Goal: Task Accomplishment & Management: Complete application form

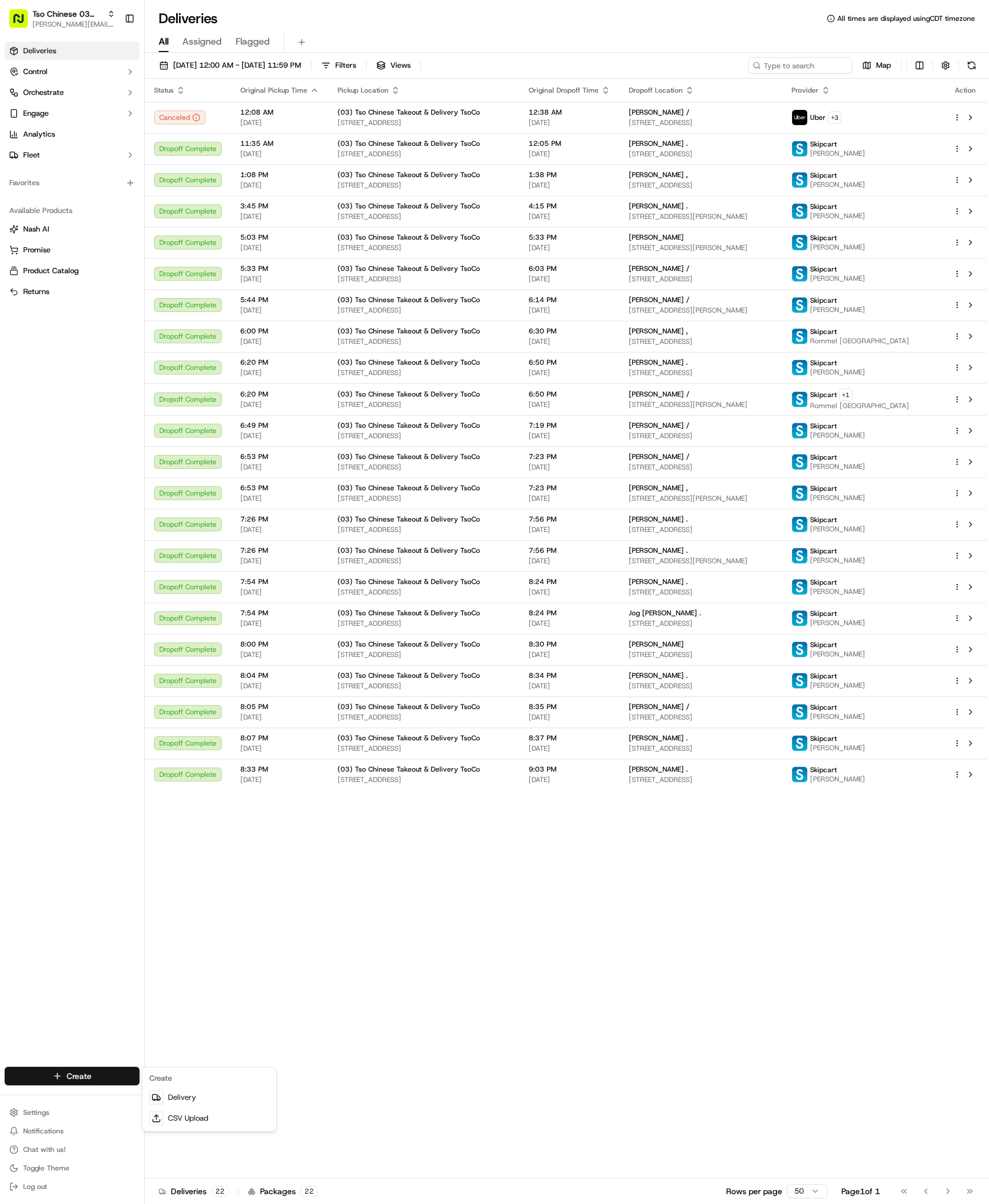
click at [90, 1069] on html "Tso Chinese 03 TsoCo [PERSON_NAME][EMAIL_ADDRESS][DOMAIN_NAME] Toggle Sidebar D…" at bounding box center [494, 602] width 989 height 1204
click at [207, 1088] on link "Delivery" at bounding box center [209, 1097] width 129 height 21
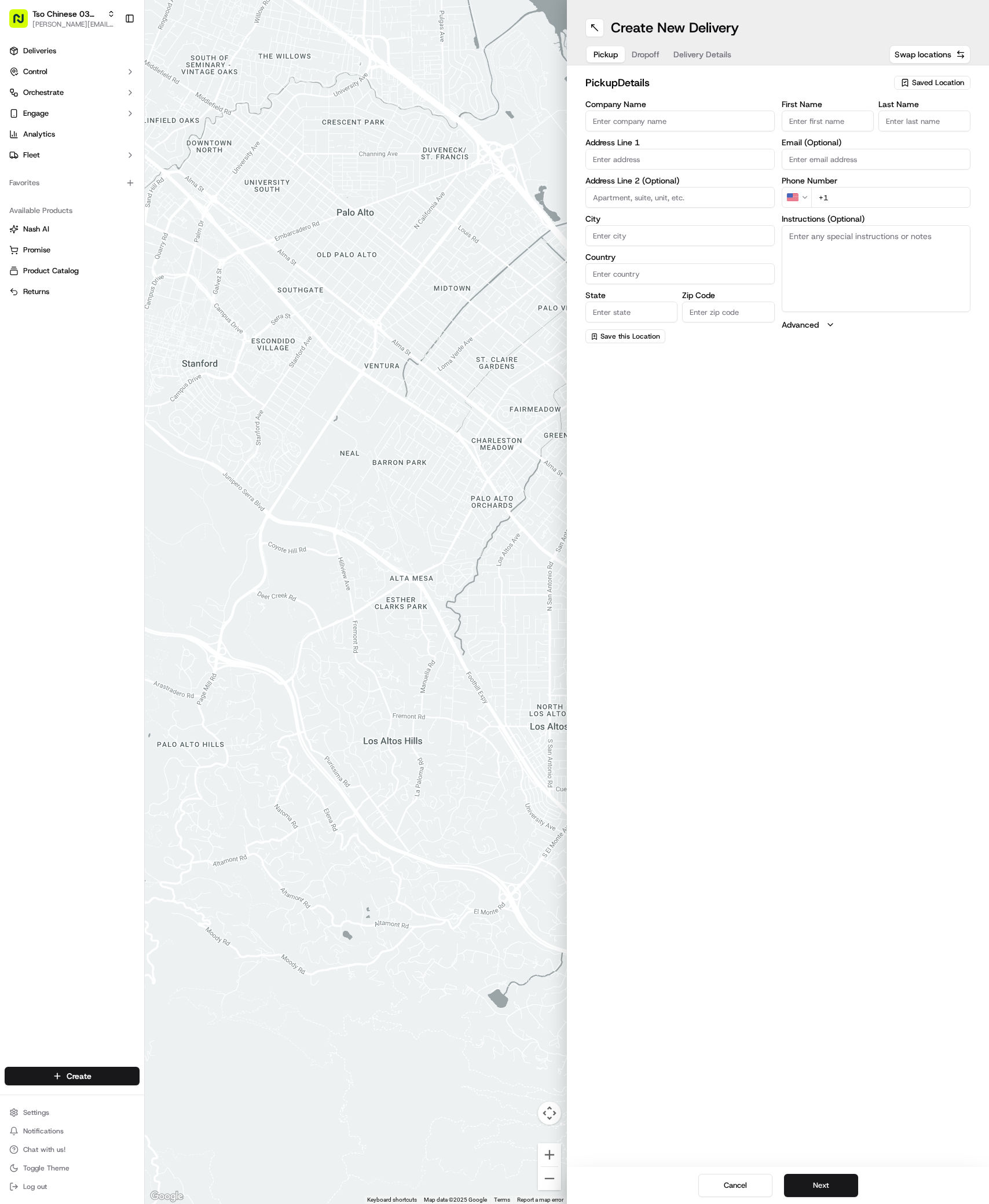
click at [925, 88] on div "Saved Location" at bounding box center [932, 83] width 76 height 14
click at [896, 127] on span "(03) Tso Chinese Takeout & Delivery TsoCo (03)" at bounding box center [913, 131] width 142 height 21
type input "(03) Tso Chinese Takeout & Delivery TsoCo"
type input "Ste F"
type input "Austin"
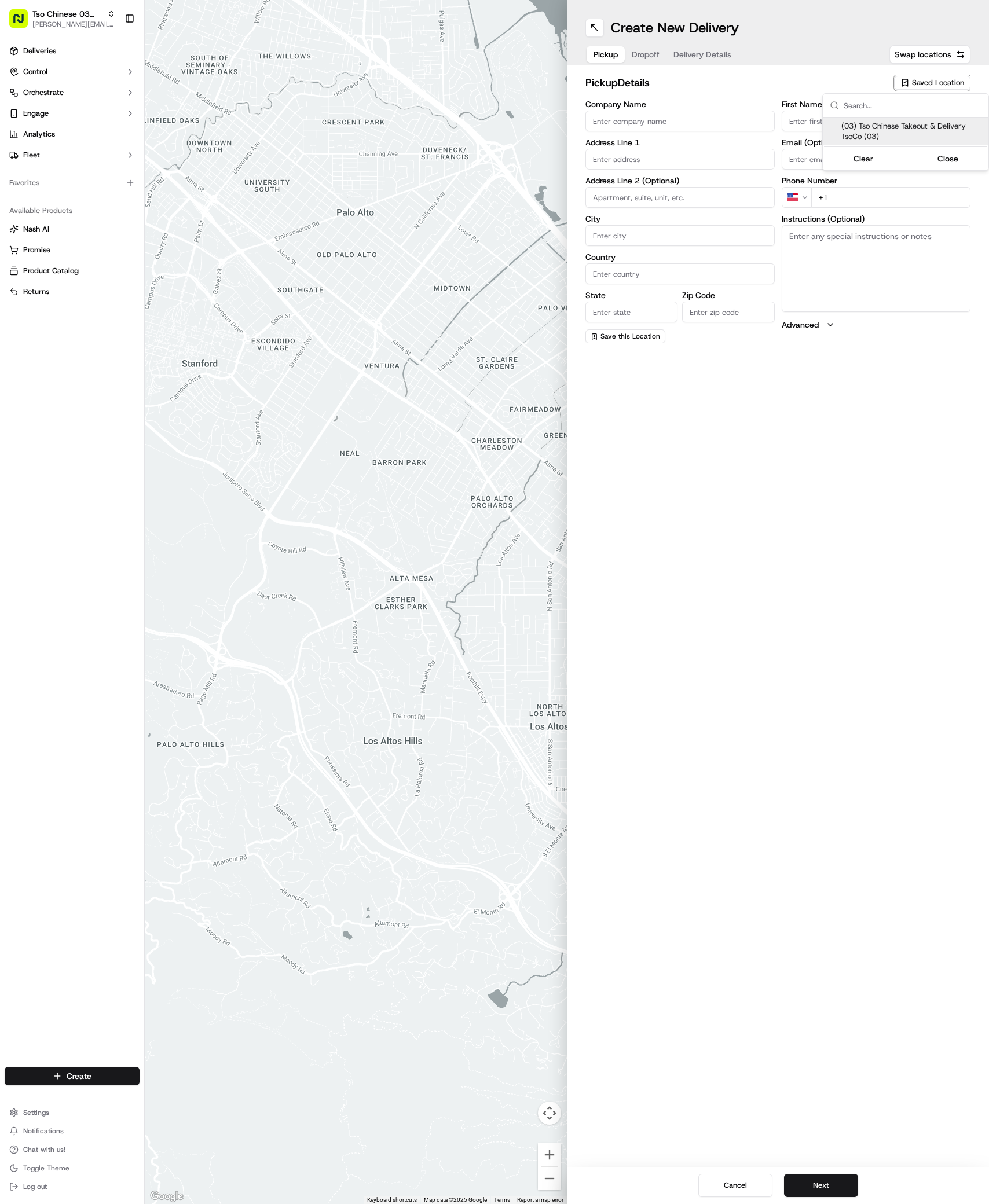
type input "US"
type input "[GEOGRAPHIC_DATA]"
type input "78704"
type input "Tso Chinese"
type input "TsoCo Manager"
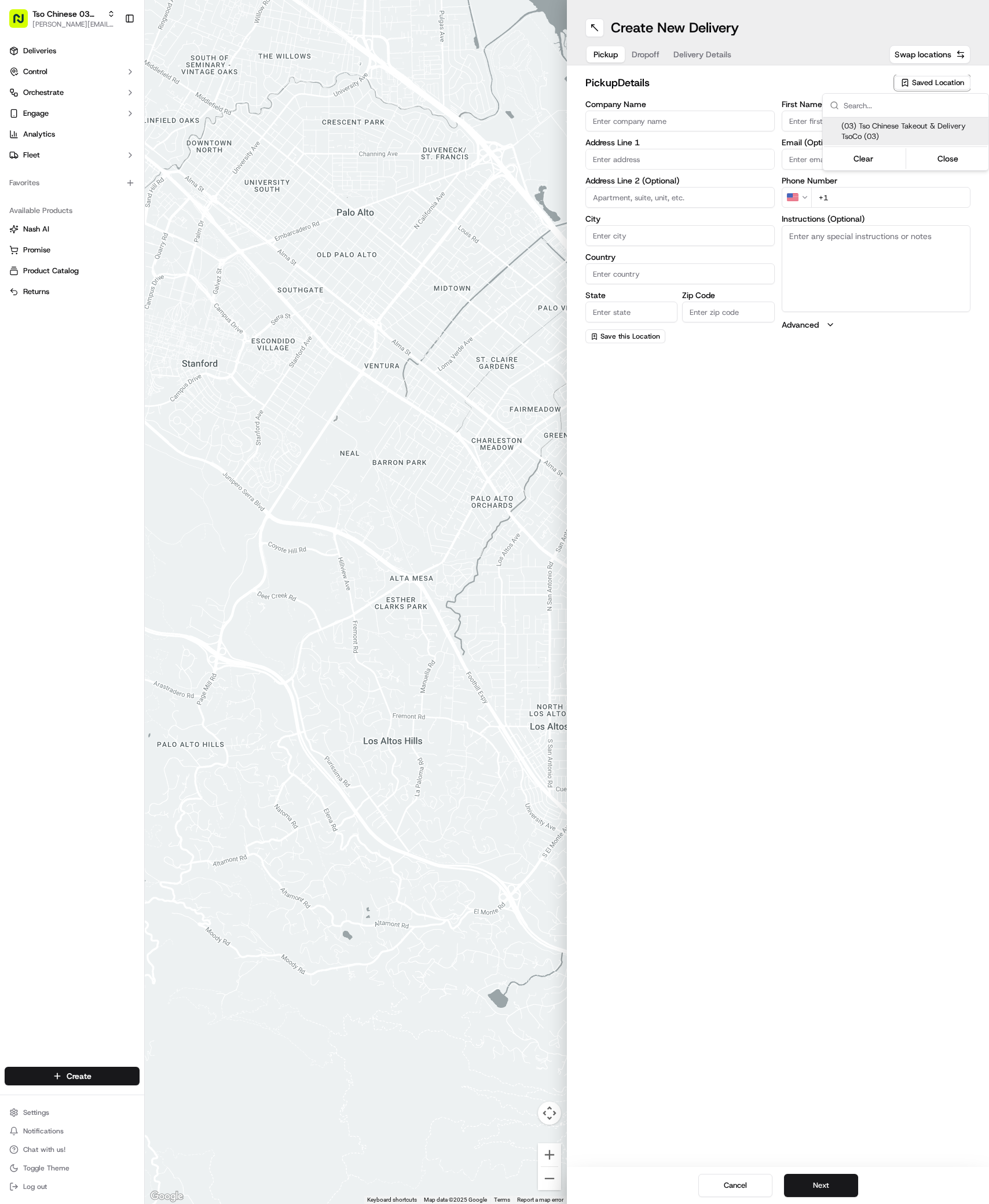
type input "[EMAIL_ADDRESS][DOMAIN_NAME]"
type input "[PHONE_NUMBER]"
type textarea "Submit a picture displaying address & food as Proof of Delivery. Envía una foto…"
type input "[STREET_ADDRESS]"
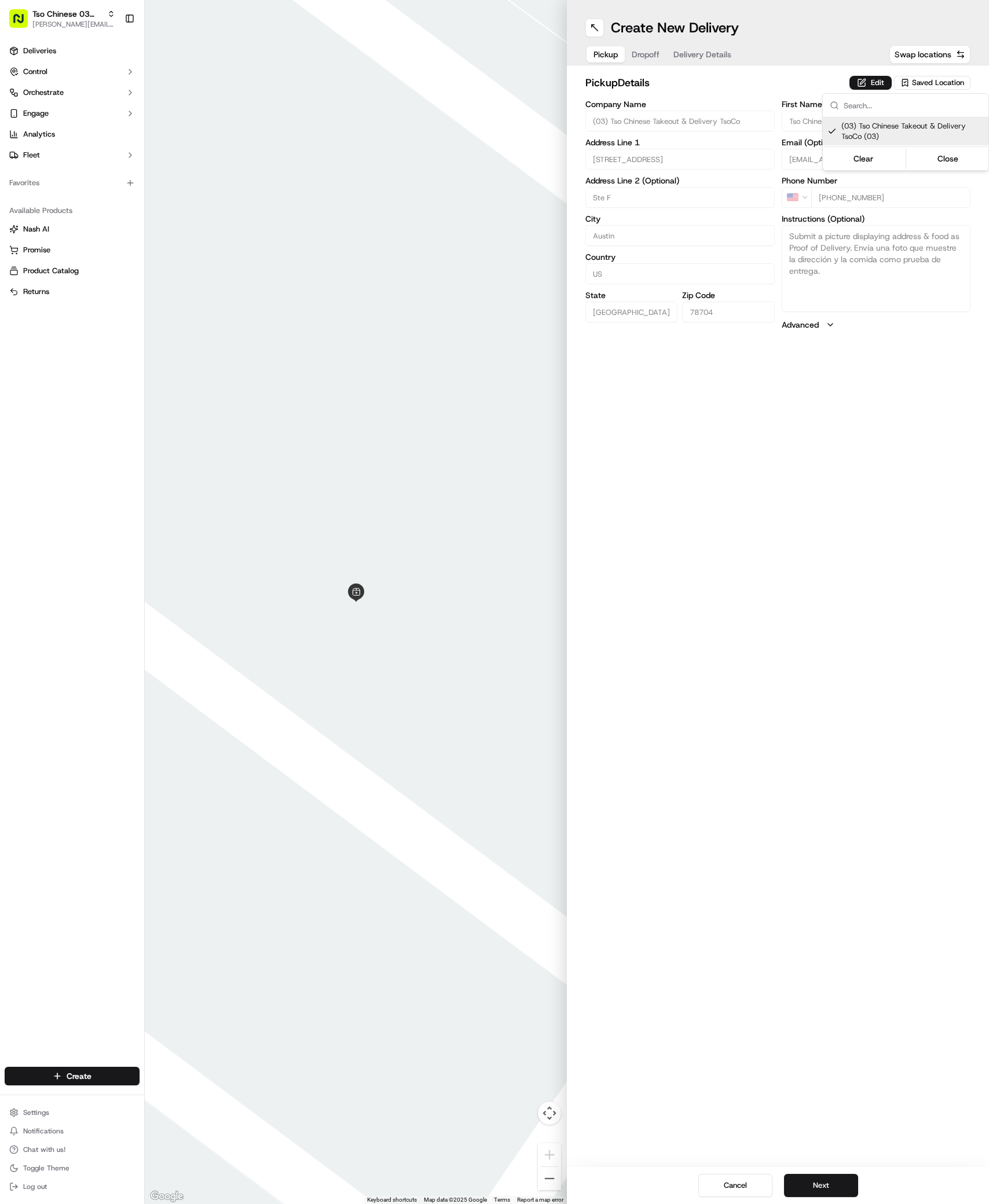
click at [890, 754] on html "Tso Chinese 03 TsoCo antonia@tsochinese.com Toggle Sidebar Deliveries Control O…" at bounding box center [494, 602] width 989 height 1204
click at [833, 1192] on button "Next" at bounding box center [820, 1186] width 74 height 23
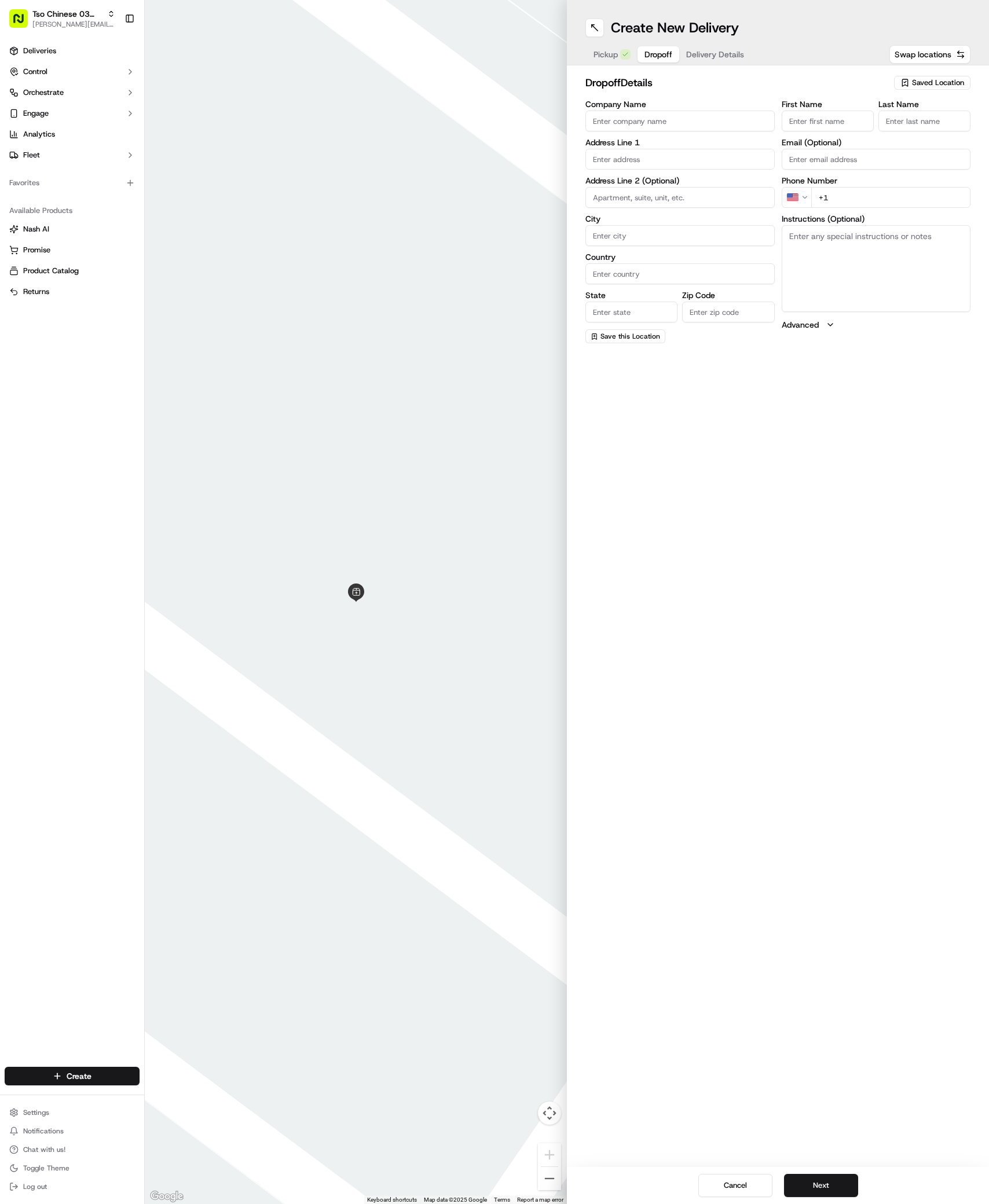
click at [833, 113] on input "First Name" at bounding box center [827, 121] width 92 height 21
paste input "Adam Beezley"
type input "Adam Beezley"
type input "."
paste input "512 955 7555"
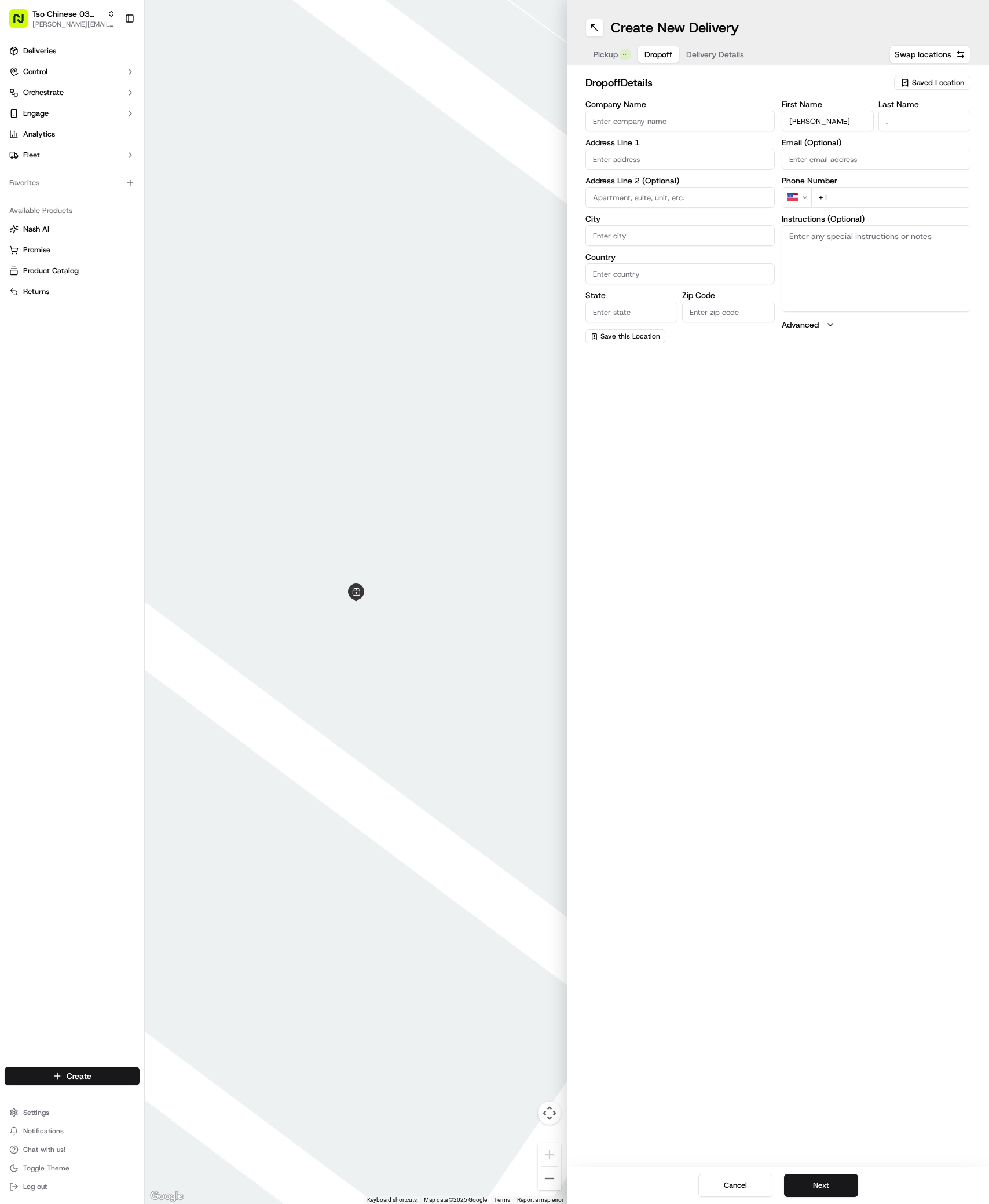
type input "+1 512 955 7555"
paste input "500 E Stassney Ln"
click at [655, 179] on div "500 E Stassney Ln, Austin, TX" at bounding box center [680, 183] width 184 height 17
type input "500 E Stassney Ln, Austin, TX 78745, USA"
type input "Austin"
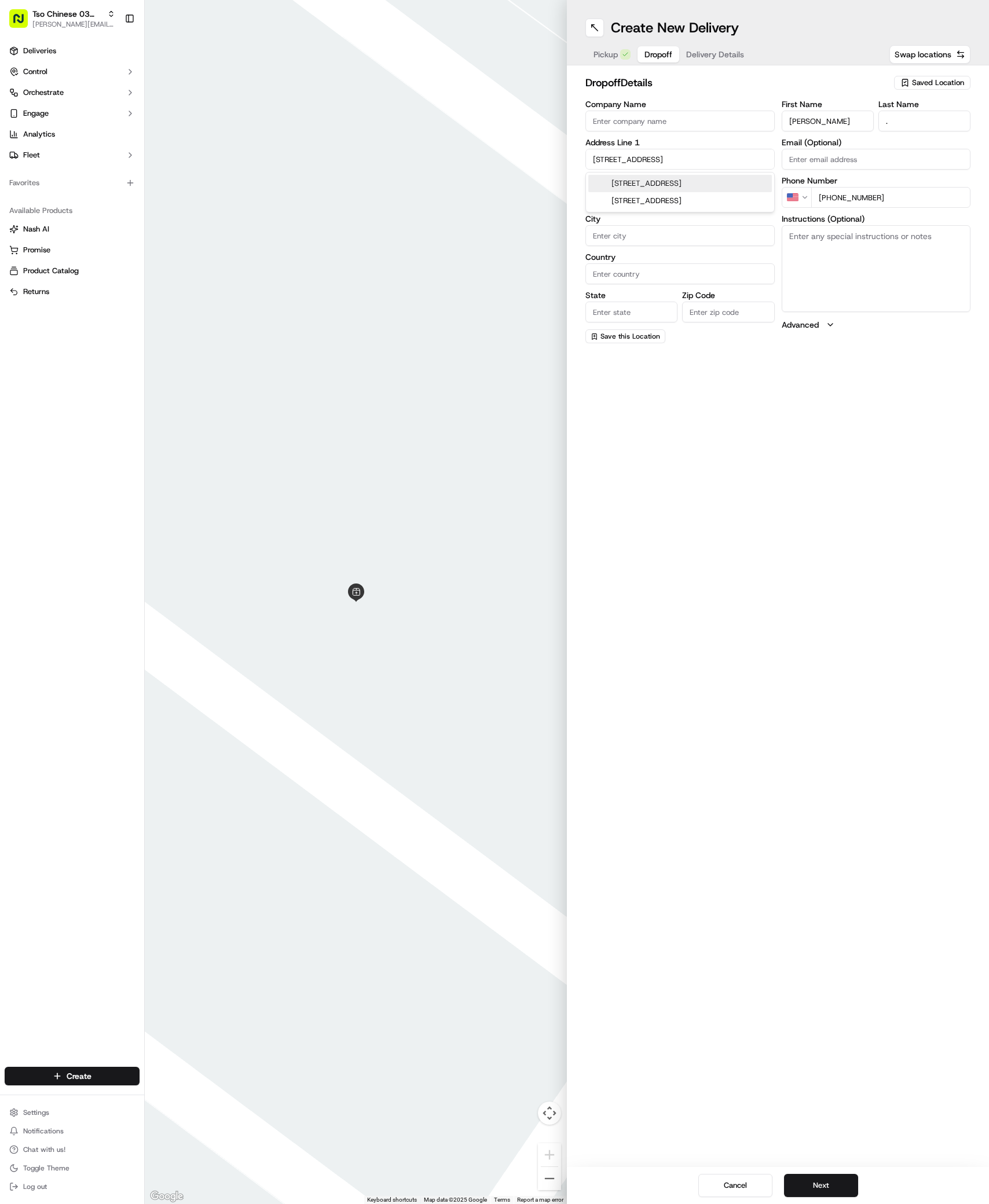
type input "[GEOGRAPHIC_DATA]"
type input "78745"
type input "500 East Stassney Lane"
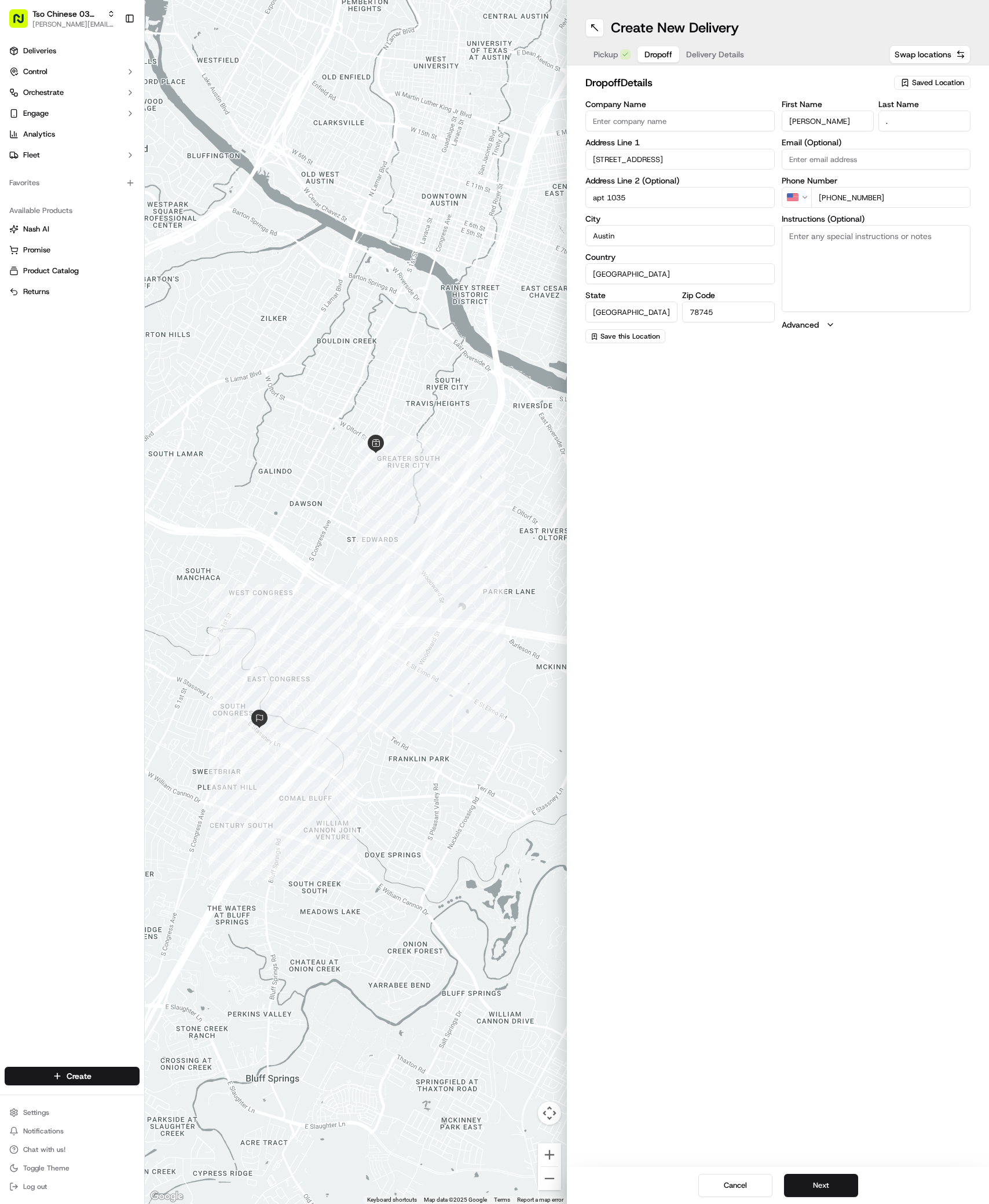
type input "apt 1035"
click at [899, 293] on textarea "Instructions (Optional)" at bounding box center [876, 268] width 190 height 87
paste textarea "Call me when your 5 minutes away and I’ll go meet the driver at the front off b…"
type textarea "Call me when your 5 minutes away and I’ll go meet the driver at the front off b…"
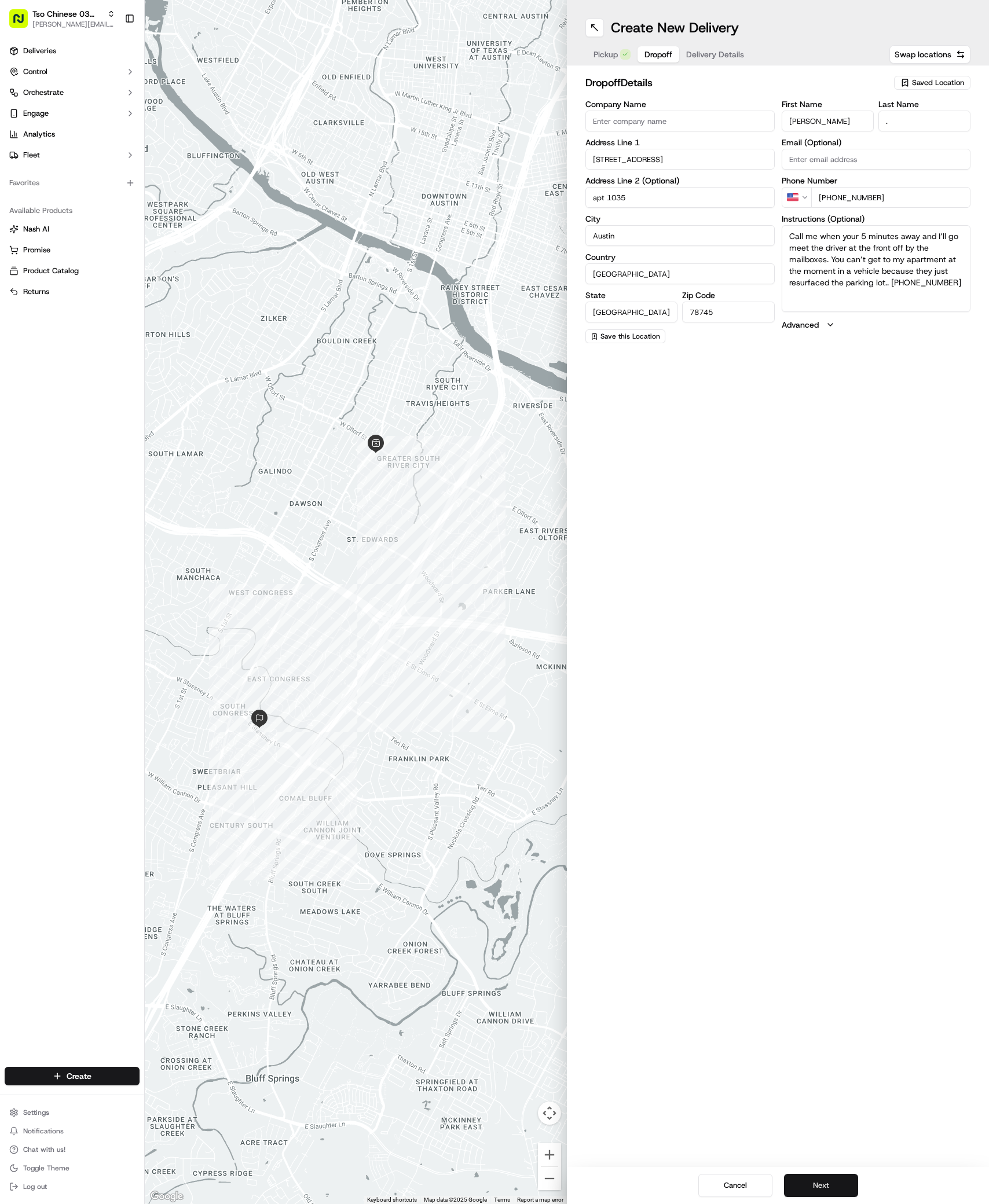
click at [822, 1184] on button "Next" at bounding box center [820, 1186] width 74 height 23
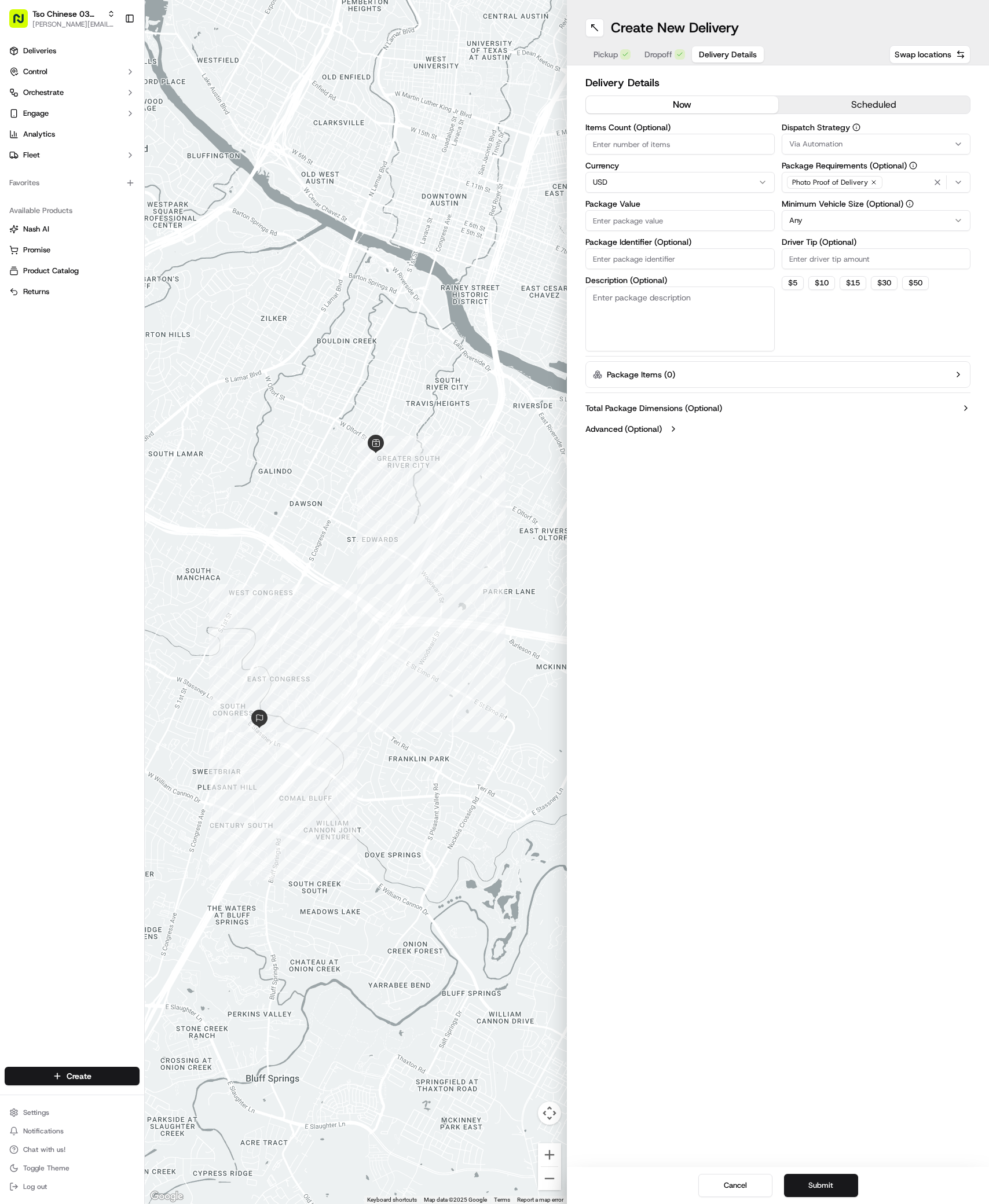
click at [937, 145] on div "Via Automation" at bounding box center [876, 144] width 184 height 10
click at [831, 203] on span "TsoCo Strategy" at bounding box center [872, 207] width 142 height 10
click at [835, 309] on html "Tso Chinese 03 TsoCo antonia@tsochinese.com Toggle Sidebar Deliveries Control O…" at bounding box center [494, 602] width 989 height 1204
click at [865, 246] on label "Driver Tip (Optional)" at bounding box center [876, 242] width 190 height 8
click at [865, 248] on input "Driver Tip (Optional)" at bounding box center [876, 258] width 190 height 21
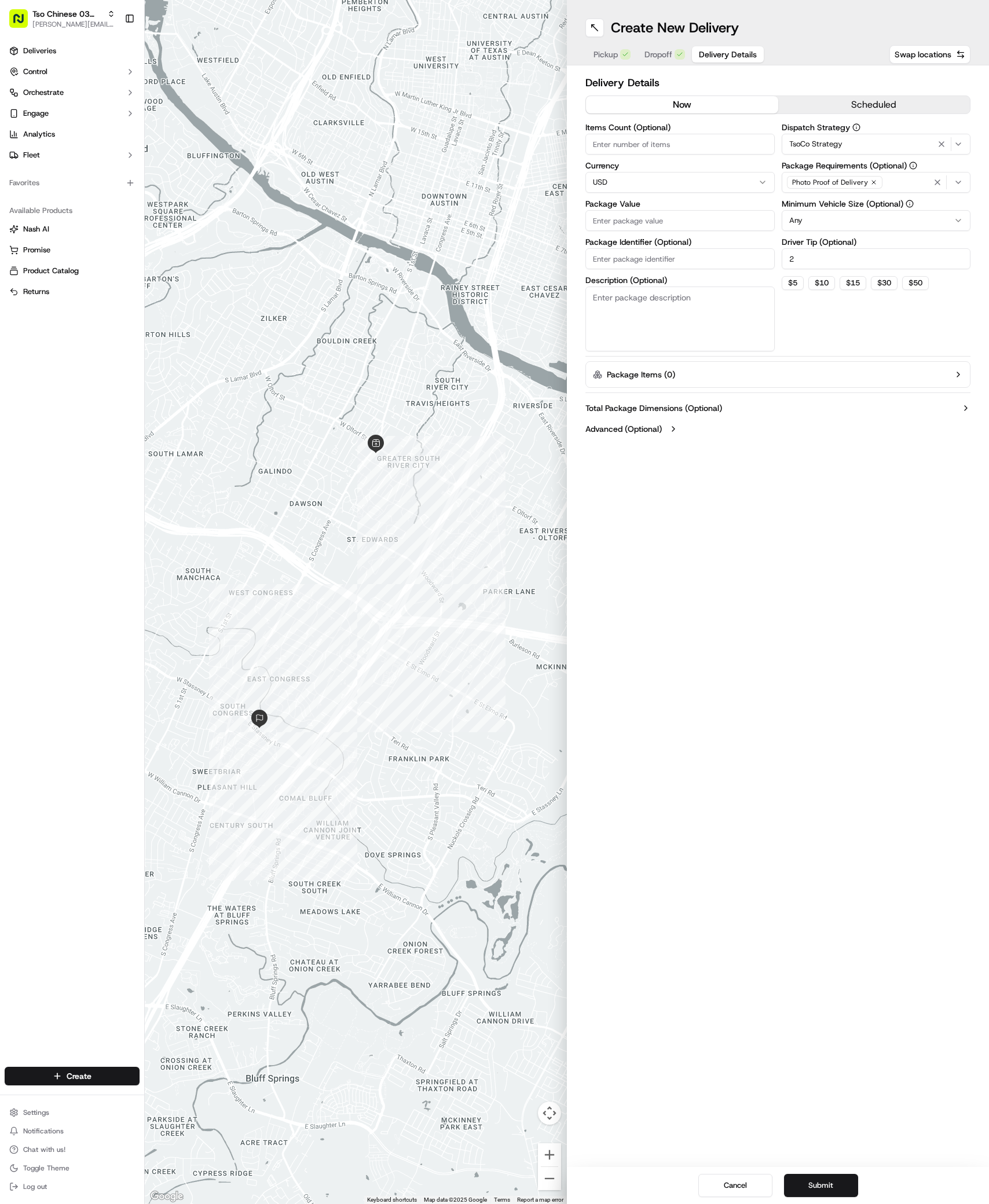
type input "2"
click at [688, 222] on input "Package Value" at bounding box center [680, 220] width 190 height 21
click at [699, 265] on input "Package Identifier (Optional)" at bounding box center [680, 258] width 190 height 21
click at [699, 265] on input "Package Identifier (Optional)" at bounding box center [680, 272] width 190 height 21
paste input "#F3PC8OT"
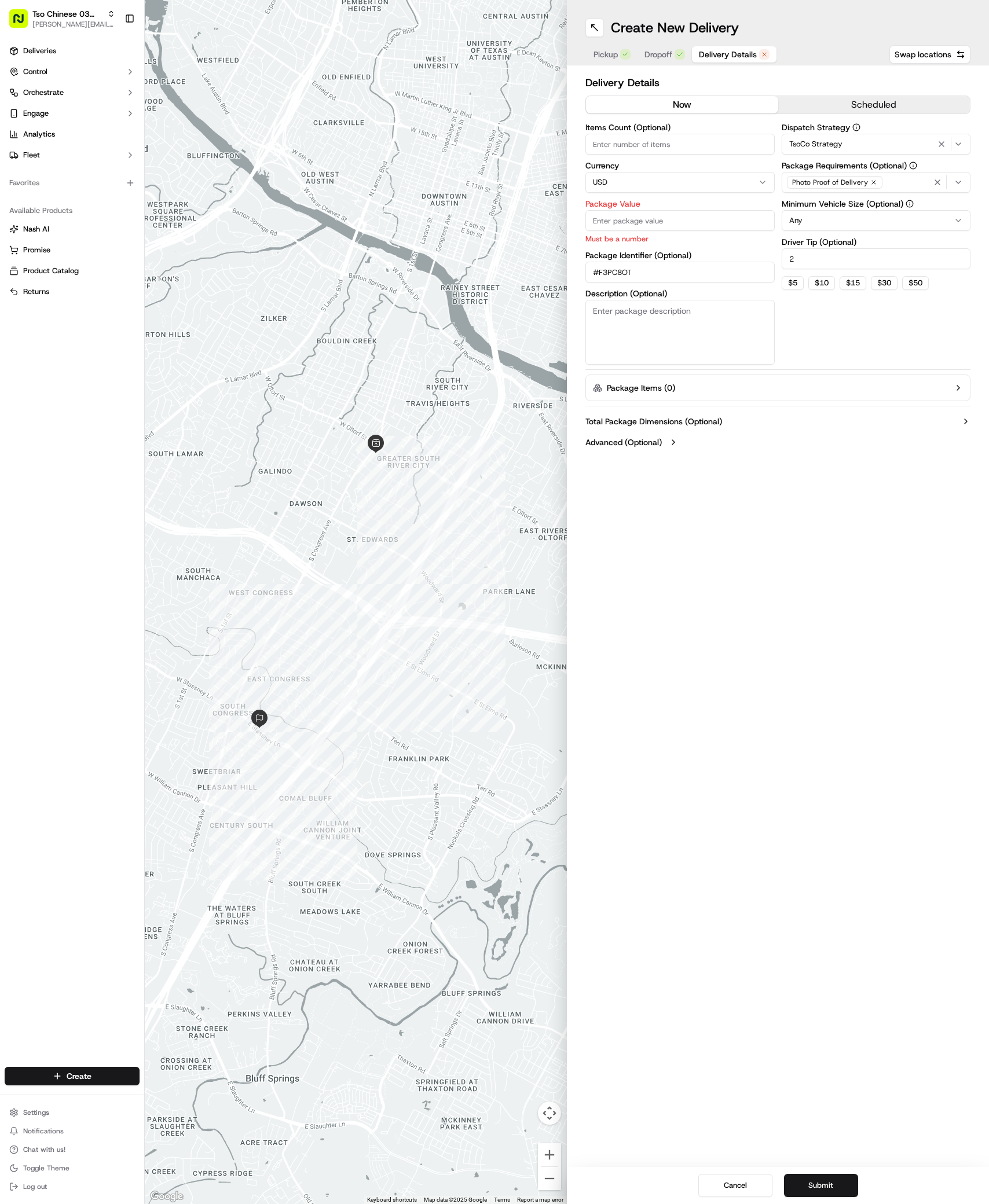
type input "#F3PC8OT"
click at [661, 220] on input "Package Value" at bounding box center [680, 220] width 190 height 21
type input "38.81"
click at [833, 1184] on button "Submit" at bounding box center [820, 1186] width 74 height 23
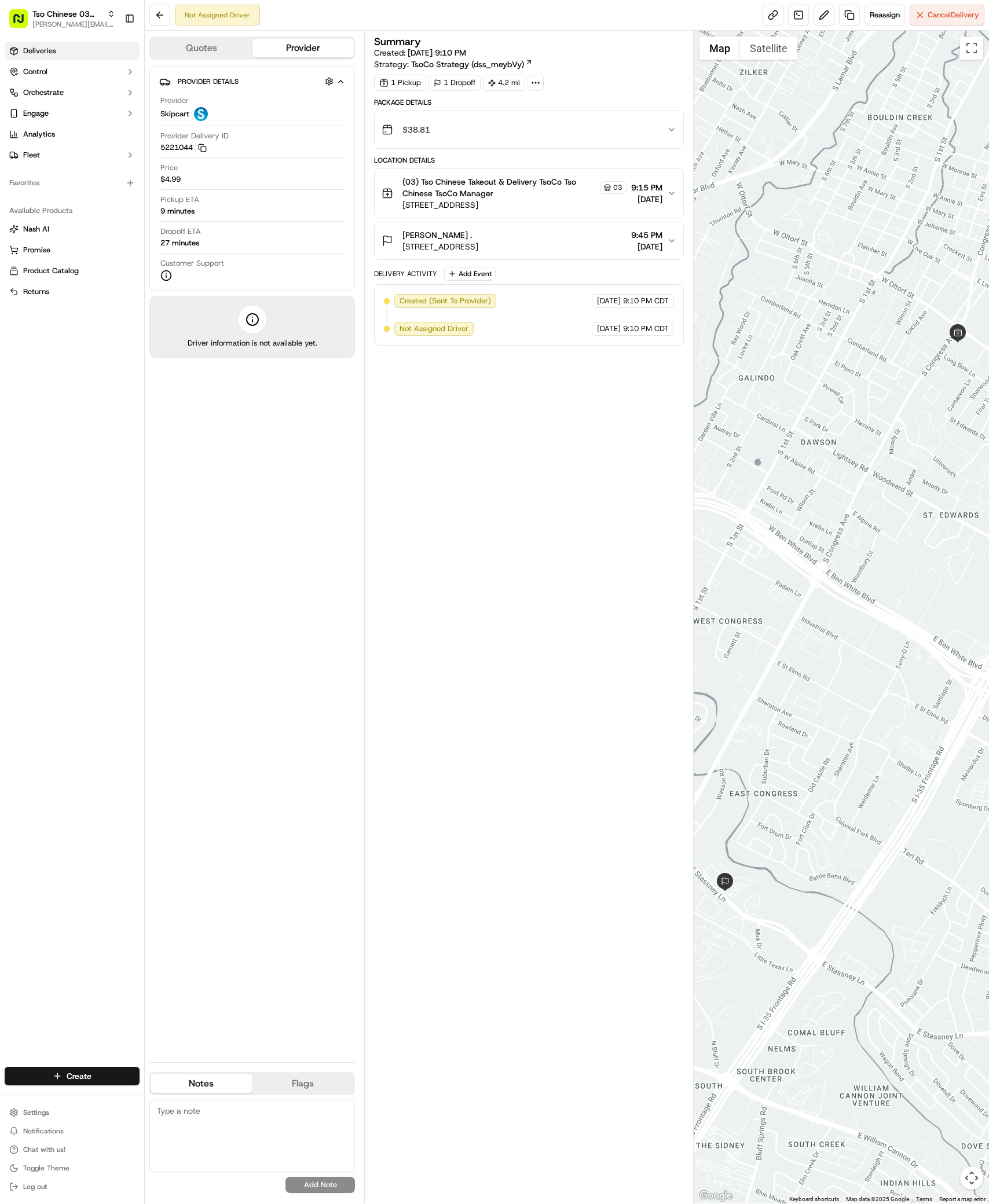
click at [36, 45] on link "Deliveries" at bounding box center [72, 51] width 135 height 18
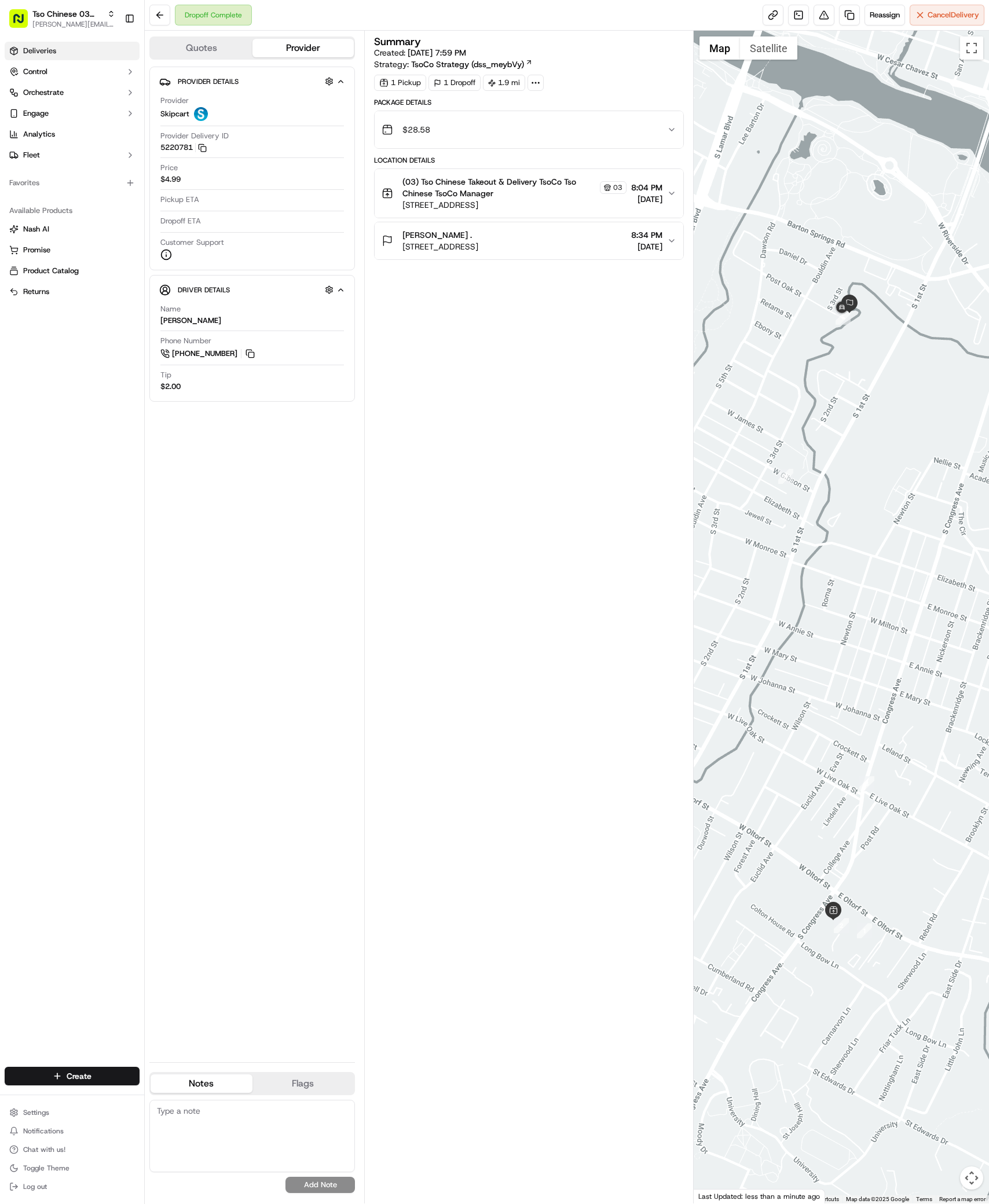
click at [40, 48] on span "Deliveries" at bounding box center [39, 51] width 33 height 10
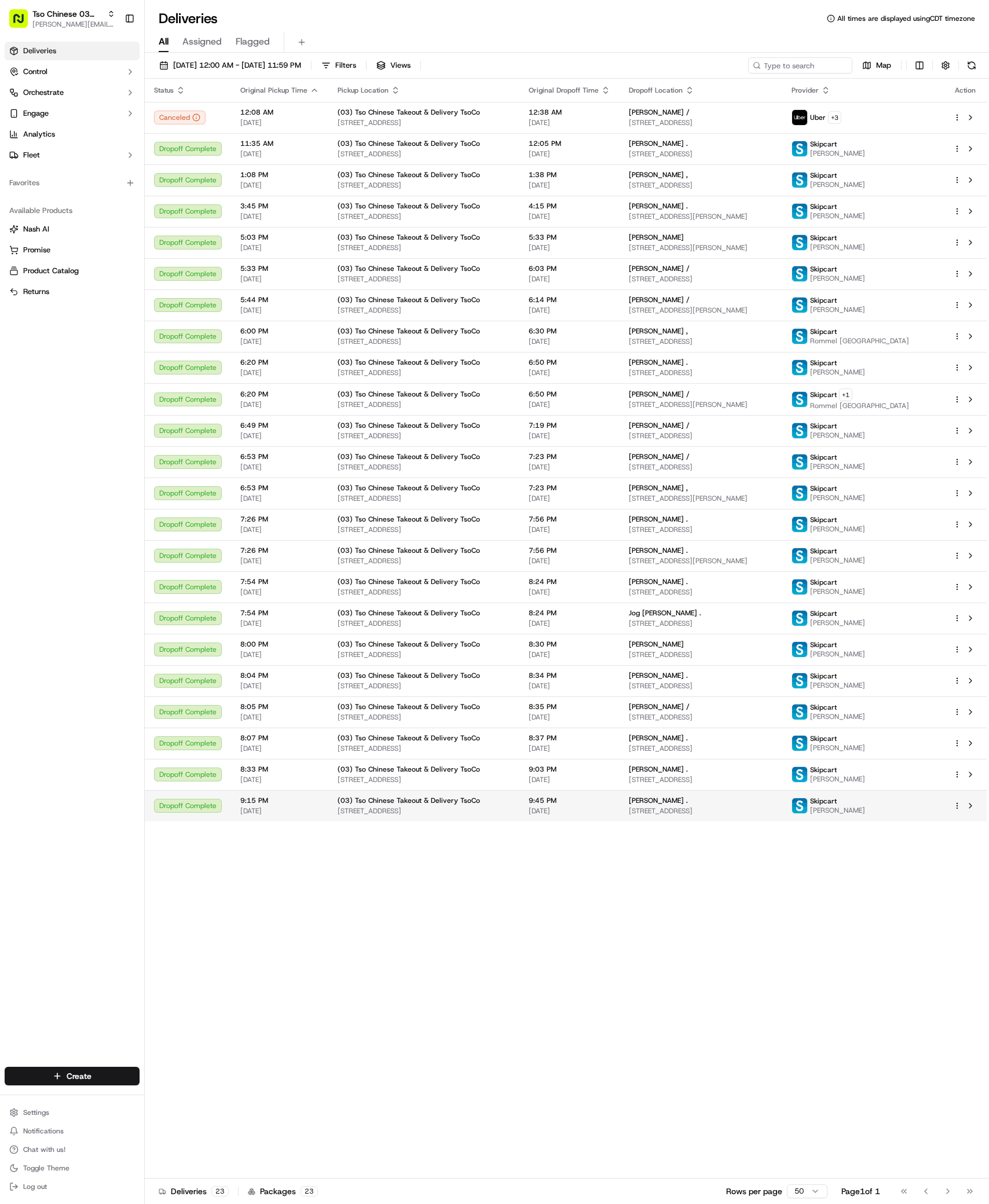
click at [777, 795] on td "[PERSON_NAME] . [STREET_ADDRESS]" at bounding box center [701, 805] width 163 height 31
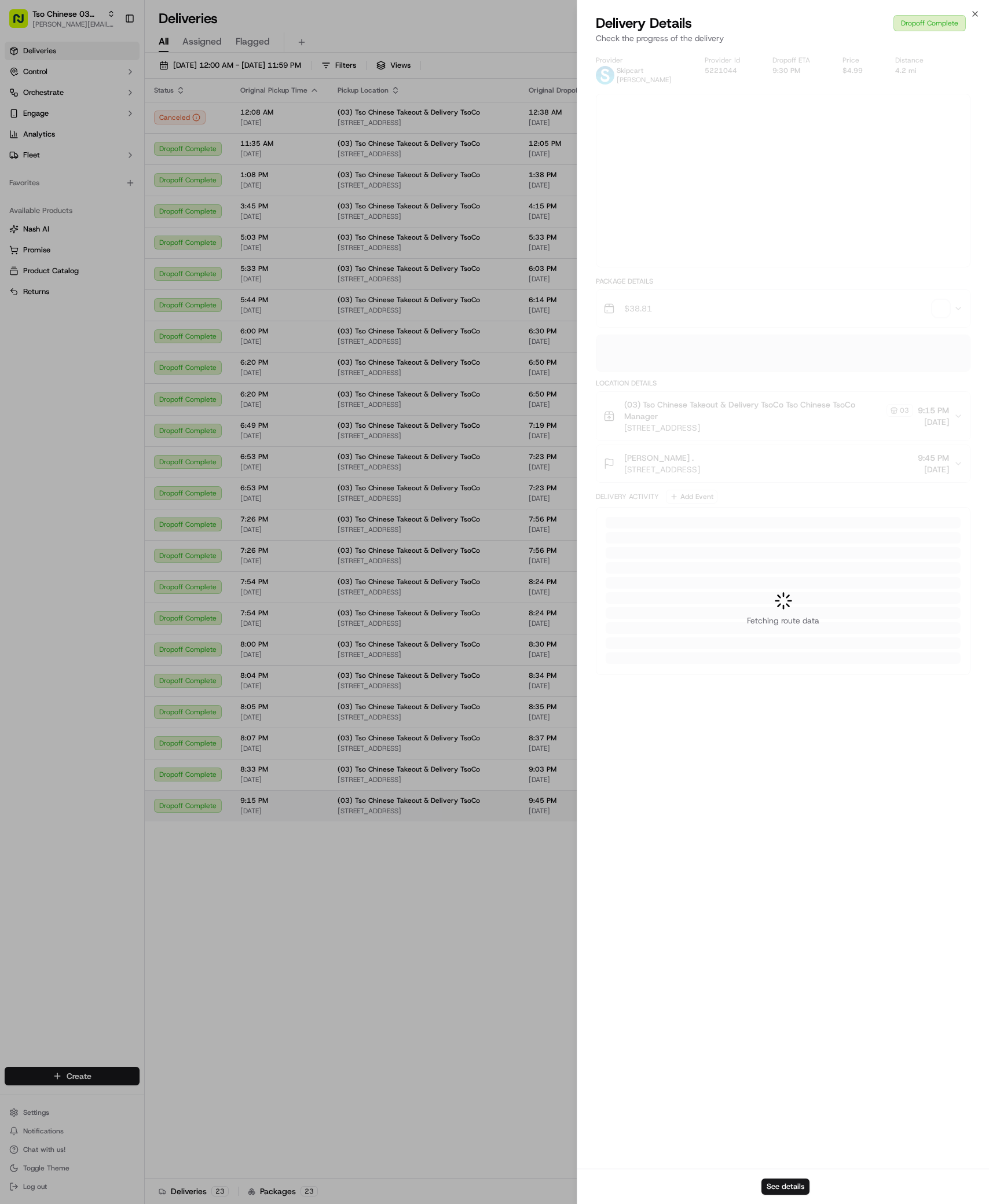
click at [777, 795] on div at bounding box center [494, 602] width 989 height 1204
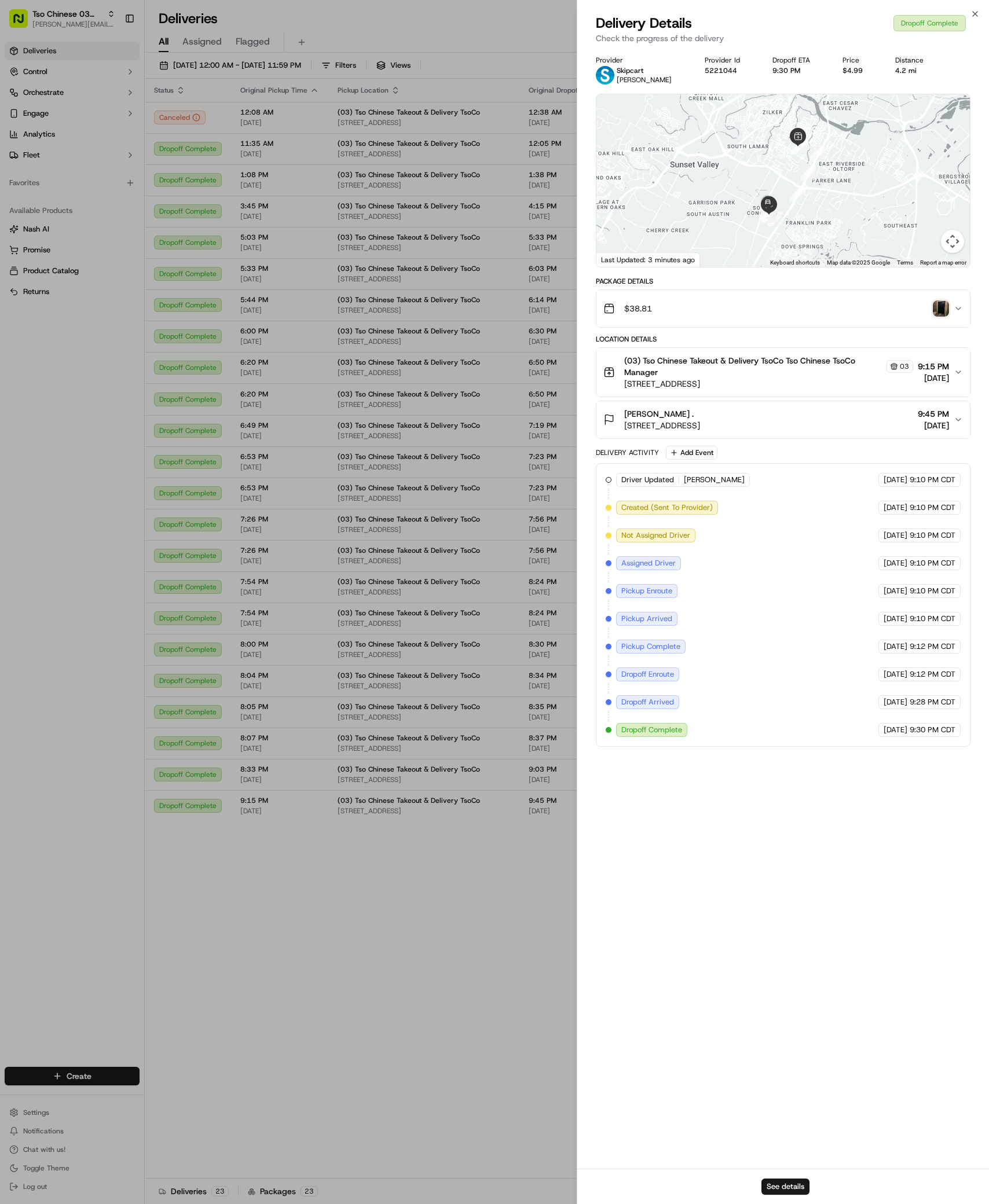
click at [945, 312] on img "button" at bounding box center [940, 308] width 16 height 16
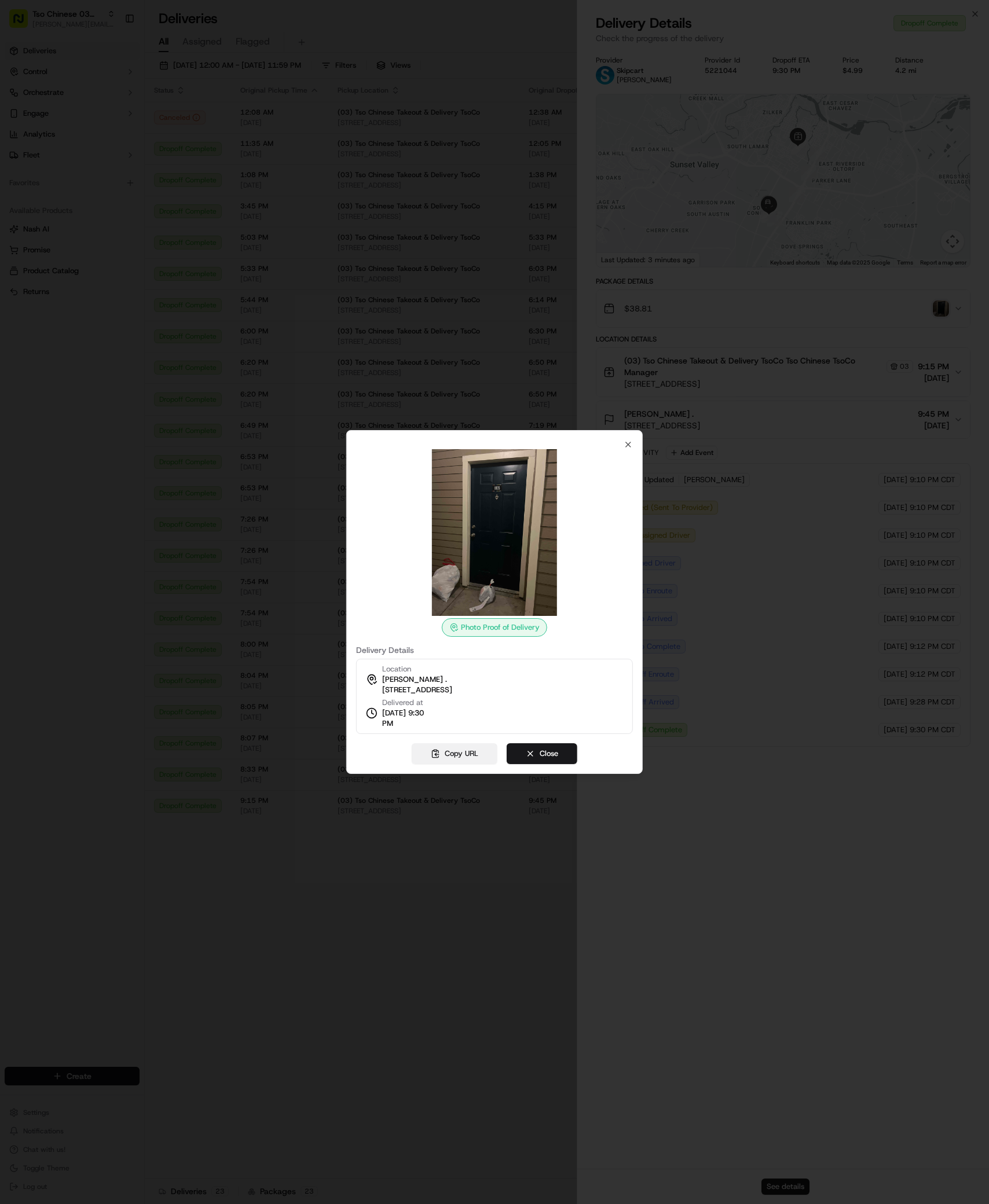
click at [464, 758] on button "Copy URL" at bounding box center [454, 754] width 86 height 21
click at [630, 445] on icon "button" at bounding box center [628, 445] width 10 height 10
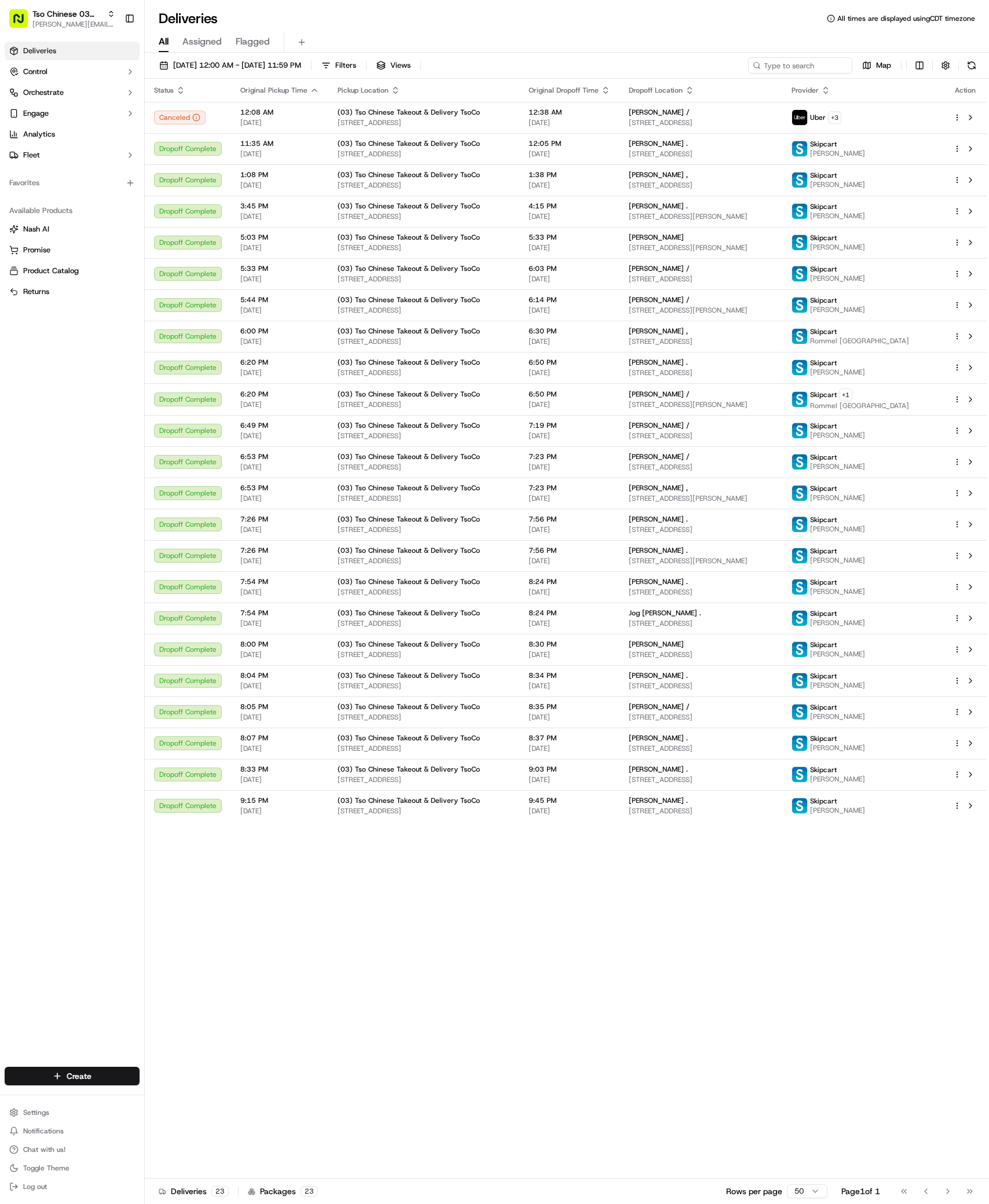
click at [787, 913] on div "Status Original Pickup Time Pickup Location Original Dropoff Time Dropoff Locat…" at bounding box center [566, 628] width 842 height 1100
click at [713, 810] on span "[STREET_ADDRESS]" at bounding box center [701, 811] width 144 height 10
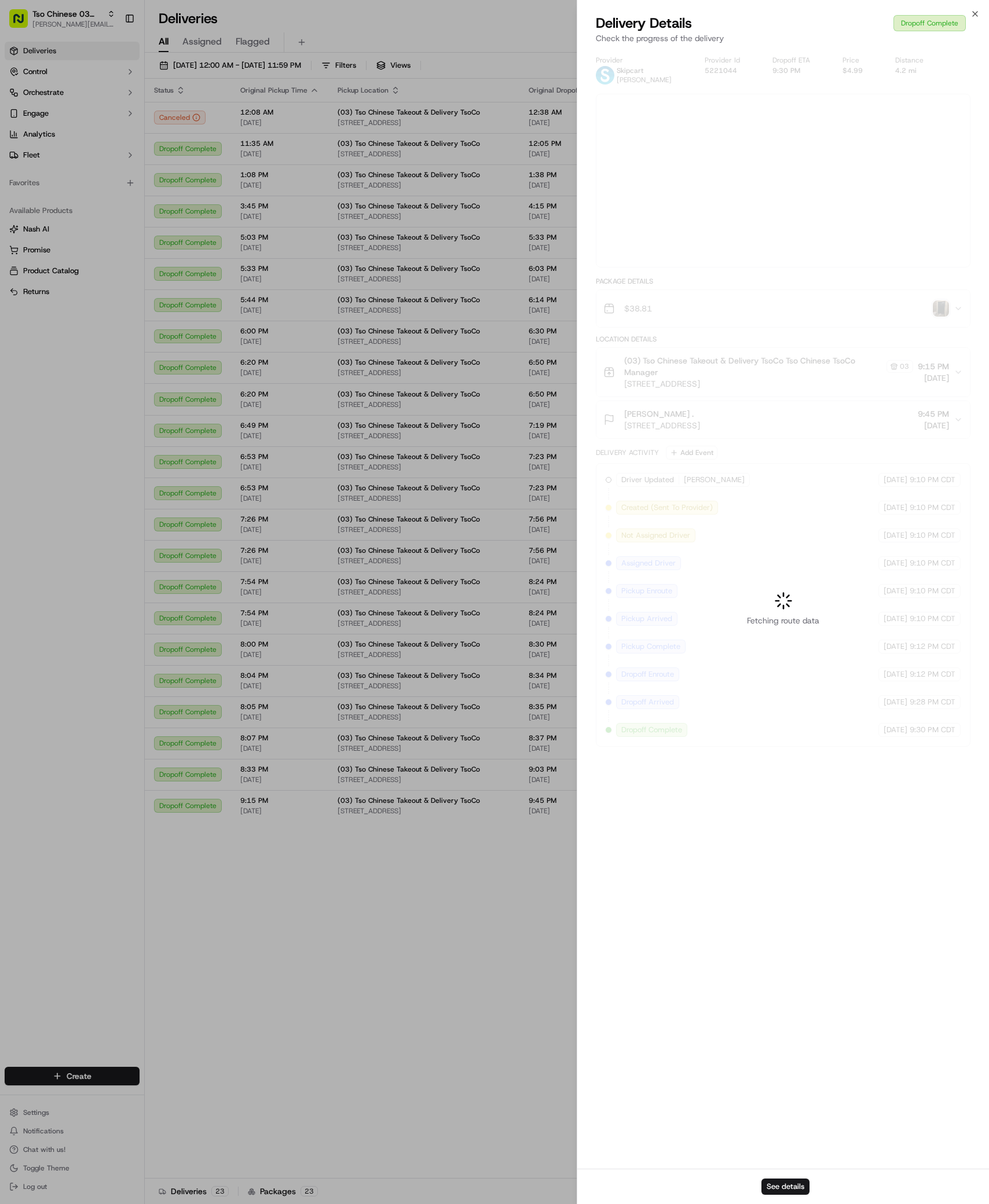
click at [713, 810] on div at bounding box center [494, 602] width 989 height 1204
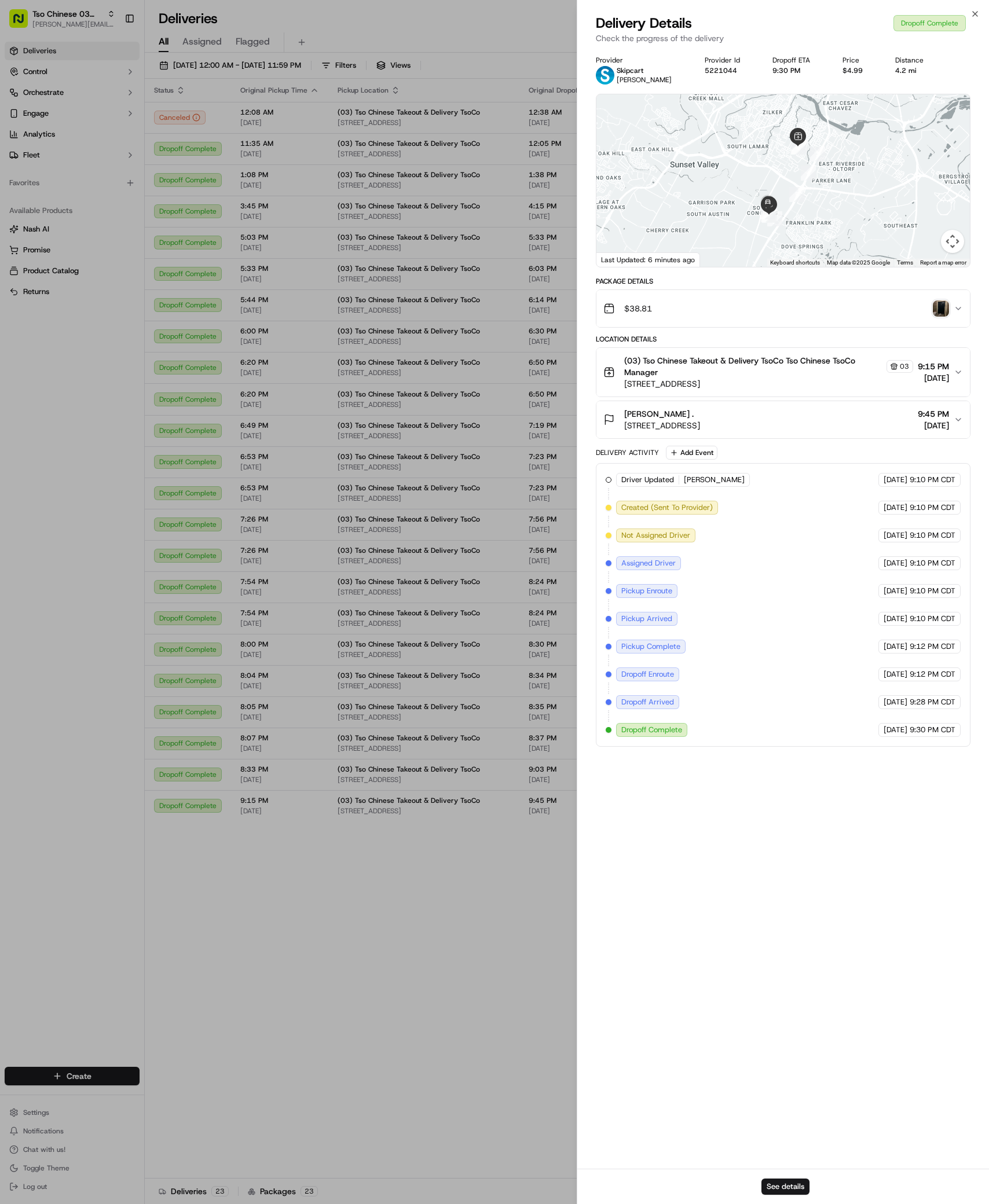
click at [937, 314] on img "button" at bounding box center [940, 308] width 16 height 16
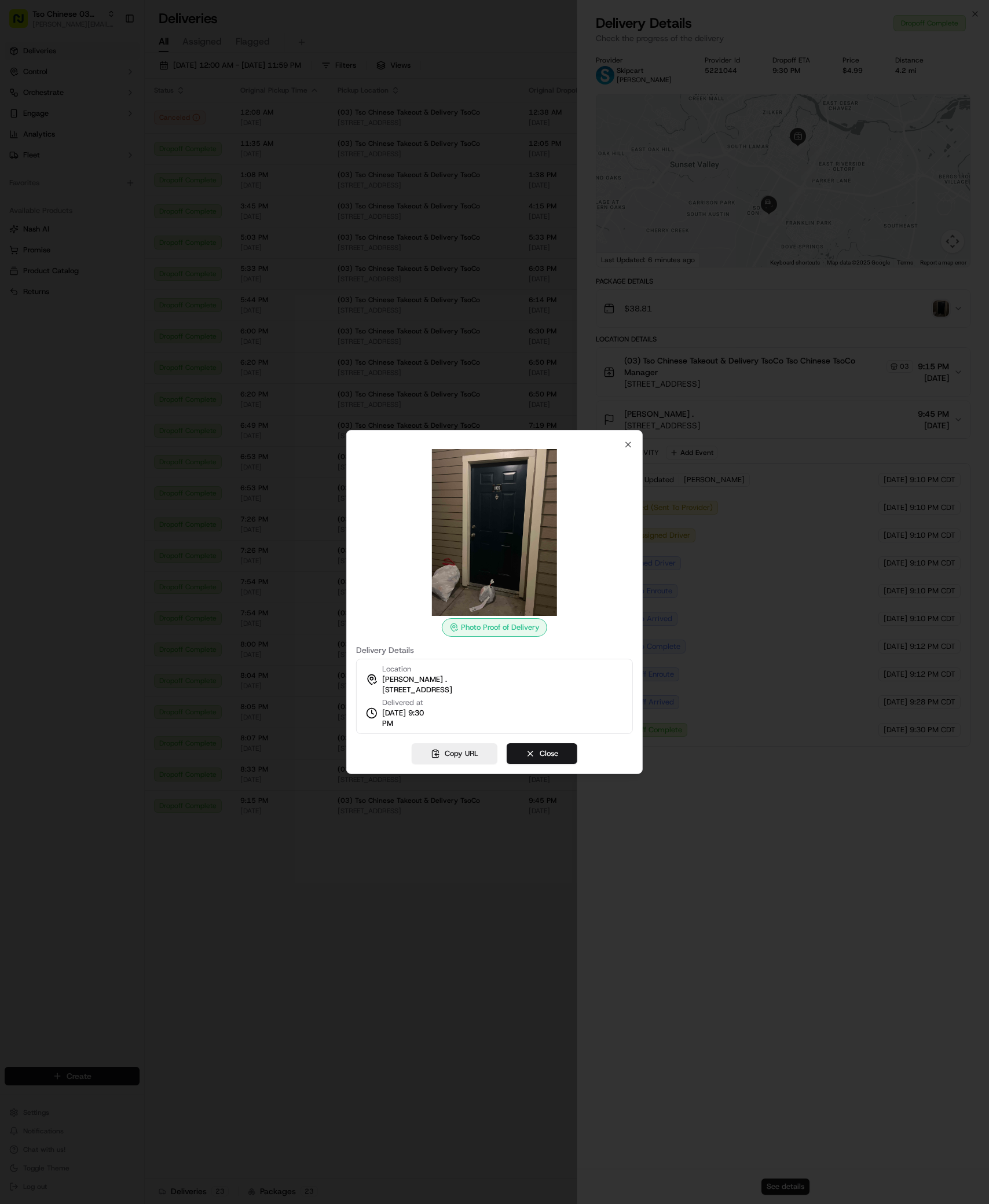
click at [516, 580] on img at bounding box center [494, 532] width 167 height 167
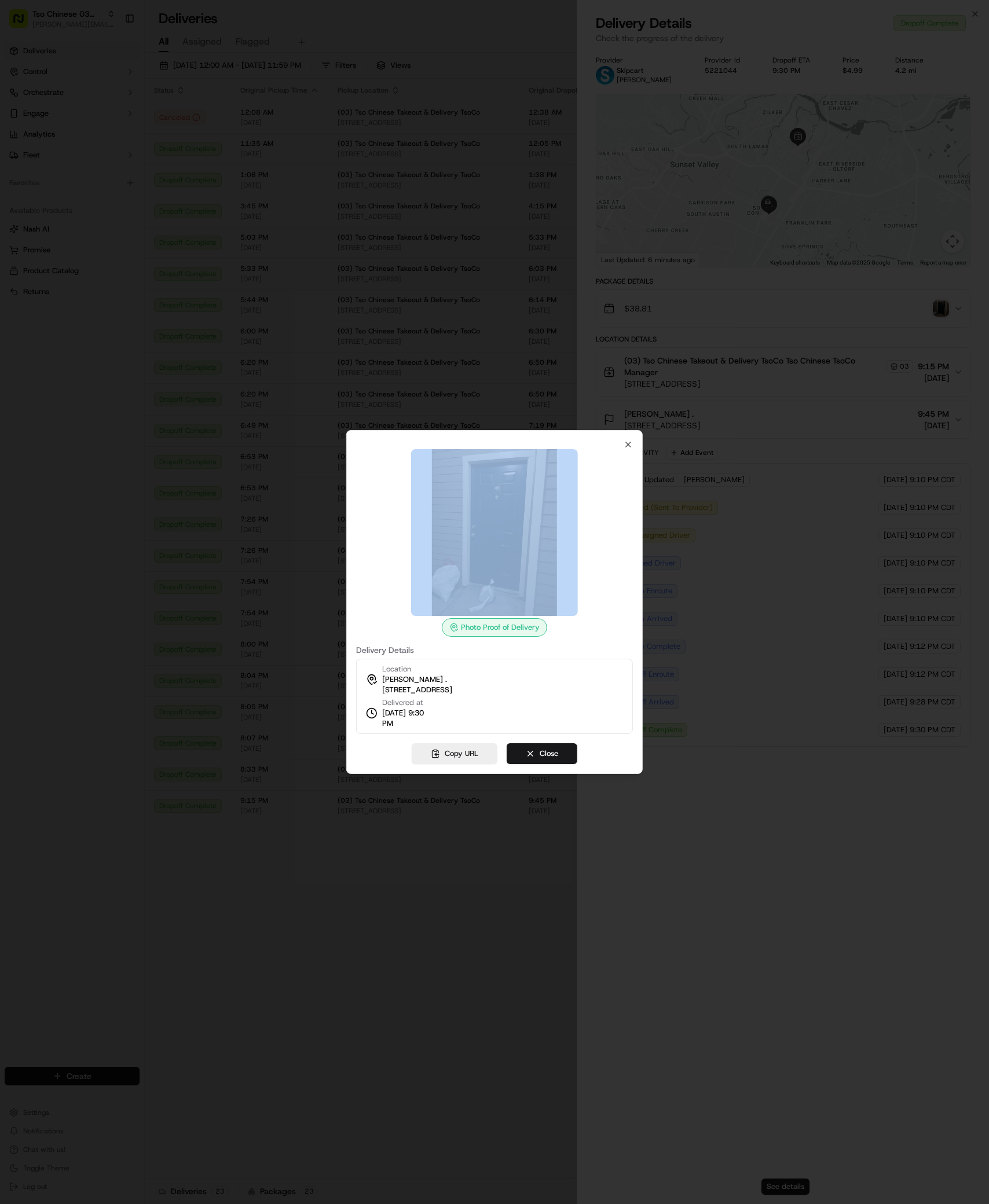
click at [516, 580] on img at bounding box center [494, 532] width 167 height 167
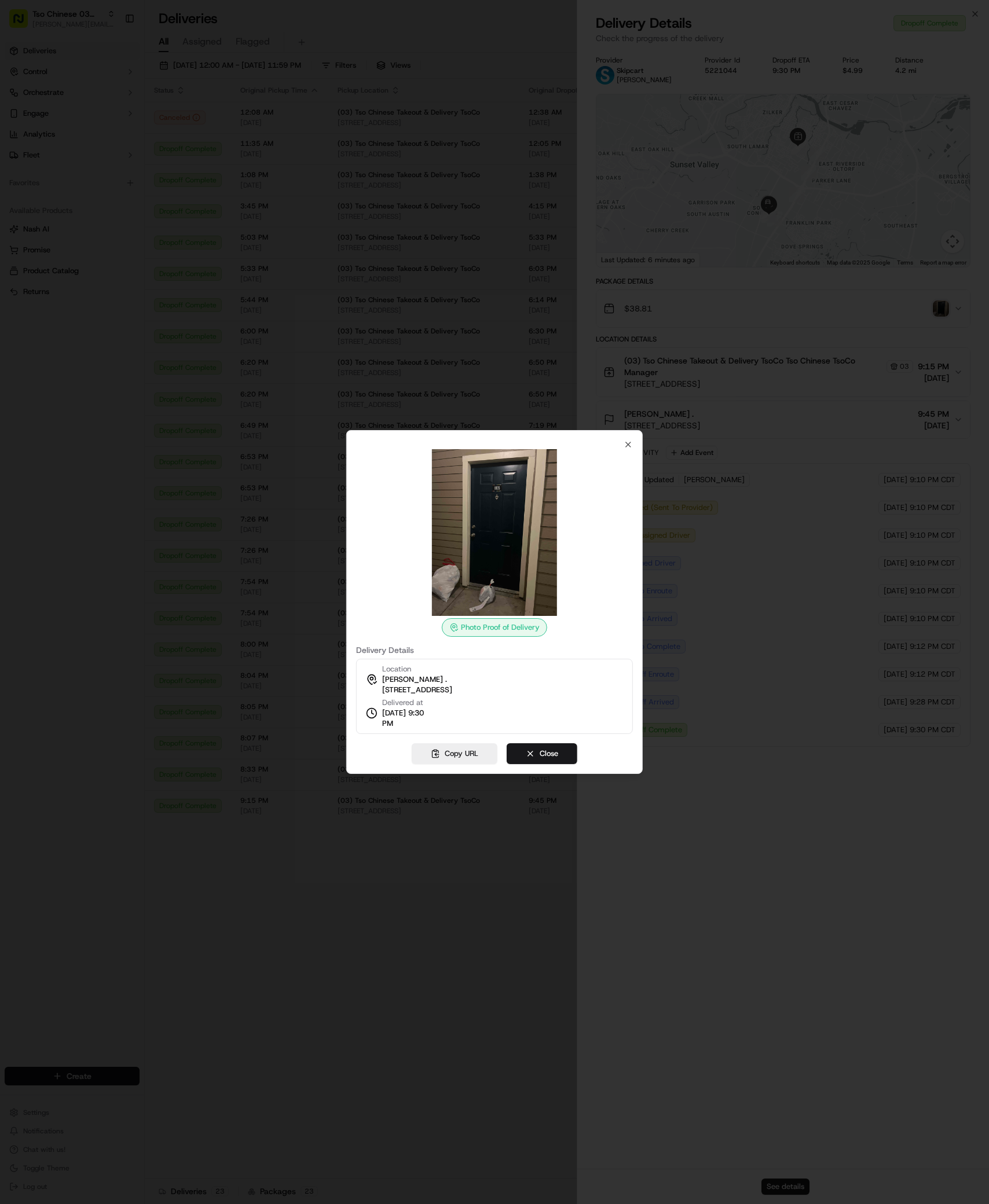
click at [516, 580] on img at bounding box center [494, 532] width 167 height 167
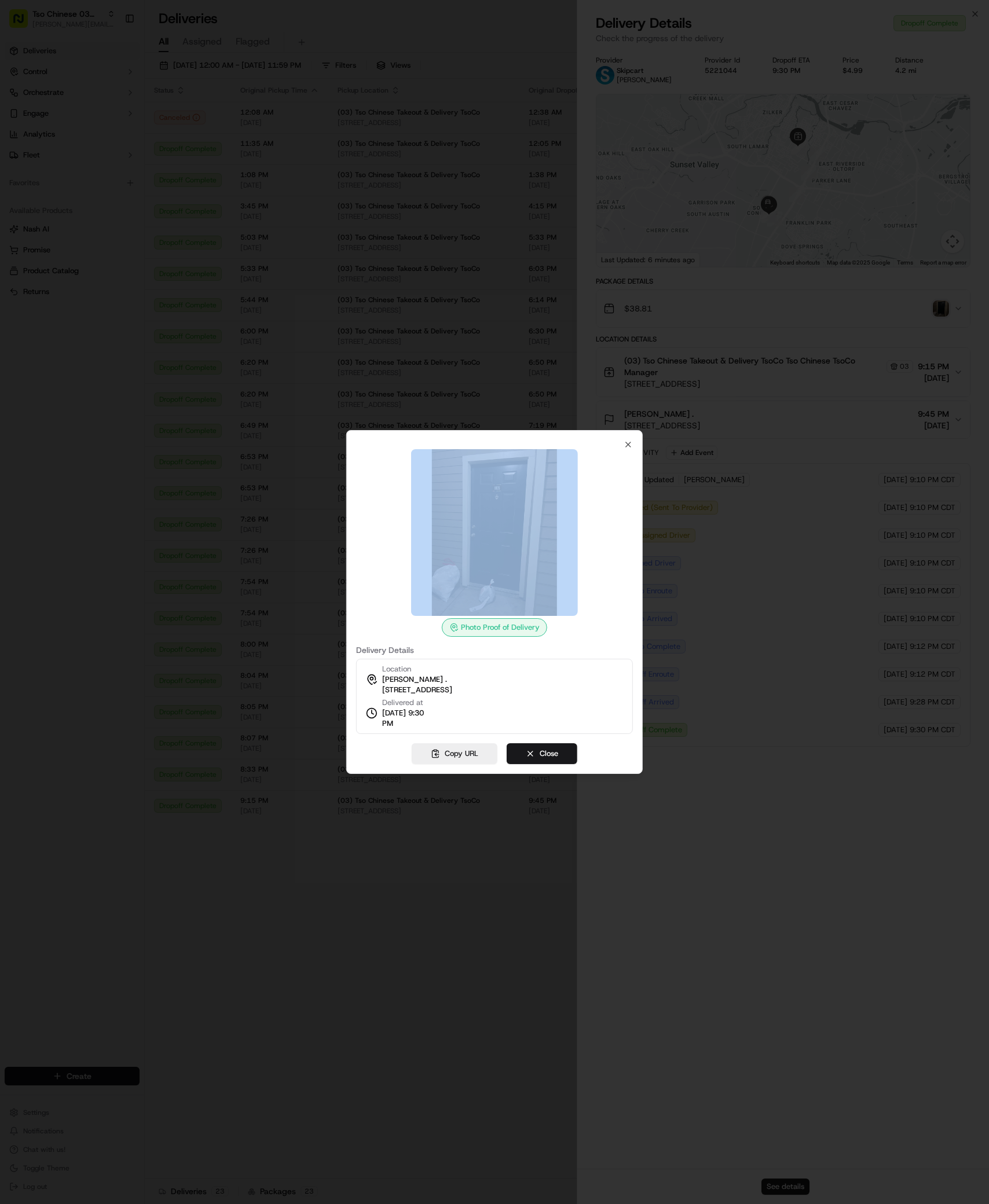
click at [516, 580] on img at bounding box center [494, 532] width 167 height 167
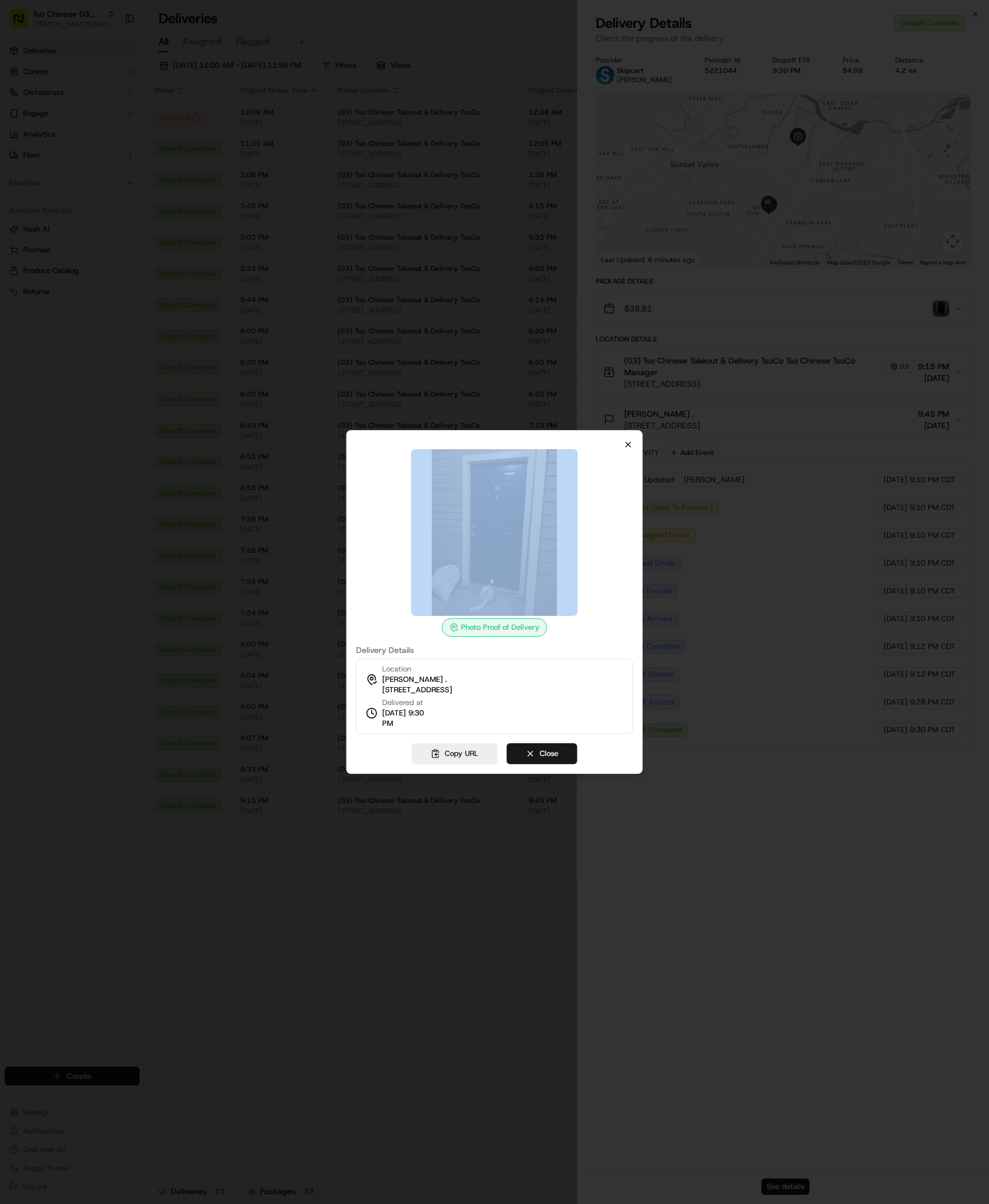
click at [628, 446] on icon "button" at bounding box center [628, 445] width 10 height 10
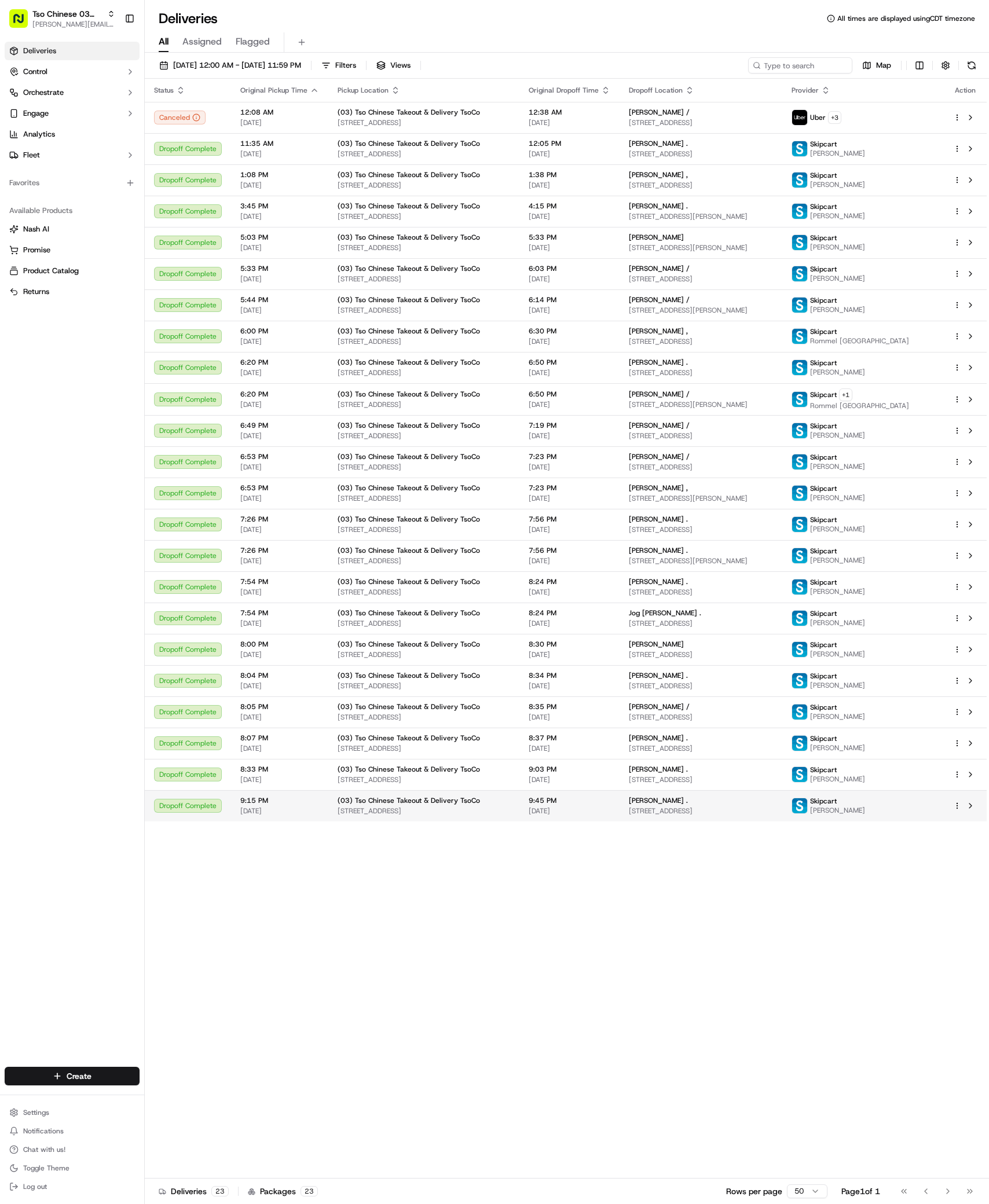
click at [773, 807] on span "[STREET_ADDRESS]" at bounding box center [701, 811] width 144 height 10
click at [61, 1074] on html "Tso Chinese 03 TsoCo [PERSON_NAME][EMAIL_ADDRESS][DOMAIN_NAME] Toggle Sidebar D…" at bounding box center [494, 602] width 989 height 1204
click at [184, 1096] on link "Delivery" at bounding box center [209, 1097] width 129 height 21
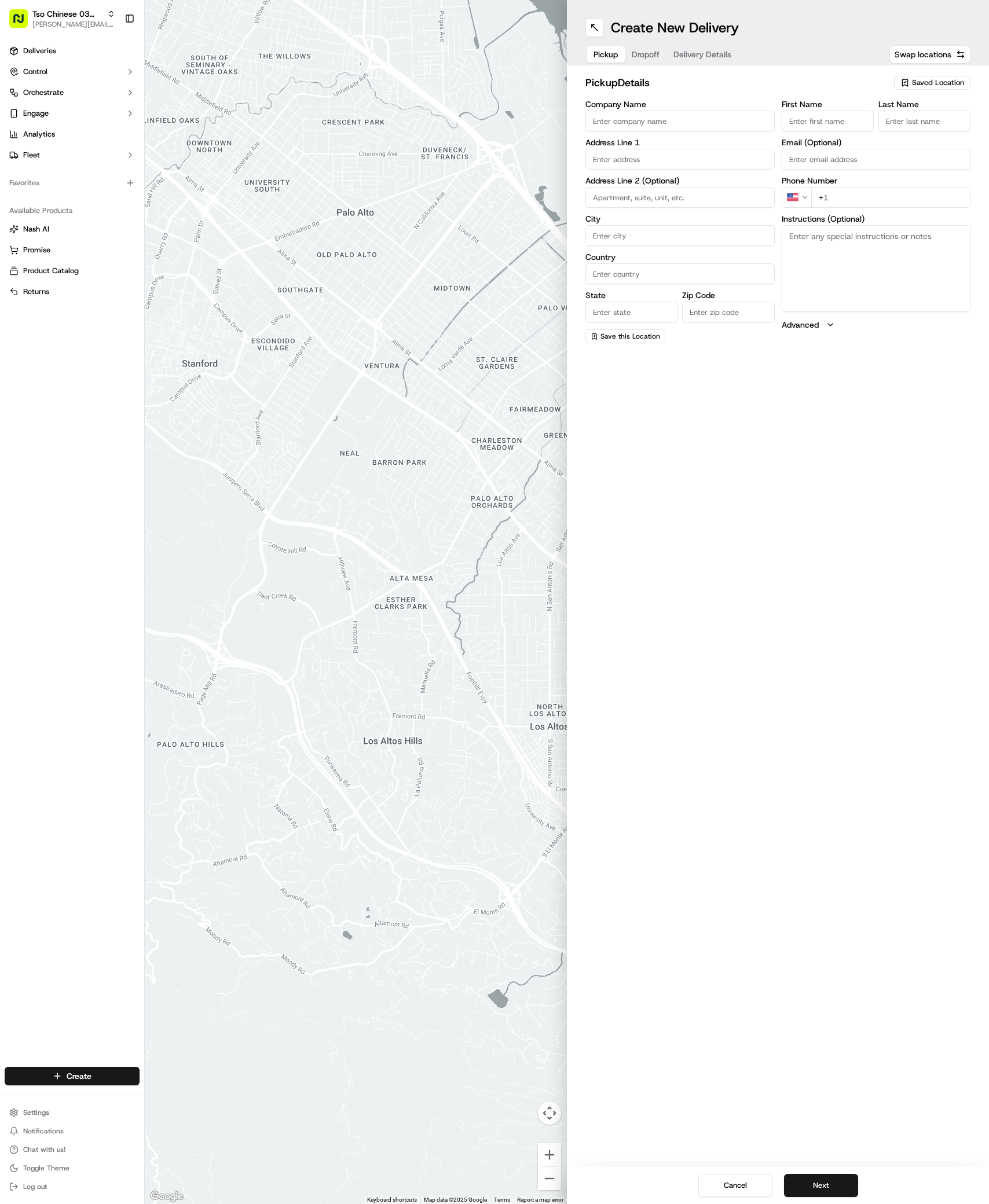
click at [933, 85] on span "Saved Location" at bounding box center [938, 83] width 52 height 10
click at [906, 124] on span "(03) Tso Chinese Takeout & Delivery TsoCo (03)" at bounding box center [913, 131] width 142 height 21
type input "(03) Tso Chinese Takeout & Delivery TsoCo"
type input "Ste F"
type input "Austin"
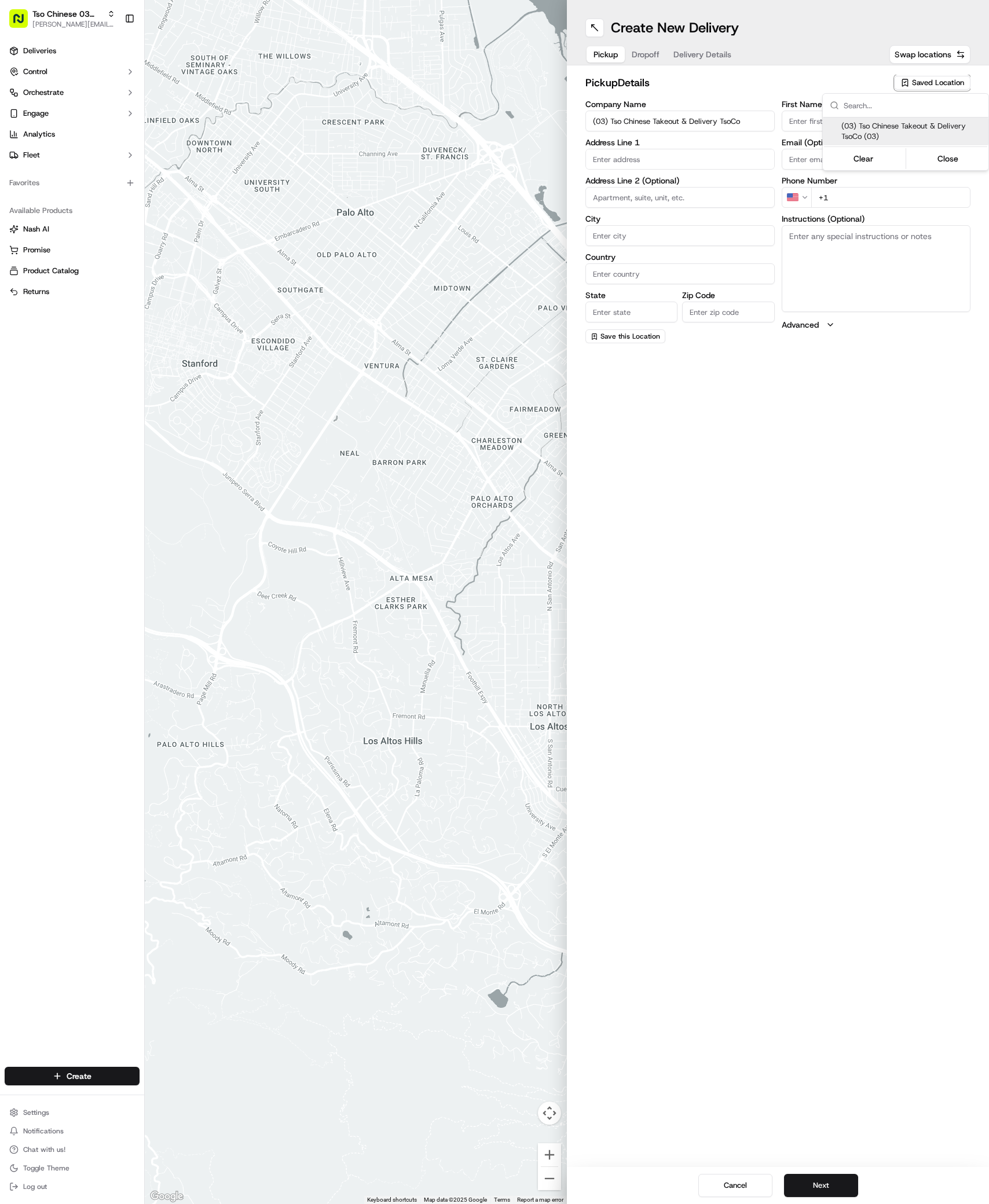
type input "US"
type input "[GEOGRAPHIC_DATA]"
type input "78704"
type input "Tso Chinese"
type input "TsoCo Manager"
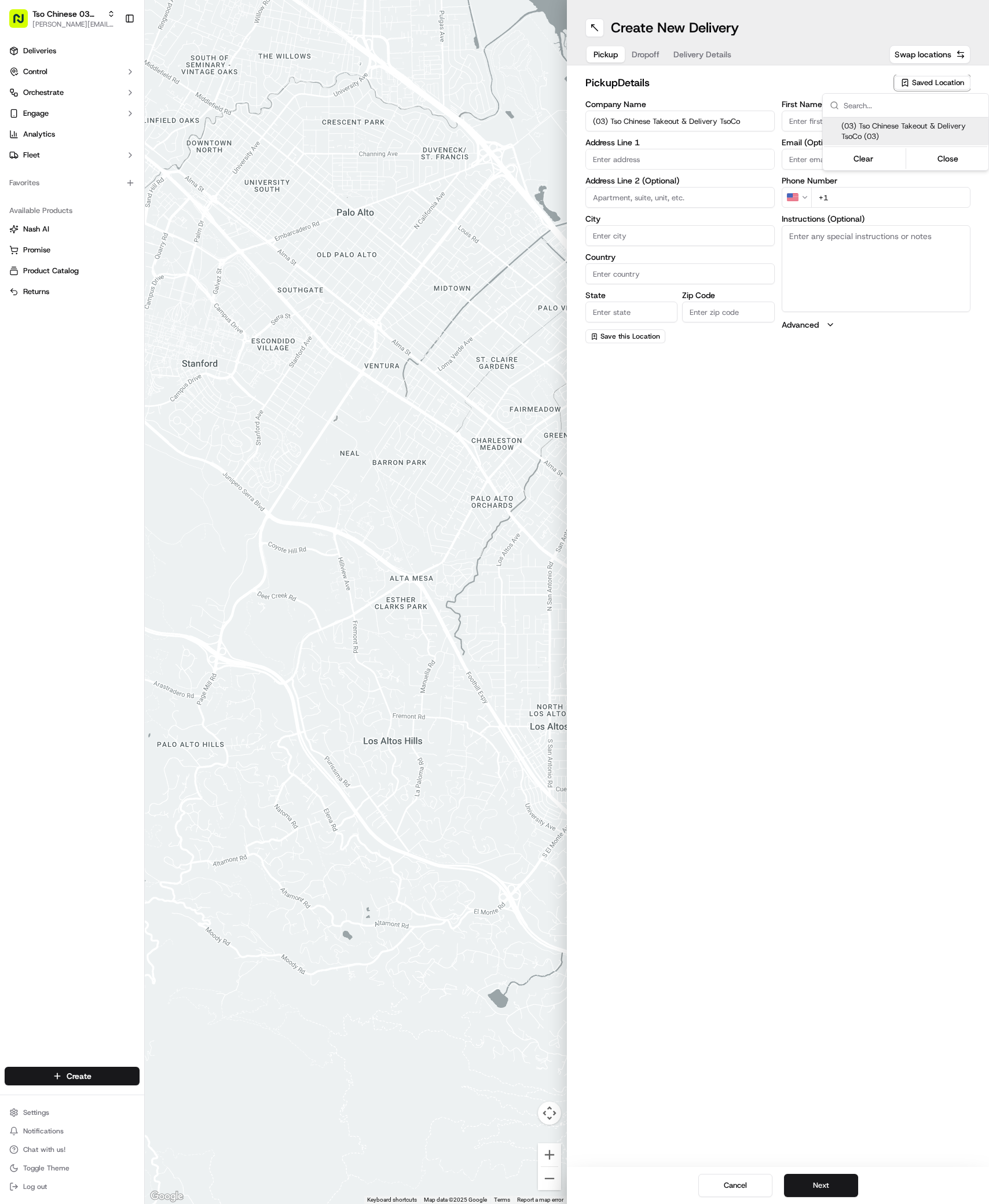
type input "[EMAIL_ADDRESS][DOMAIN_NAME]"
type input "[PHONE_NUMBER]"
type textarea "Submit a picture displaying address & food as Proof of Delivery. Envía una foto…"
type input "[STREET_ADDRESS]"
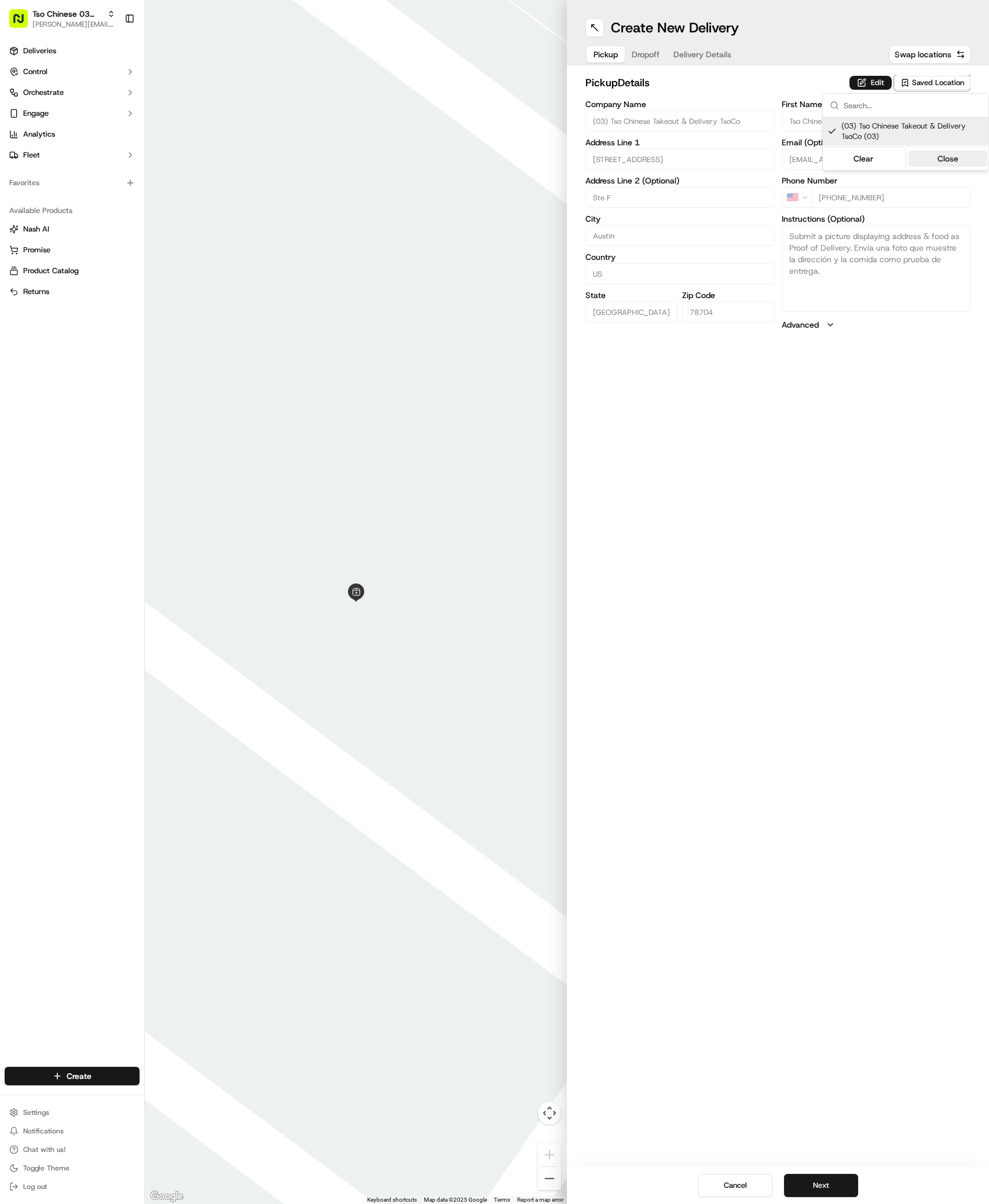
click at [934, 163] on button "Close" at bounding box center [948, 158] width 80 height 16
click at [645, 53] on span "Dropoff" at bounding box center [646, 54] width 28 height 11
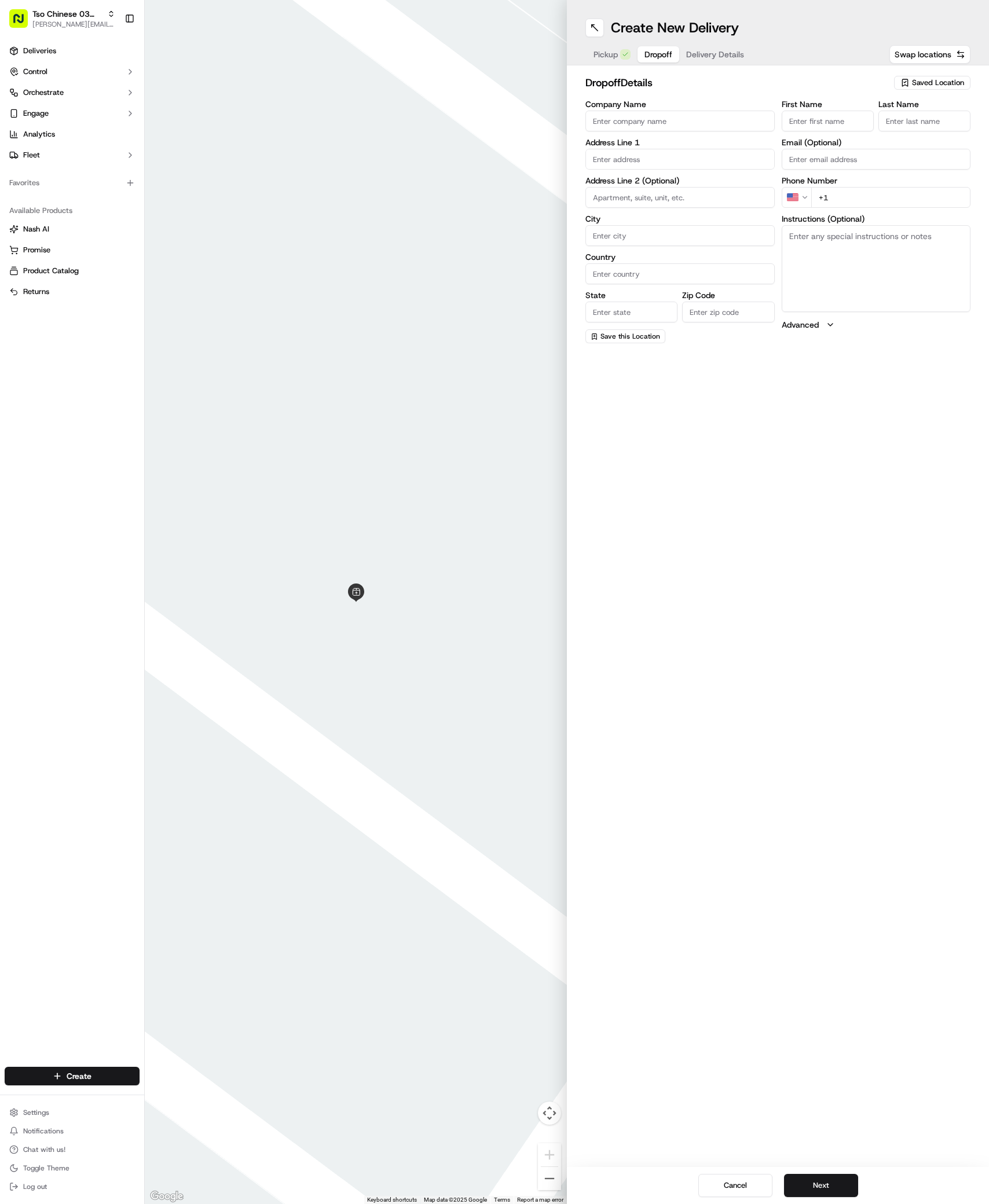
click at [793, 124] on input "First Name" at bounding box center [827, 121] width 92 height 21
paste input "[PERSON_NAME]"
type input "[PERSON_NAME]"
click at [911, 117] on input "Last Name" at bounding box center [924, 121] width 92 height 21
paste input "[PERSON_NAME]"
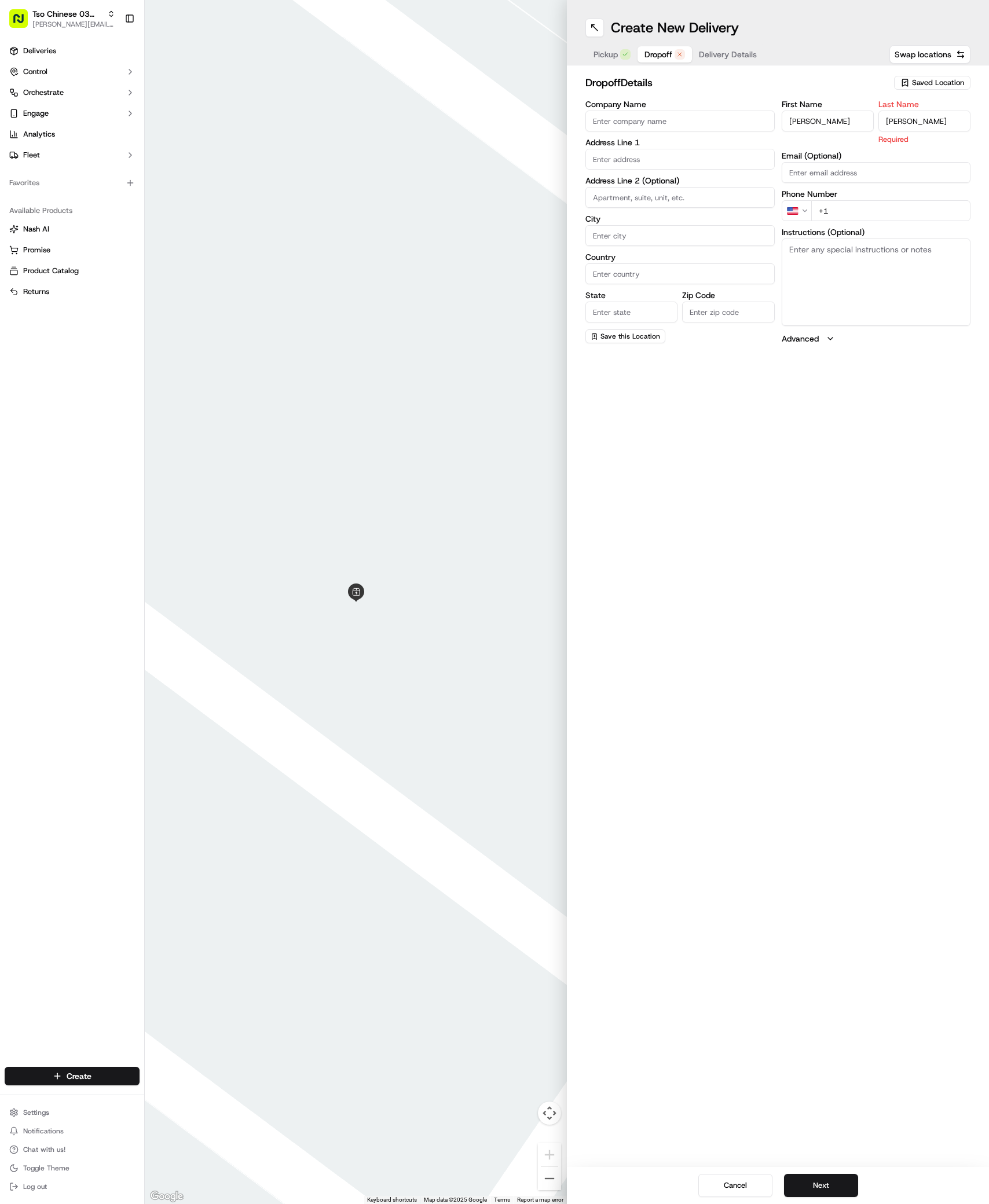
type input "[PERSON_NAME]"
click at [872, 203] on input "+1" at bounding box center [890, 211] width 160 height 21
click at [872, 203] on input "+1" at bounding box center [890, 197] width 160 height 21
paste input "[PHONE_NUMBER]"
type input "[PHONE_NUMBER]"
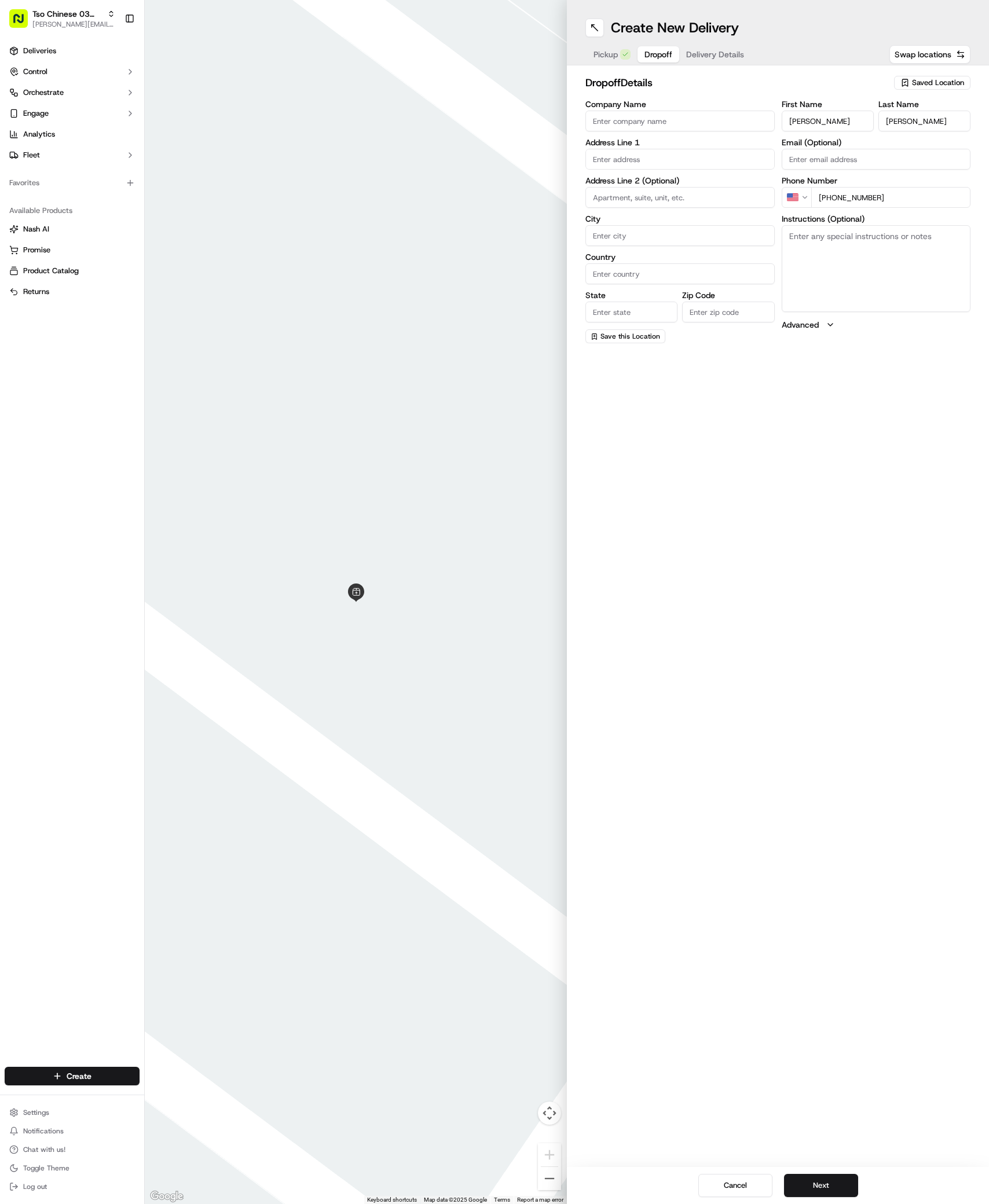
click at [603, 158] on input "text" at bounding box center [680, 159] width 190 height 21
paste input "[STREET_ADDRESS]"
click at [634, 160] on input "[STREET_ADDRESS]" at bounding box center [680, 159] width 190 height 21
click at [679, 178] on div "[STREET_ADDRESS][PERSON_NAME]" at bounding box center [680, 183] width 184 height 17
type input "[STREET_ADDRESS][PERSON_NAME]"
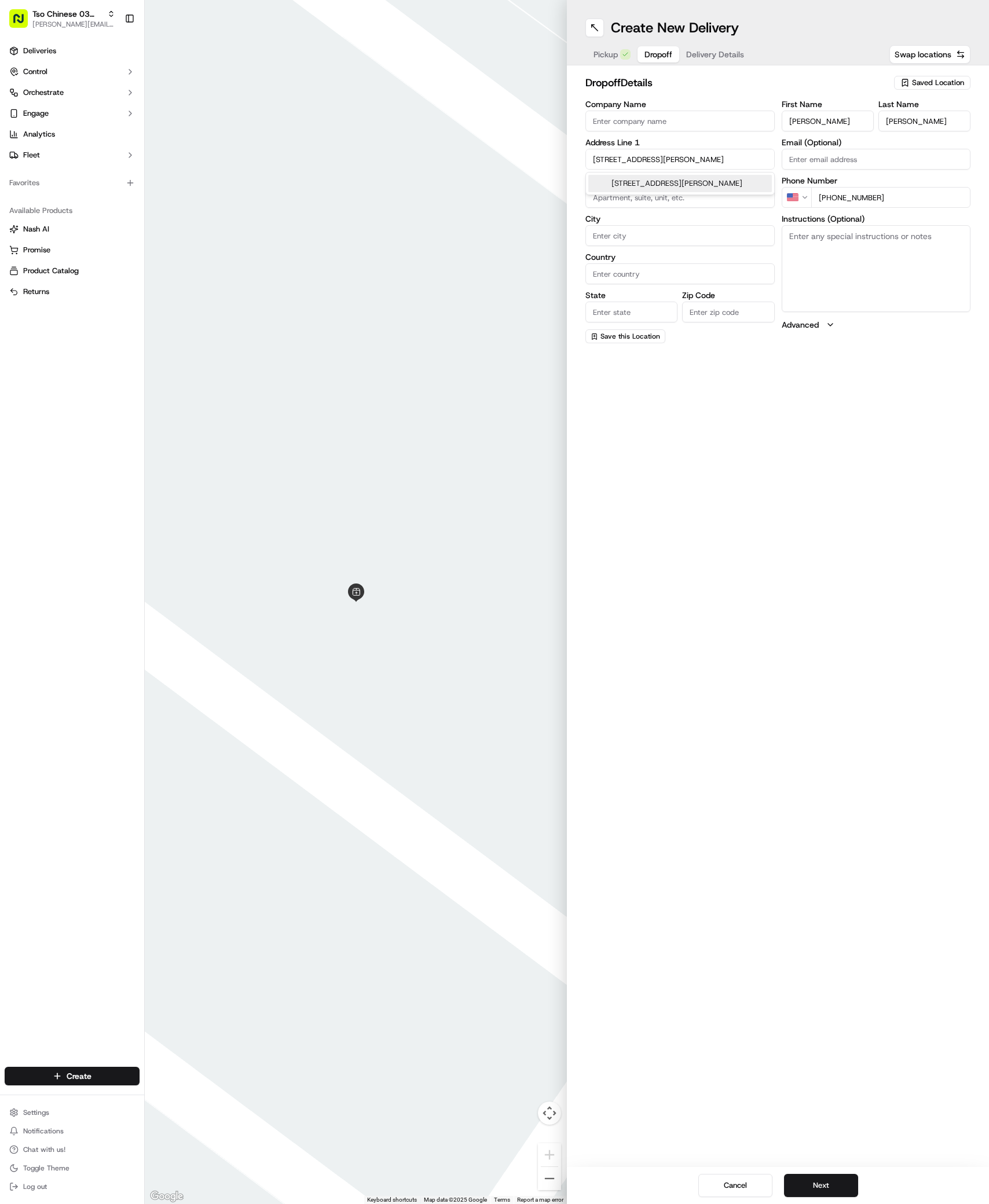
type input "Austin"
type input "[GEOGRAPHIC_DATA]"
type input "78745"
type input "[STREET_ADDRESS][PERSON_NAME]"
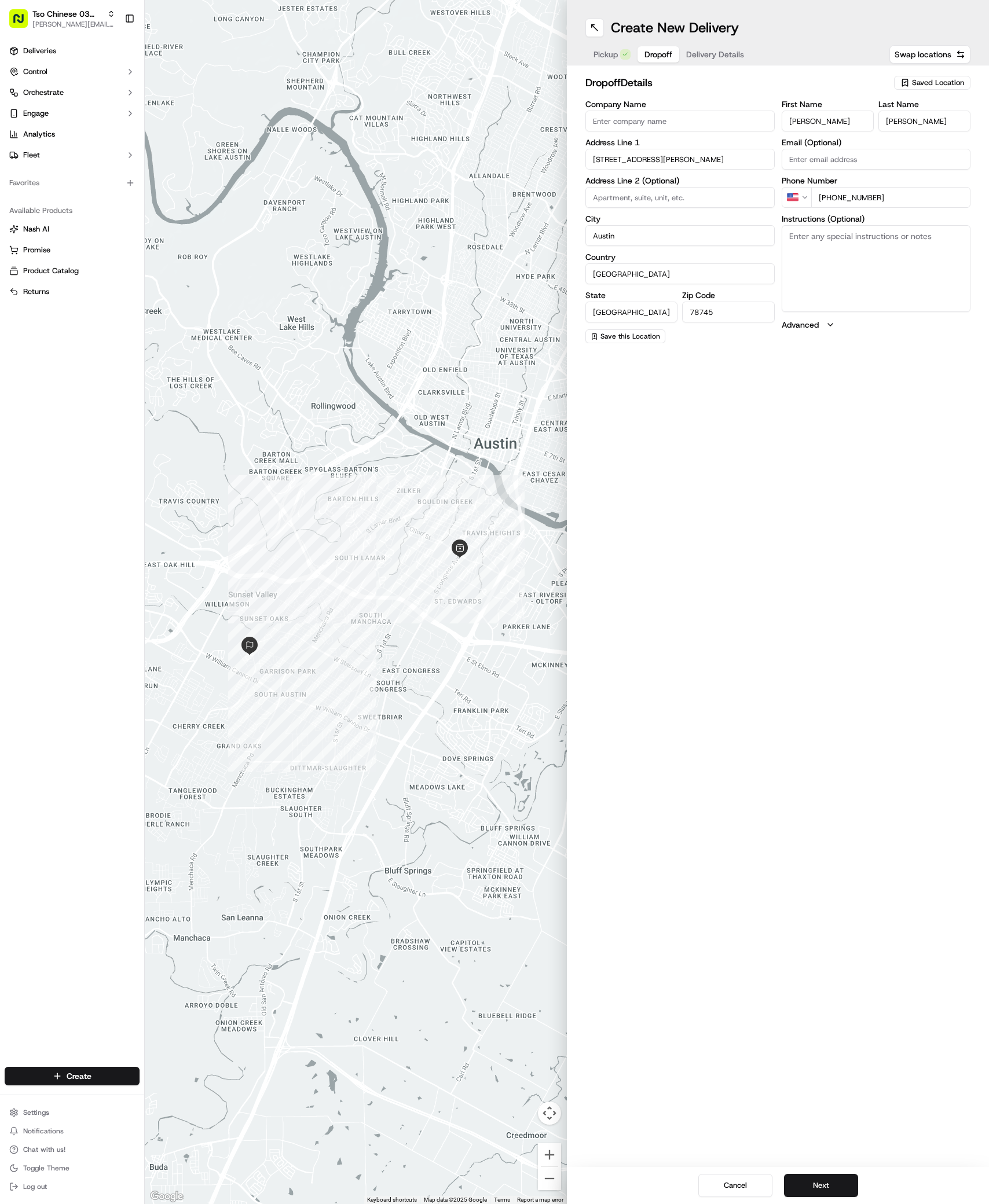
click at [837, 270] on textarea "Instructions (Optional)" at bounding box center [876, 268] width 190 height 87
paste textarea "Please leave on doorstep, don't ring doorbell please :) loud dog."
type textarea "Please leave on doorstep, don't ring doorbell please :) loud dog."
click at [706, 54] on span "Delivery Details" at bounding box center [715, 54] width 58 height 11
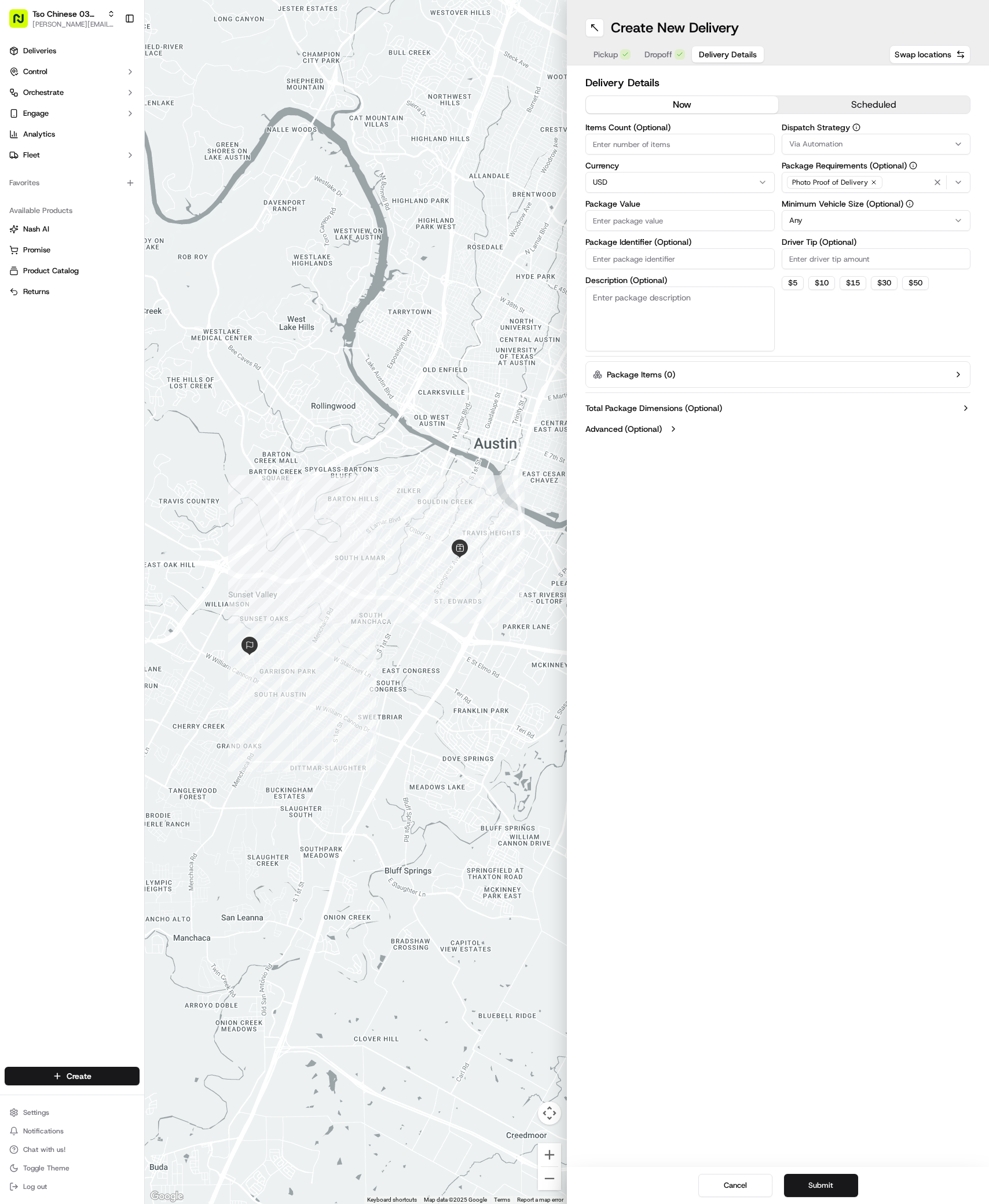
click at [658, 261] on input "Package Identifier (Optional)" at bounding box center [680, 258] width 190 height 21
paste input "M5CL3TS"
click at [658, 261] on input "M5CL3TS" at bounding box center [680, 258] width 190 height 21
type input "M5CL3TS"
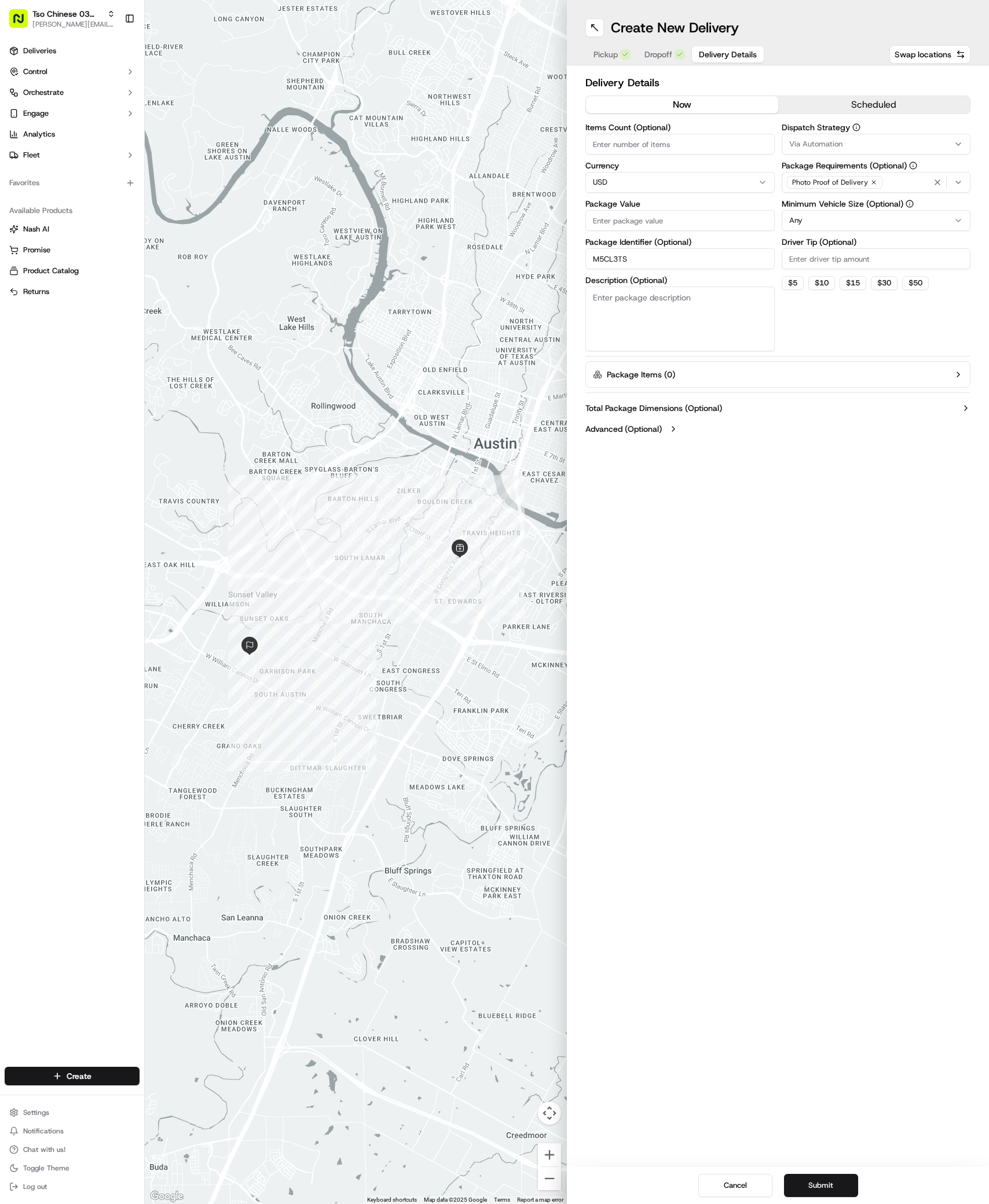
click at [605, 222] on input "Package Value" at bounding box center [680, 220] width 190 height 21
type input "84.16"
click at [955, 145] on icon "button" at bounding box center [958, 144] width 10 height 10
click at [858, 211] on span "TsoCo Strategy" at bounding box center [872, 207] width 142 height 10
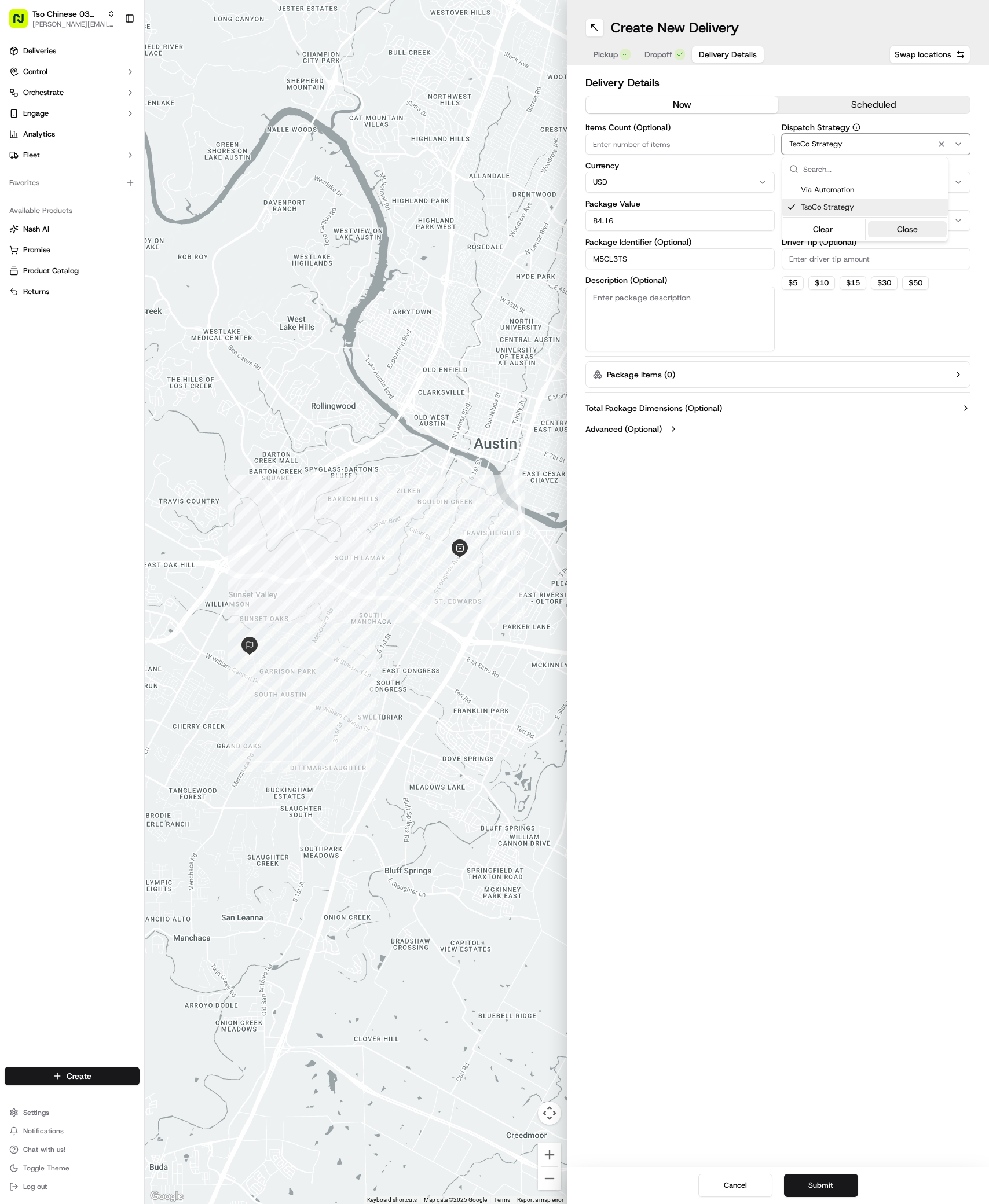
click at [898, 233] on button "Close" at bounding box center [907, 229] width 80 height 16
drag, startPoint x: 898, startPoint y: 233, endPoint x: 874, endPoint y: 224, distance: 25.6
click at [895, 232] on div "Dispatch Strategy TsoCo Strategy Package Requirements (Optional) Photo Proof of…" at bounding box center [876, 237] width 190 height 228
click at [871, 184] on icon "button" at bounding box center [873, 182] width 7 height 7
click at [871, 184] on div "Select requirements" at bounding box center [876, 183] width 184 height 10
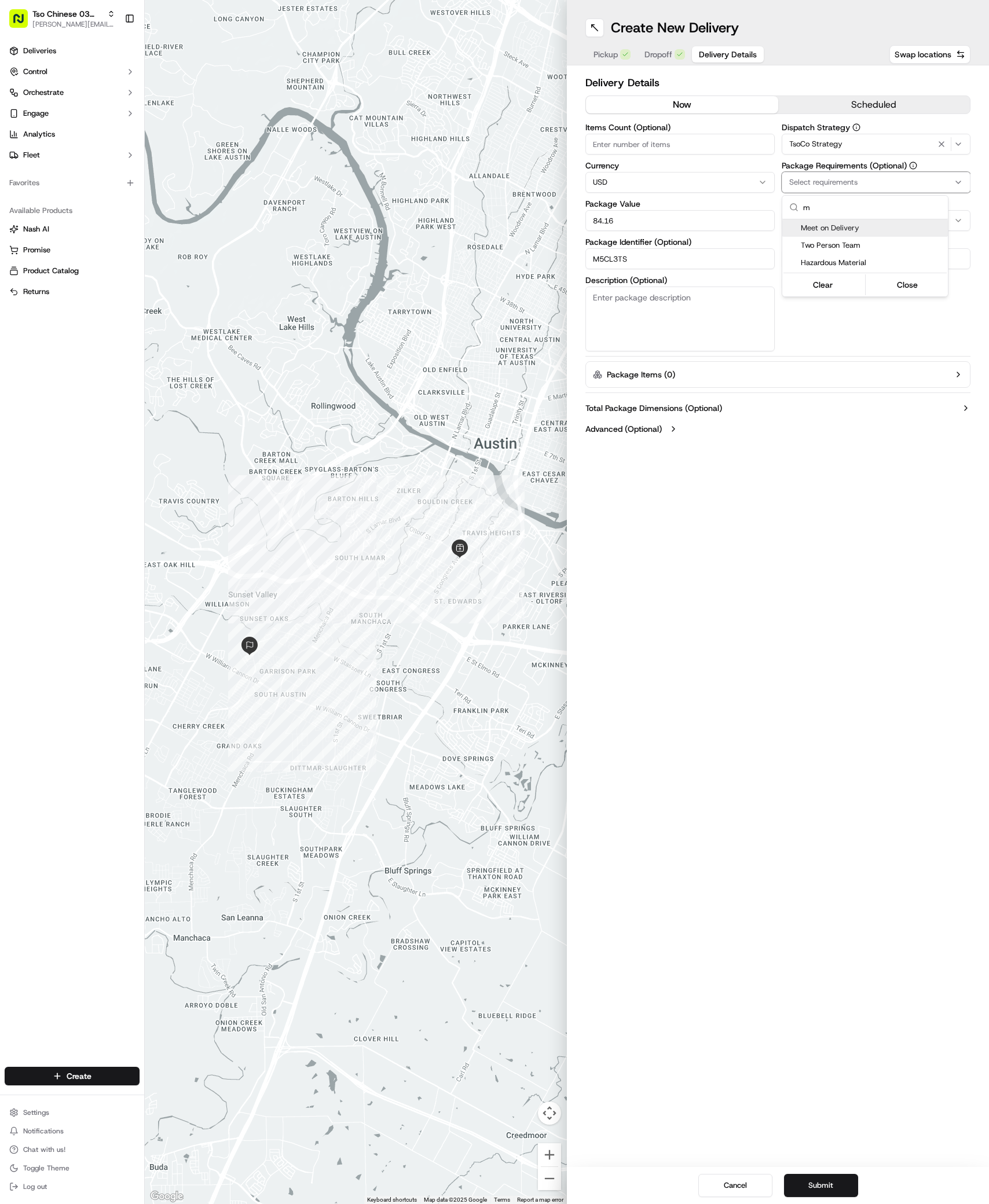
type input "m"
click at [835, 227] on span "Meet on Delivery" at bounding box center [872, 228] width 142 height 10
click at [913, 285] on button "Close" at bounding box center [907, 284] width 80 height 16
click at [836, 261] on input "Driver Tip (Optional)" at bounding box center [876, 258] width 190 height 21
type input "2"
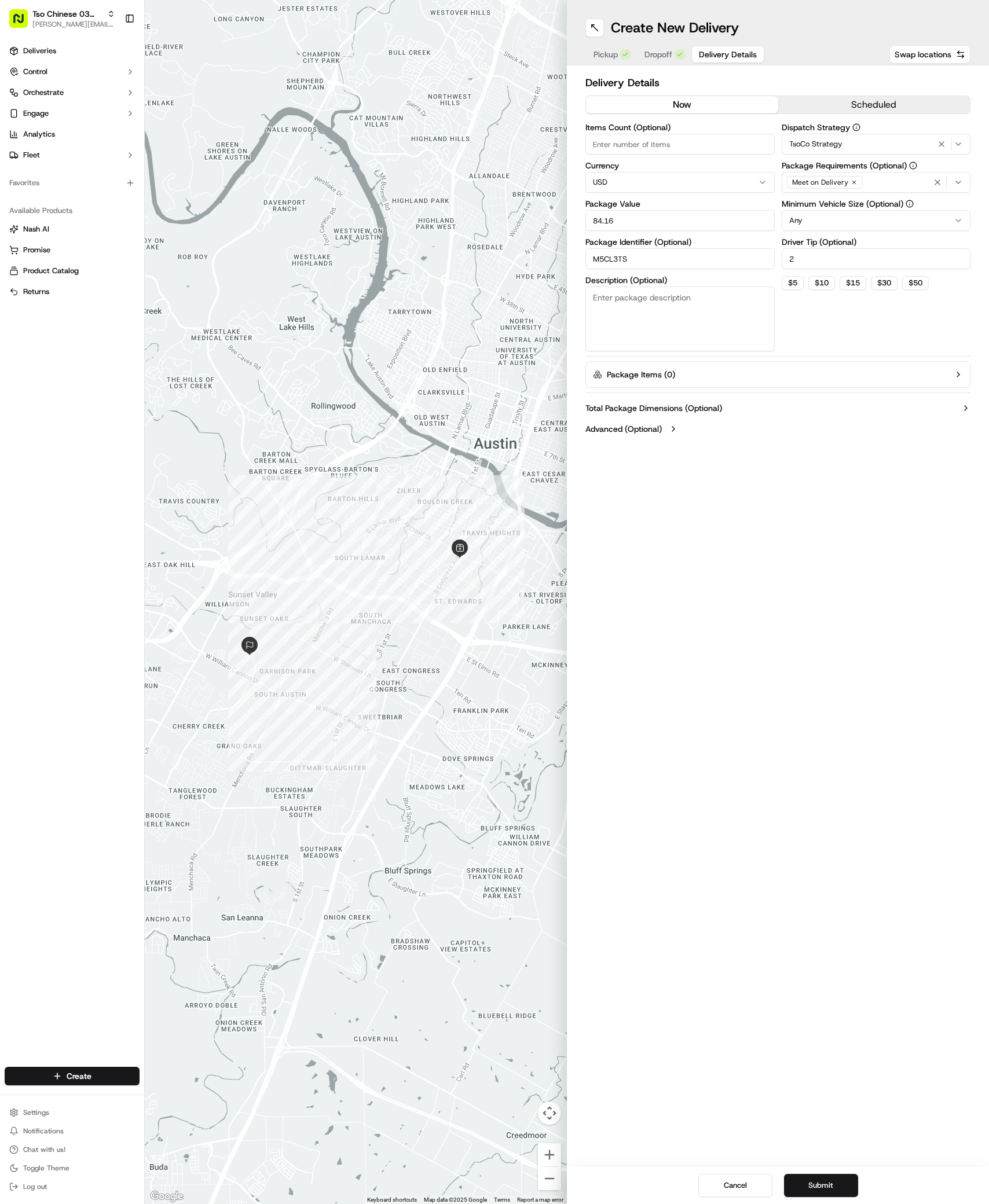
click at [798, 778] on div "Create New Delivery Pickup Dropoff Delivery Details Swap locations Delivery Det…" at bounding box center [778, 602] width 422 height 1204
click at [828, 1183] on button "Submit" at bounding box center [820, 1186] width 74 height 23
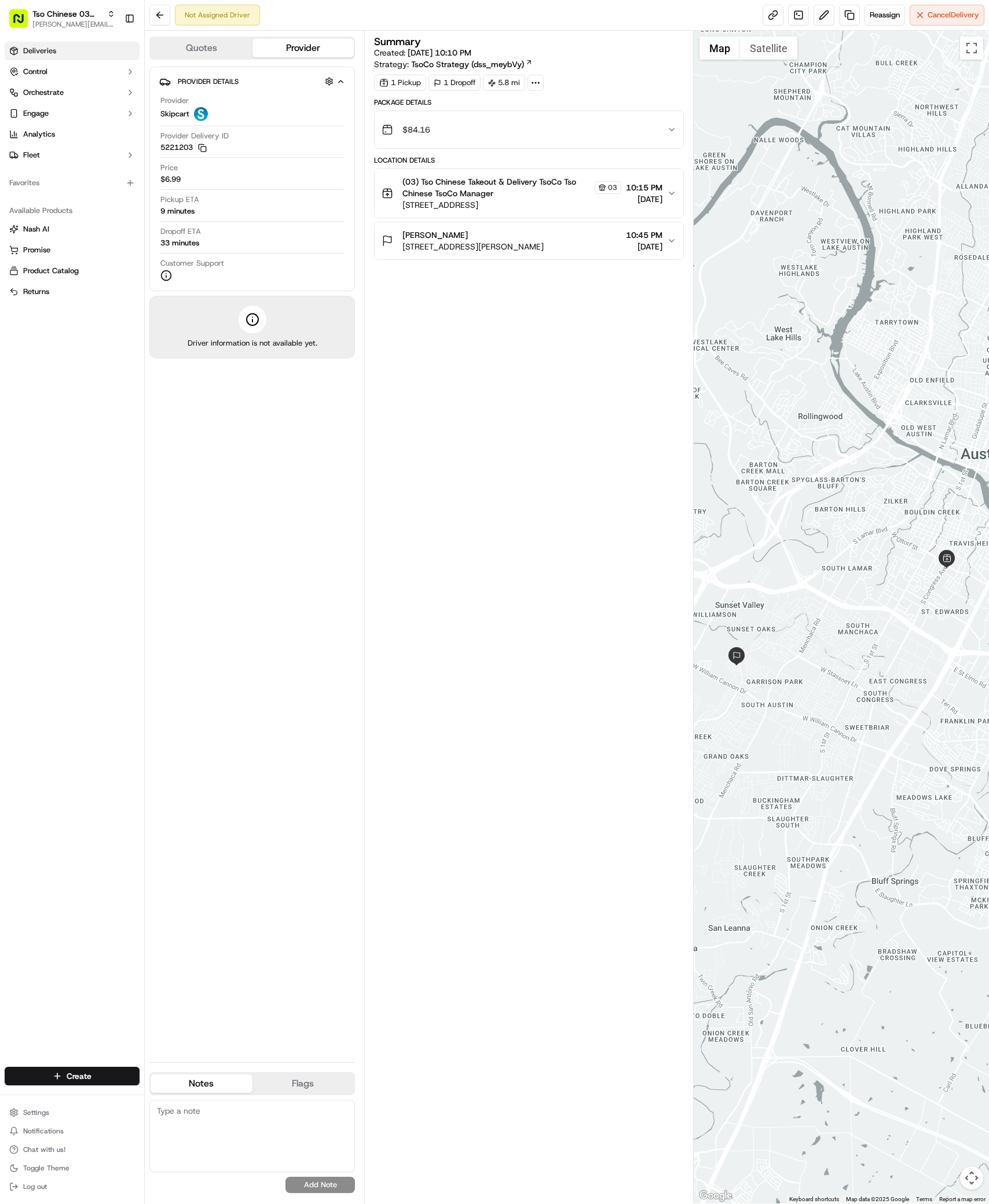
click at [45, 46] on span "Deliveries" at bounding box center [39, 51] width 33 height 10
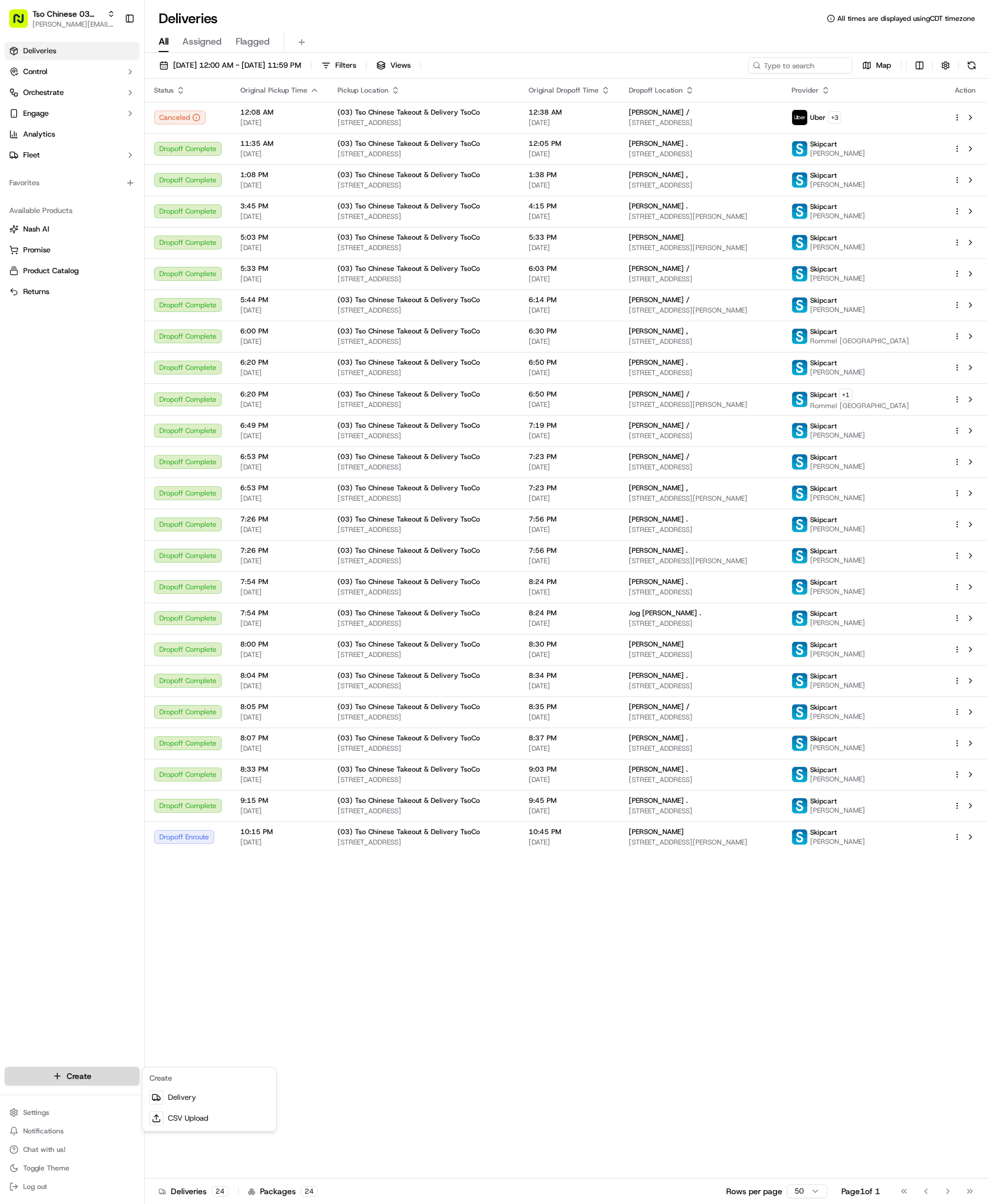
click at [66, 1081] on html "Tso Chinese 03 TsoCo [PERSON_NAME][EMAIL_ADDRESS][DOMAIN_NAME] Toggle Sidebar D…" at bounding box center [494, 602] width 989 height 1204
click at [190, 1104] on link "Delivery" at bounding box center [209, 1097] width 129 height 21
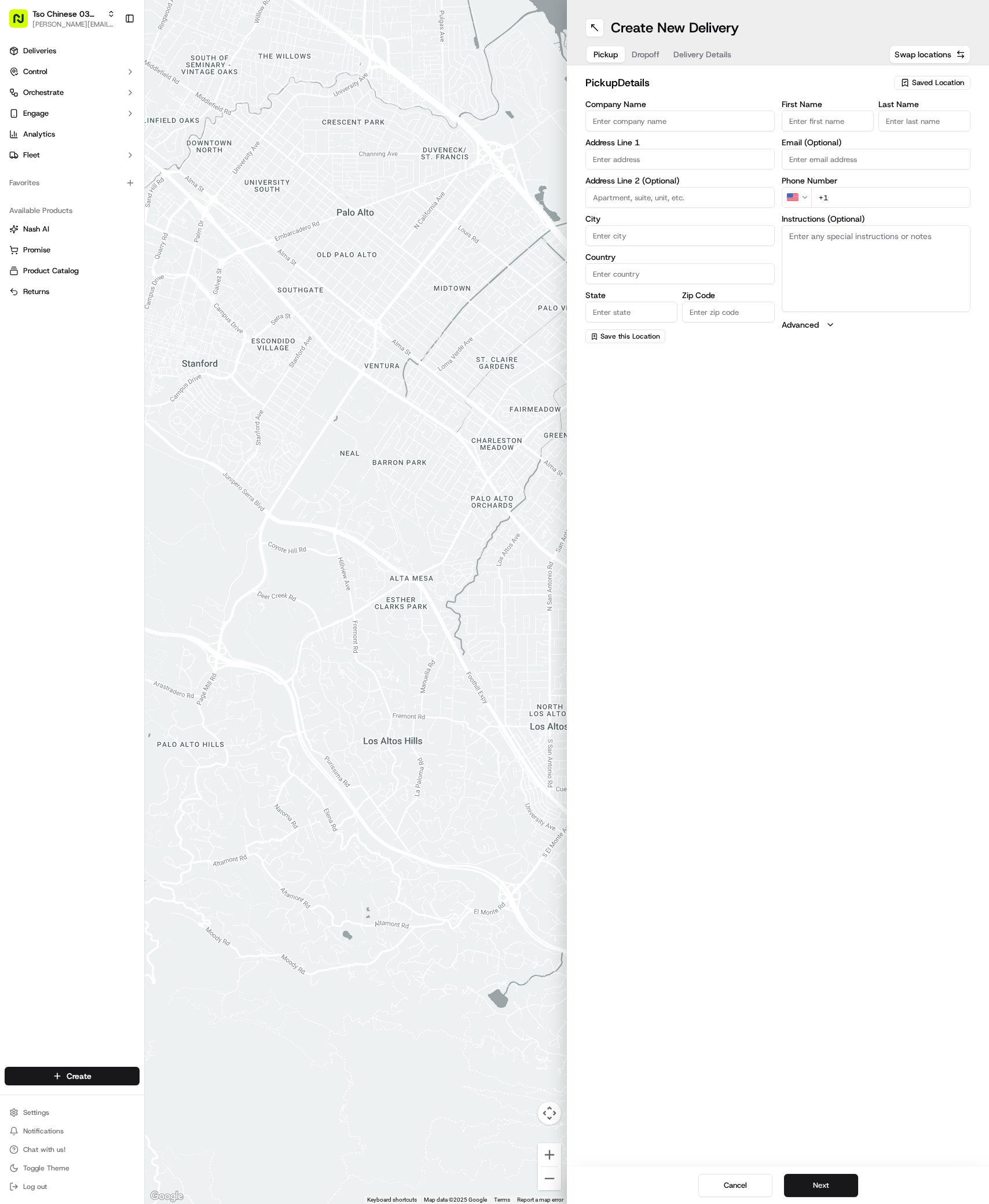
click at [918, 85] on span "Saved Location" at bounding box center [938, 83] width 52 height 10
click at [901, 133] on span "(03) Tso Chinese Takeout & Delivery TsoCo (03)" at bounding box center [913, 131] width 142 height 21
type input "(03) Tso Chinese Takeout & Delivery TsoCo"
type input "Ste F"
type input "Austin"
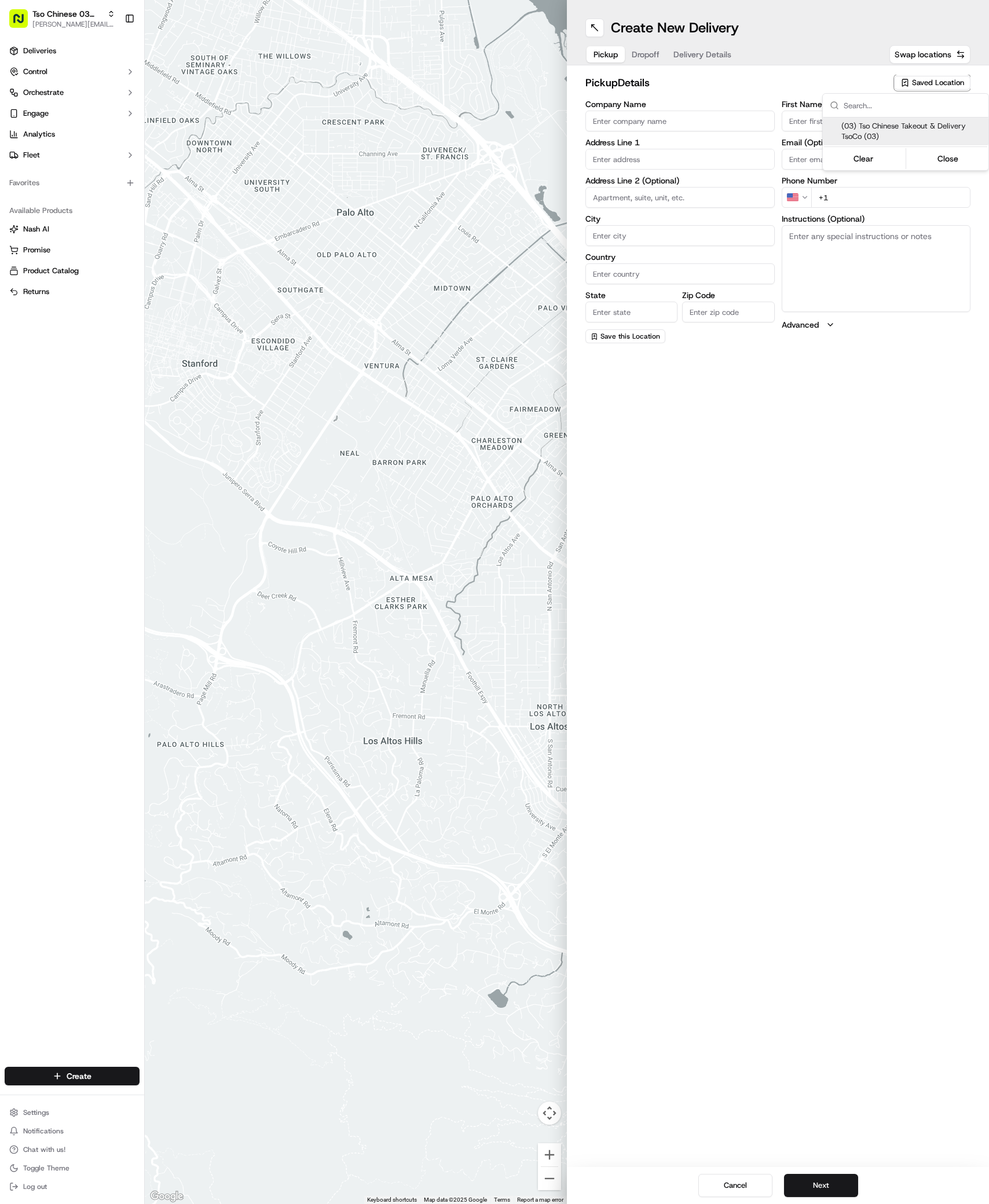
type input "US"
type input "[GEOGRAPHIC_DATA]"
type input "78704"
type input "Tso Chinese"
type input "TsoCo Manager"
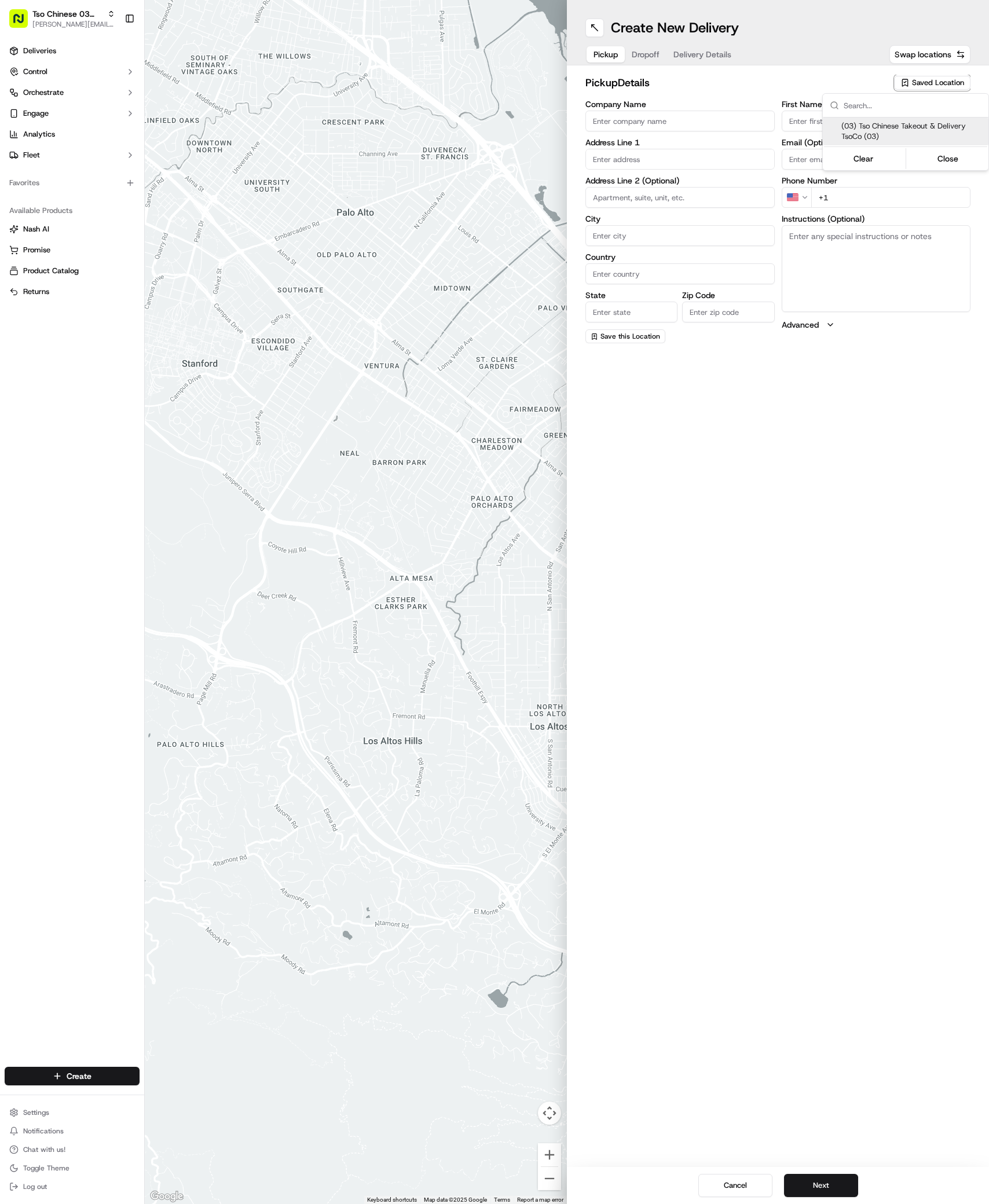
type input "[EMAIL_ADDRESS][DOMAIN_NAME]"
type input "[PHONE_NUMBER]"
type textarea "Submit a picture displaying address & food as Proof of Delivery. Envía una foto…"
type input "[STREET_ADDRESS]"
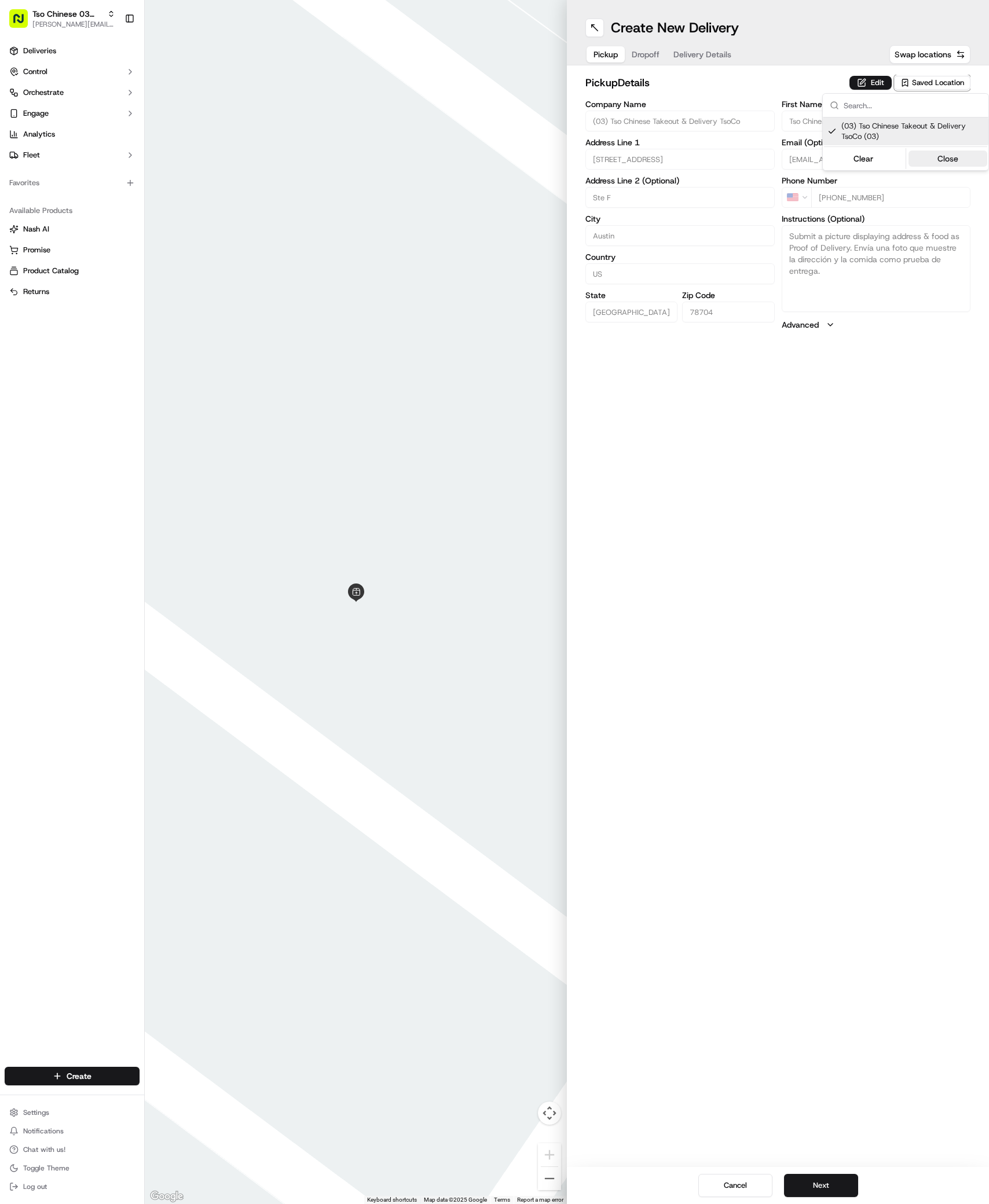
click at [934, 158] on button "Close" at bounding box center [948, 158] width 80 height 16
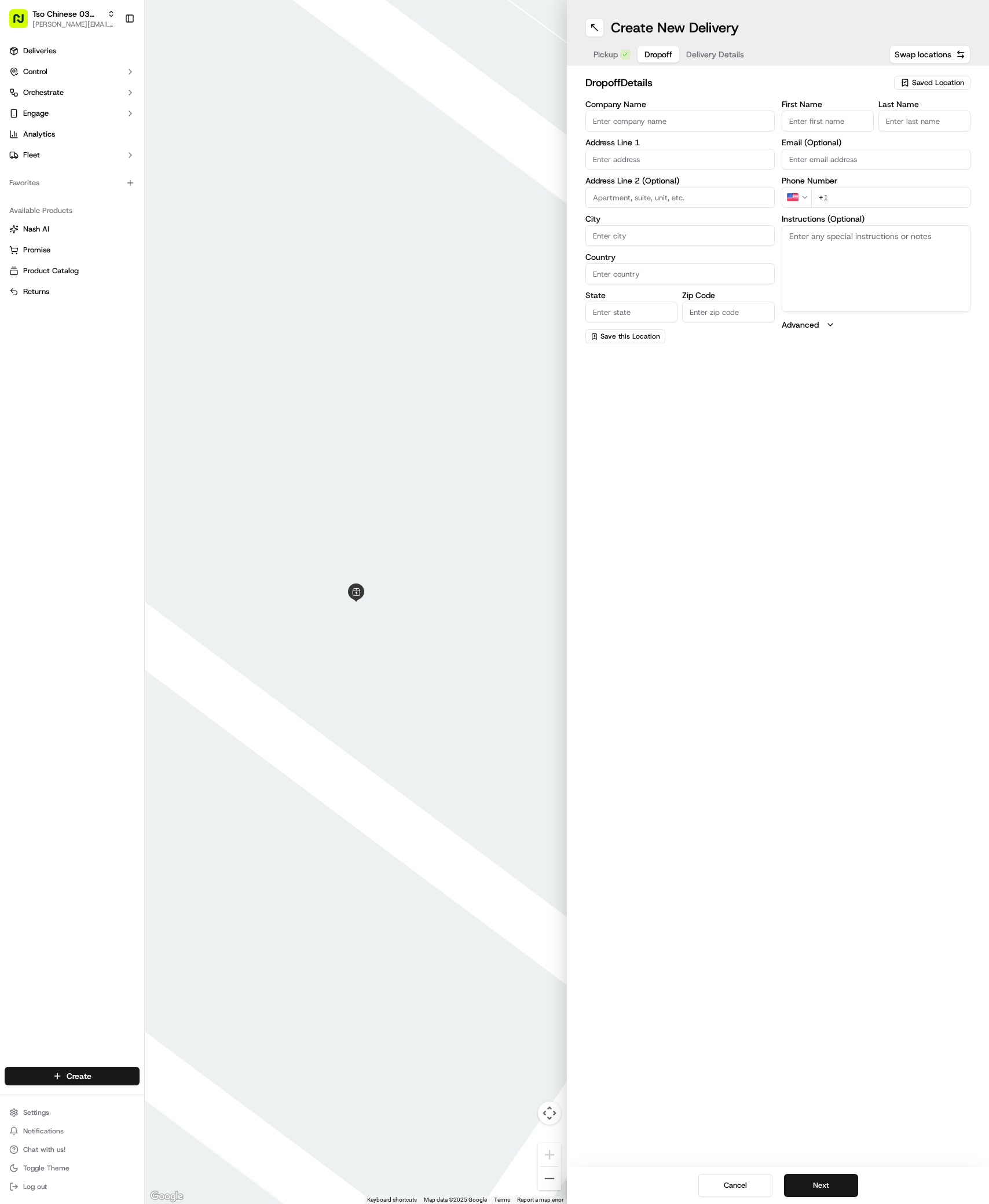
click at [639, 58] on button "Dropoff" at bounding box center [658, 54] width 42 height 16
paste input "190 first floor building B"
click at [700, 165] on input "190 first floor building B" at bounding box center [680, 159] width 190 height 21
click at [690, 183] on div "[STREET_ADDRESS]" at bounding box center [680, 183] width 184 height 17
type input "[STREET_ADDRESS]"
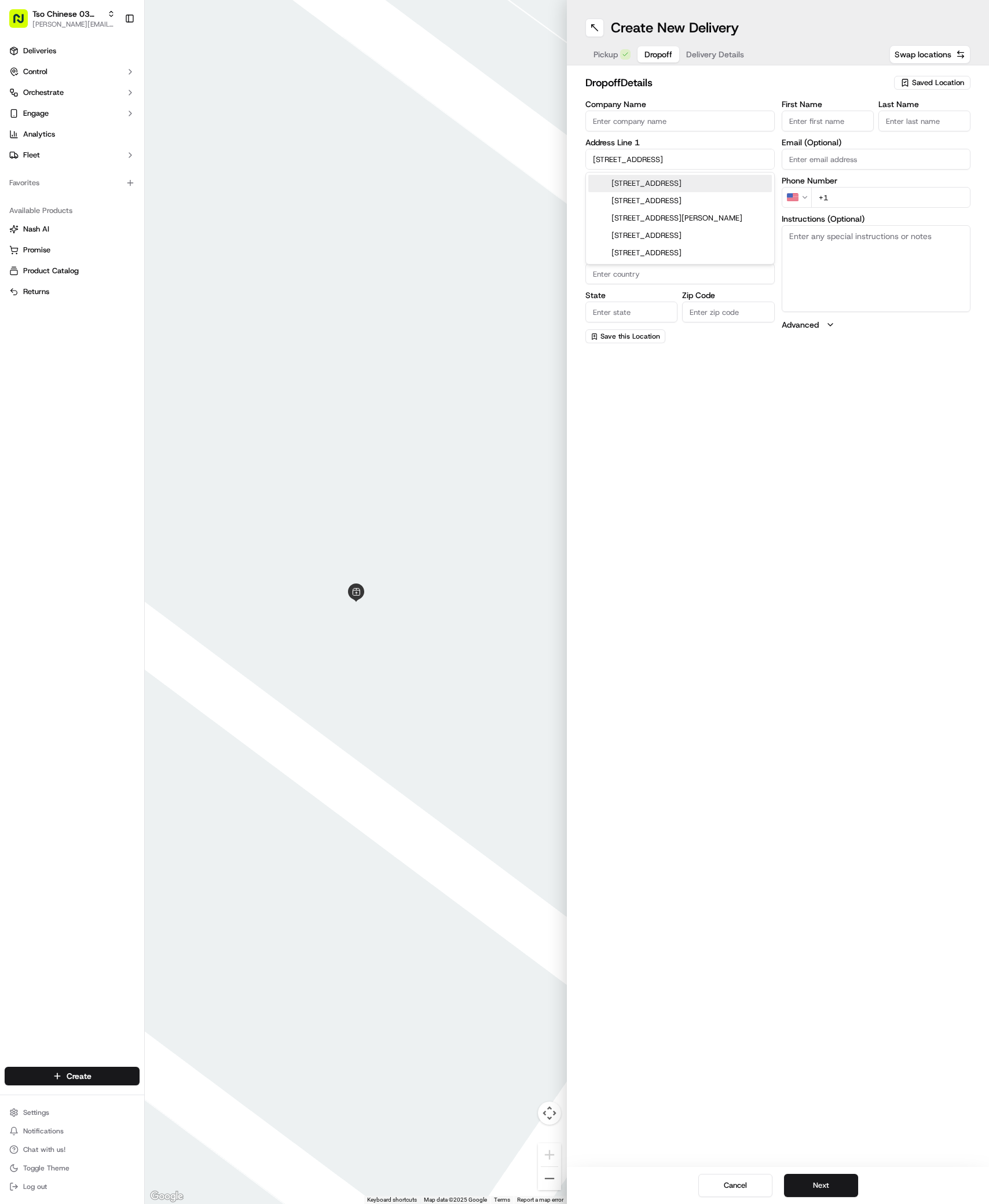
type input "Austin"
type input "[GEOGRAPHIC_DATA]"
type input "78701"
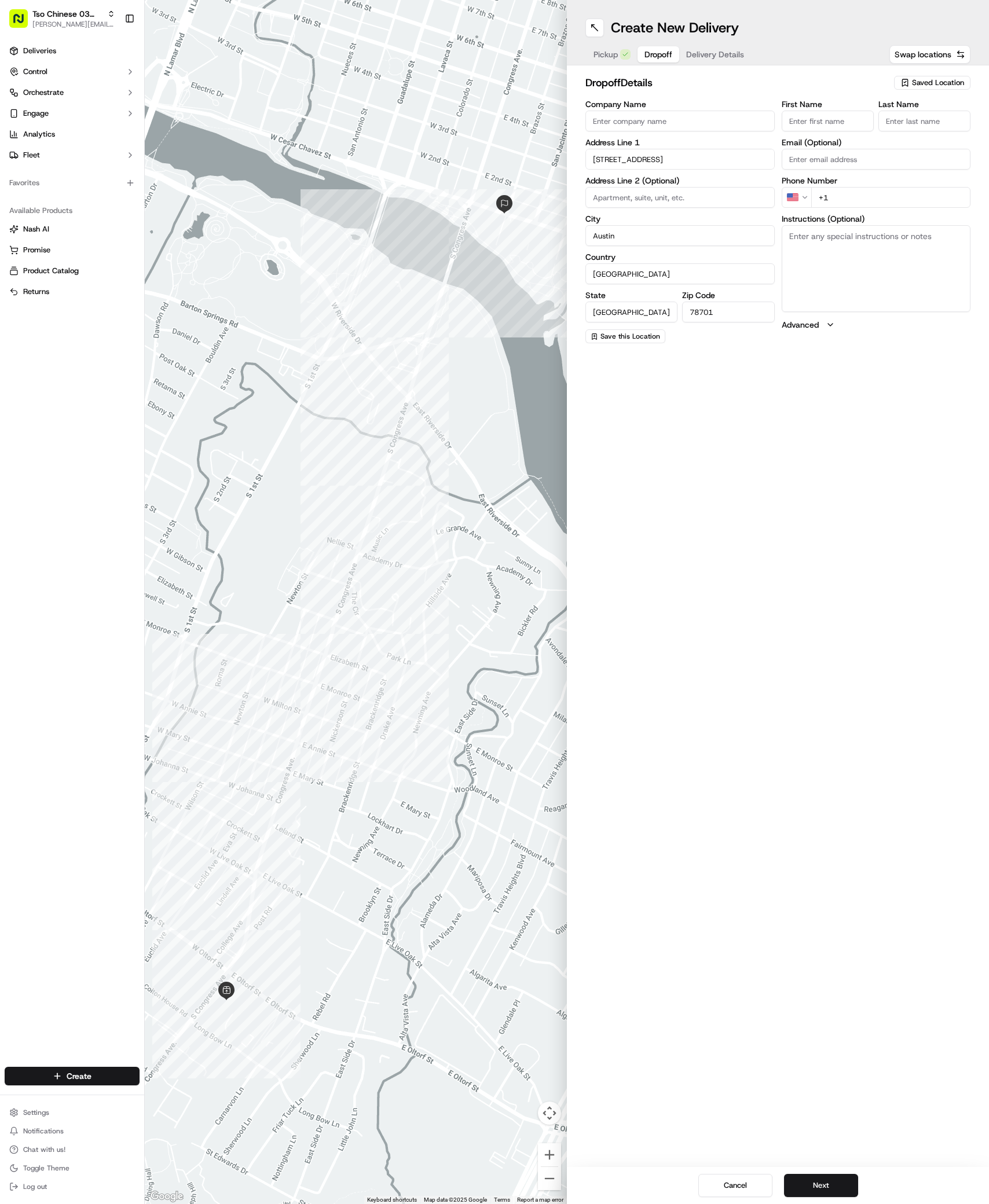
click at [695, 155] on input "[STREET_ADDRESS]" at bounding box center [680, 159] width 190 height 21
click at [709, 193] on div "[STREET_ADDRESS]" at bounding box center [680, 200] width 184 height 17
type input "[STREET_ADDRESS]"
type input "78704"
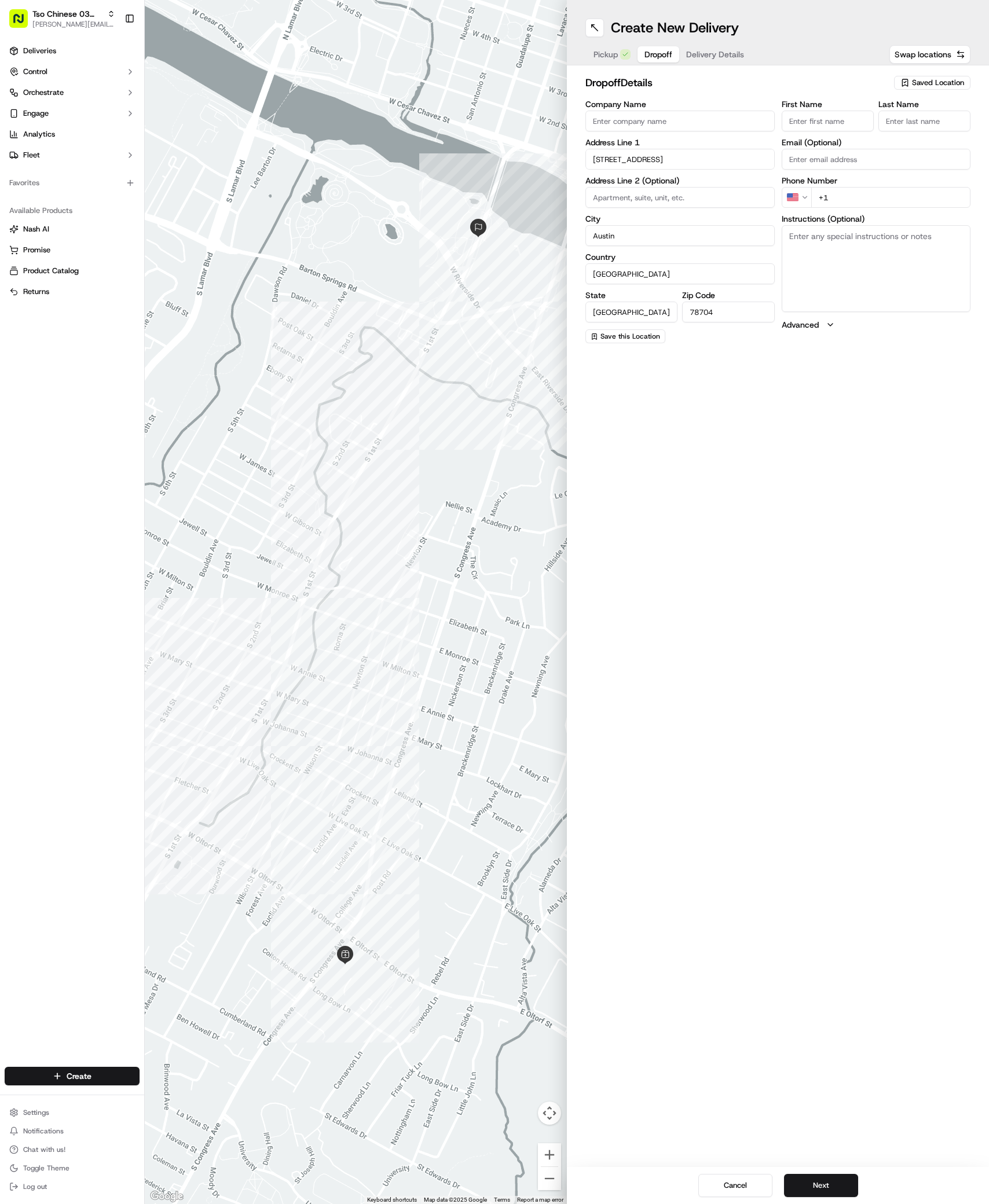
click at [686, 165] on input "[STREET_ADDRESS]" at bounding box center [680, 159] width 190 height 21
click at [688, 185] on div "[STREET_ADDRESS]" at bounding box center [680, 183] width 184 height 17
click at [682, 158] on input "[STREET_ADDRESS]" at bounding box center [680, 159] width 190 height 21
type input "1"
click at [691, 174] on div "[STREET_ADDRESS][GEOGRAPHIC_DATA][PERSON_NAME][STREET_ADDRESS][STREET_ADDRESS][…" at bounding box center [680, 218] width 188 height 92
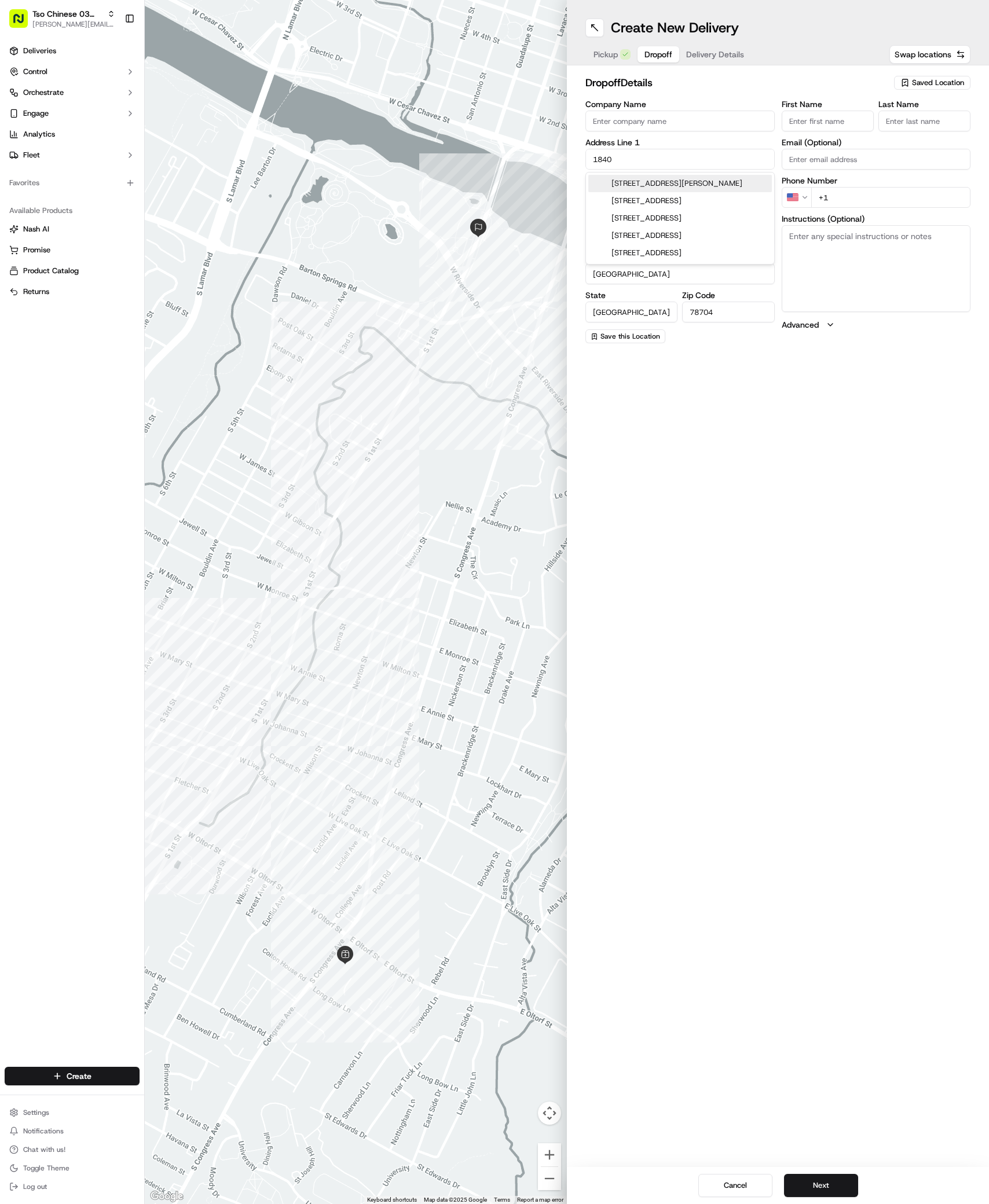
click at [691, 179] on div "[STREET_ADDRESS][PERSON_NAME]" at bounding box center [680, 183] width 184 height 17
type input "[STREET_ADDRESS][PERSON_NAME]"
type input "78741"
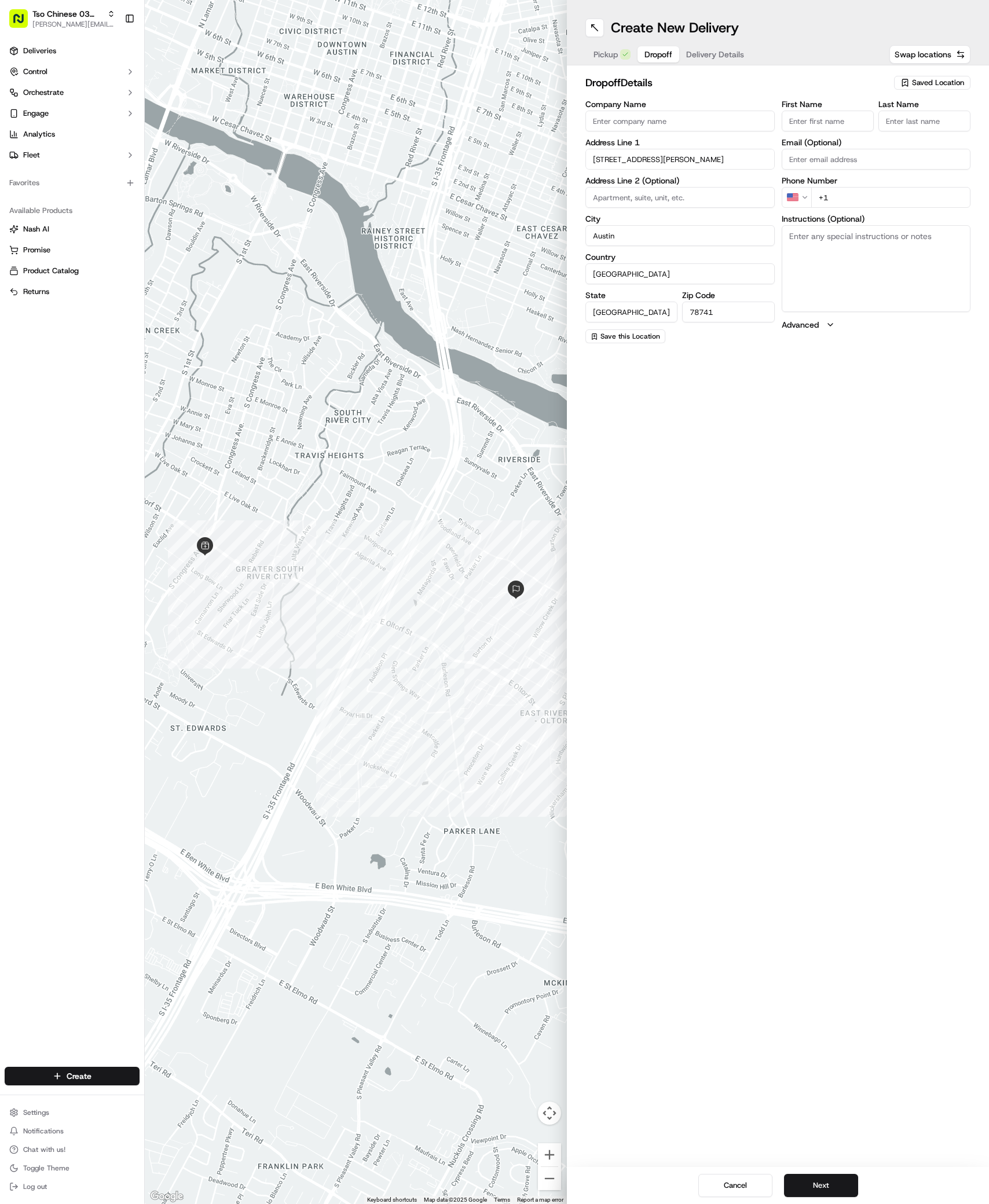
click at [597, 118] on input "Company Name" at bounding box center [680, 121] width 190 height 21
paste input "[PERSON_NAME]"
type input "[PERSON_NAME]"
paste input "[PERSON_NAME]"
type input "[PERSON_NAME]"
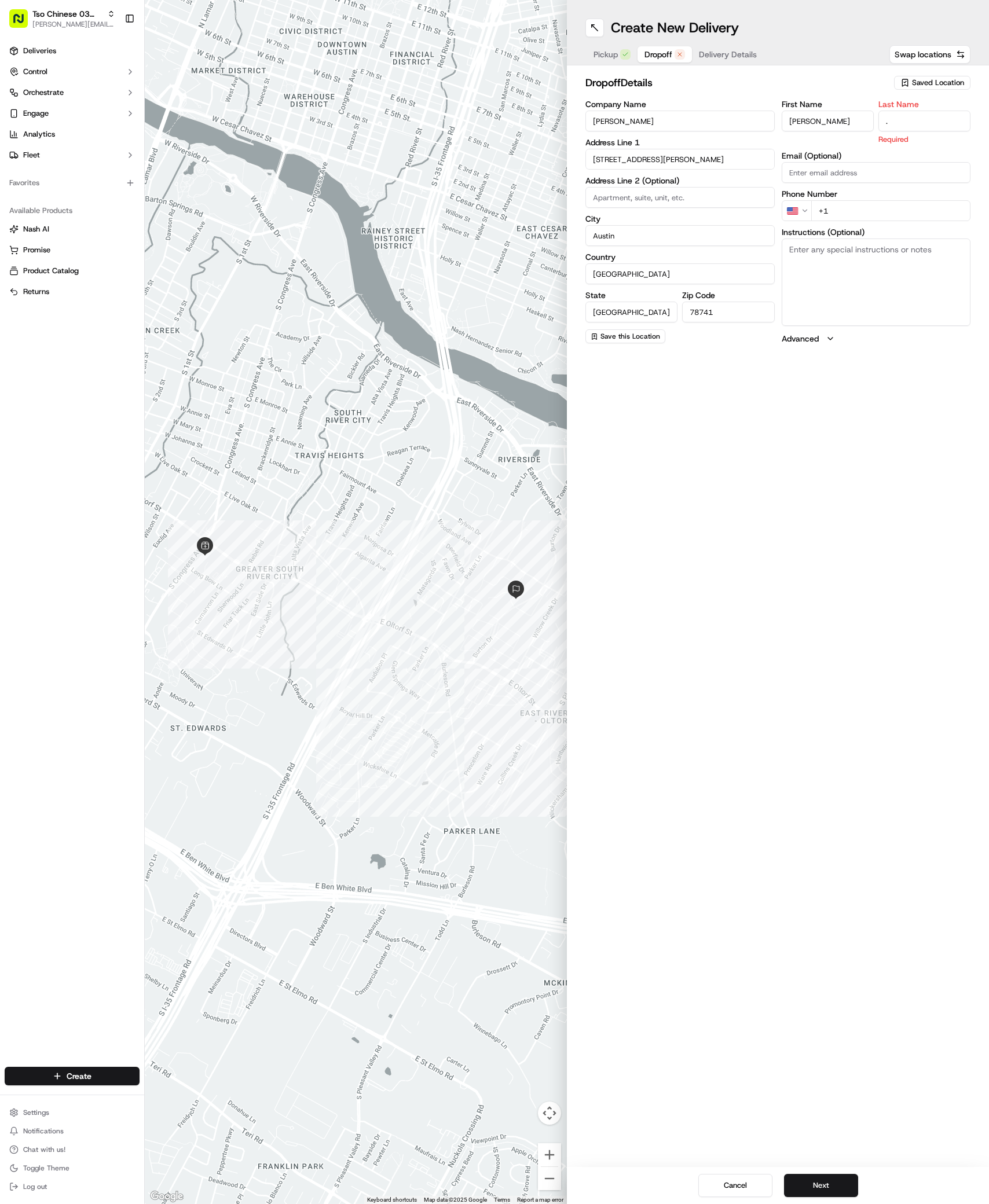
click at [906, 123] on input "." at bounding box center [924, 121] width 92 height 21
type input "."
click at [831, 208] on div "First Name [PERSON_NAME] Last Name . Required Email (Optional) Phone Number US …" at bounding box center [876, 222] width 190 height 244
click at [831, 208] on div "First Name [PERSON_NAME] Last Name . Email (Optional) Phone Number US +1 Instru…" at bounding box center [876, 221] width 190 height 243
click at [850, 179] on label "Phone Number" at bounding box center [876, 181] width 190 height 8
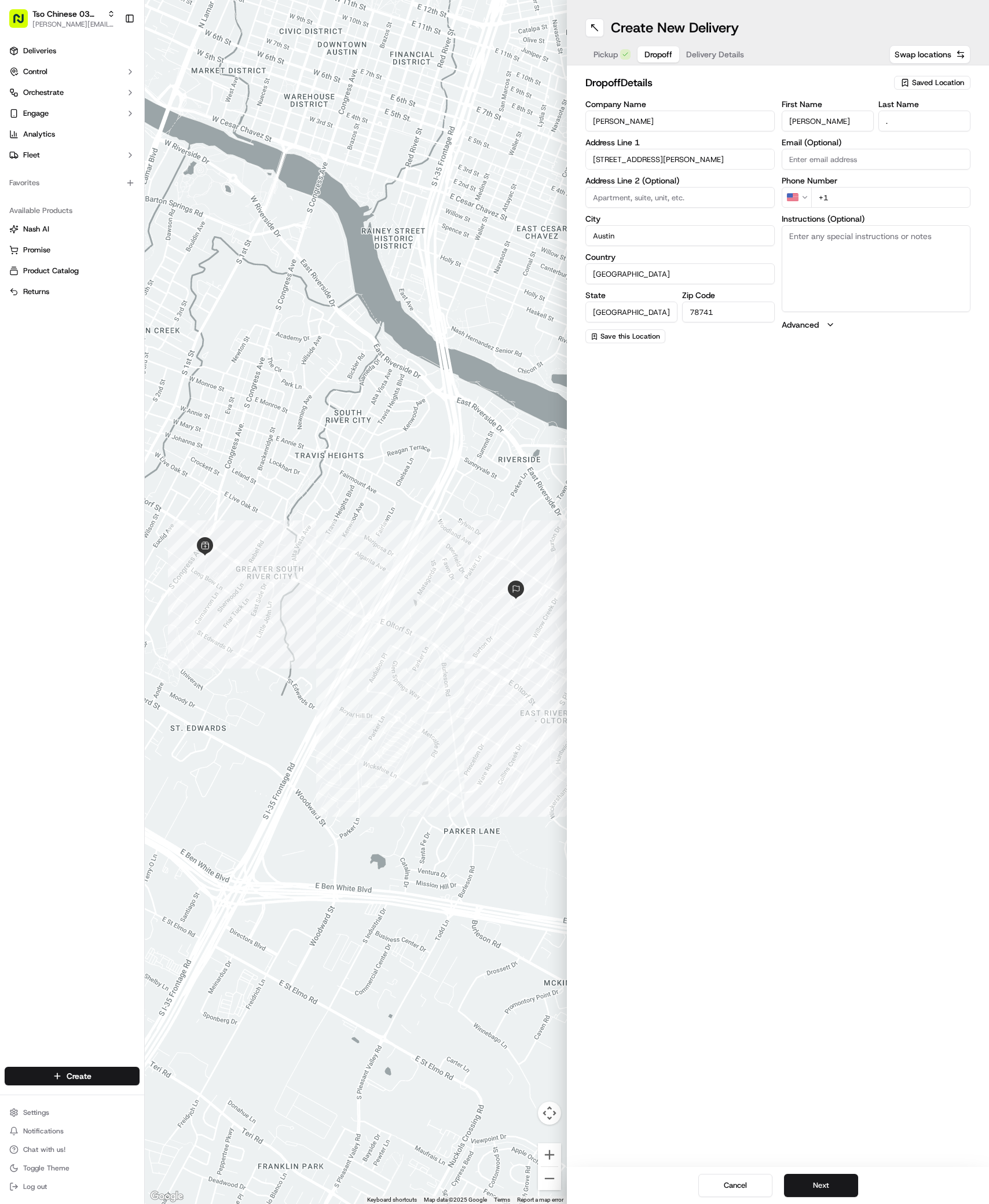
click at [844, 191] on input "+1" at bounding box center [890, 197] width 160 height 21
click at [838, 192] on input "+1" at bounding box center [890, 197] width 160 height 21
click at [830, 197] on input "+1" at bounding box center [890, 197] width 160 height 21
paste input "51 27450580"
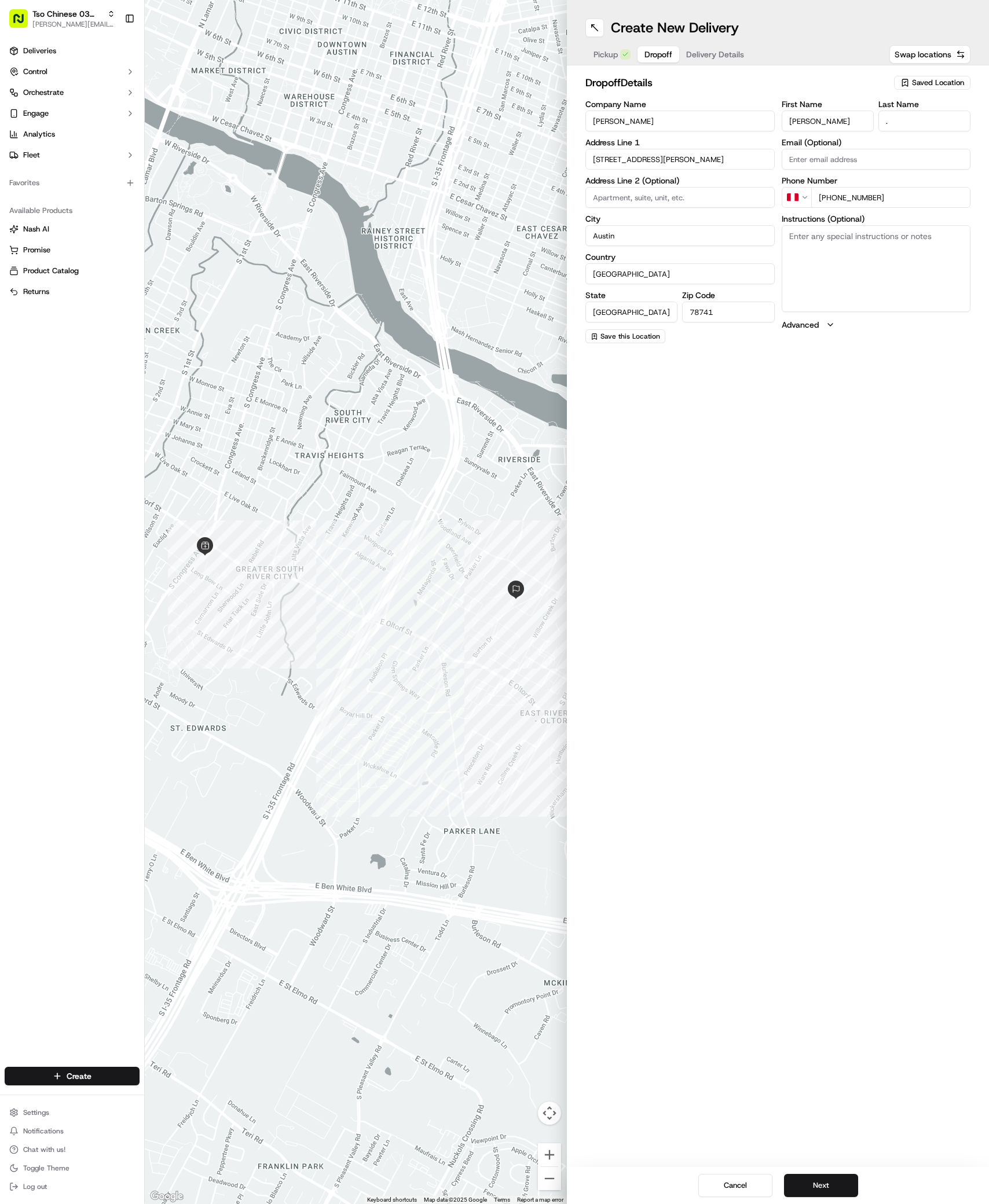
click at [822, 197] on input "[PHONE_NUMBER]" at bounding box center [890, 197] width 160 height 21
type input "[PHONE_NUMBER]"
click at [852, 266] on textarea "Instructions (Optional)" at bounding box center [876, 268] width 190 height 87
paste textarea "Company: Silverado condominiums"
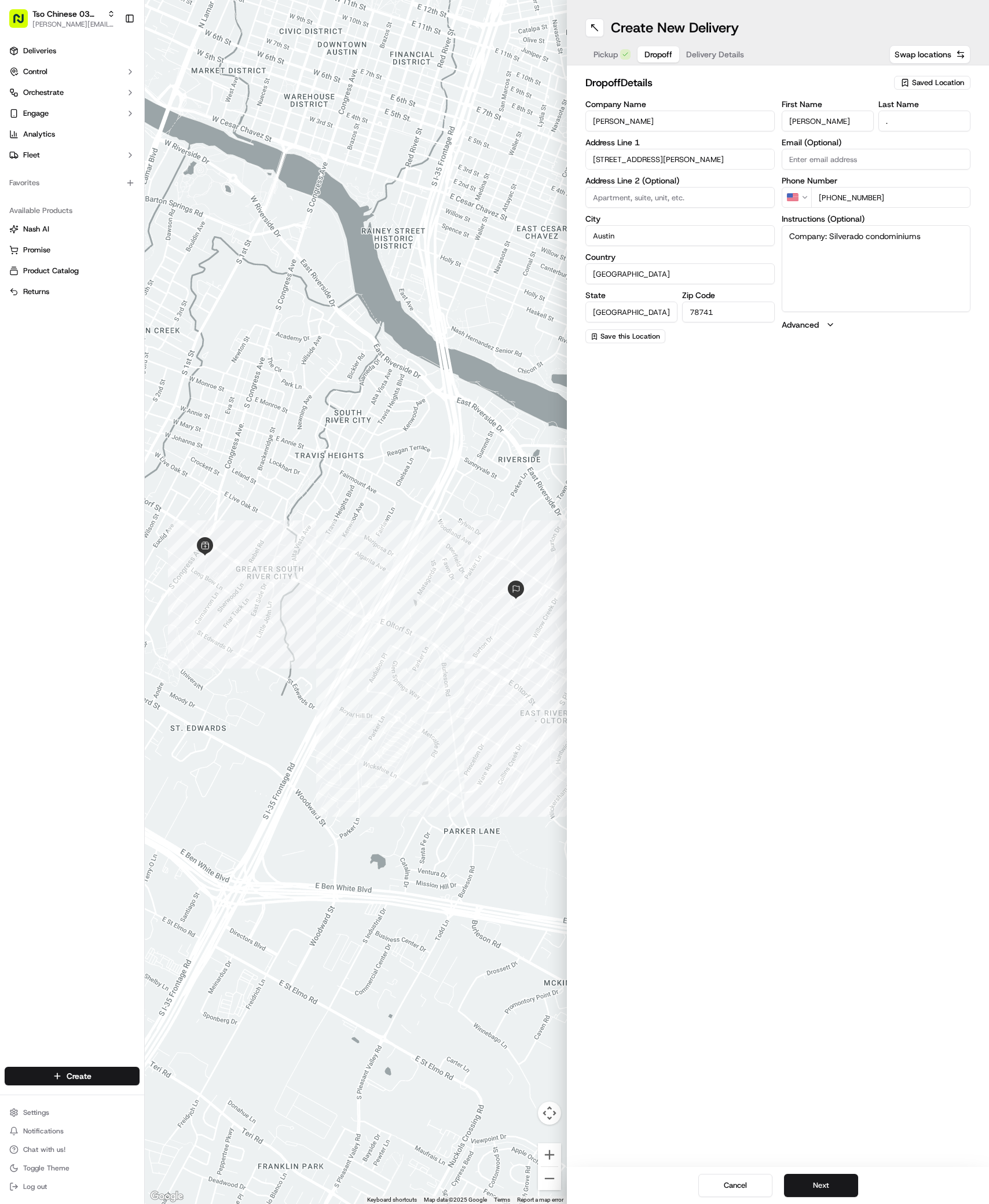
click at [829, 234] on textarea "Company: Silverado condominiums" at bounding box center [876, 268] width 190 height 87
click at [894, 238] on textarea "Silverado condominiums" at bounding box center [876, 268] width 190 height 87
drag, startPoint x: 894, startPoint y: 238, endPoint x: 923, endPoint y: 280, distance: 51.0
click at [896, 239] on textarea "Silverado condominiums." at bounding box center [876, 268] width 190 height 87
paste textarea "190 first floor building B"
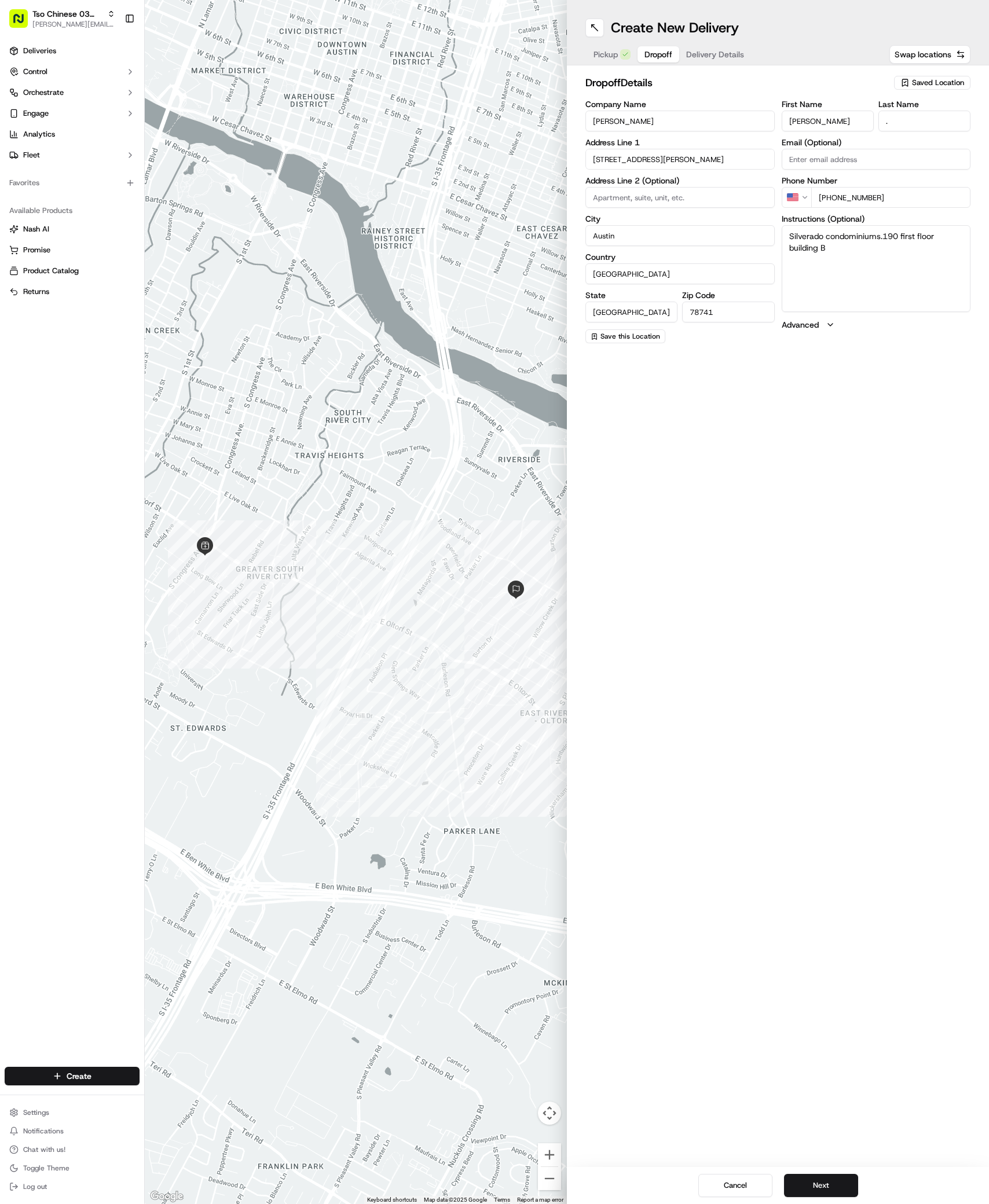
type textarea "Silverado condominiums.190 first floor building B"
click at [599, 179] on label "Address Line 2 (Optional)" at bounding box center [680, 181] width 190 height 8
paste input "190 first floor building B"
type input "190 first floor building B"
click at [724, 52] on span "Delivery Details" at bounding box center [715, 54] width 58 height 11
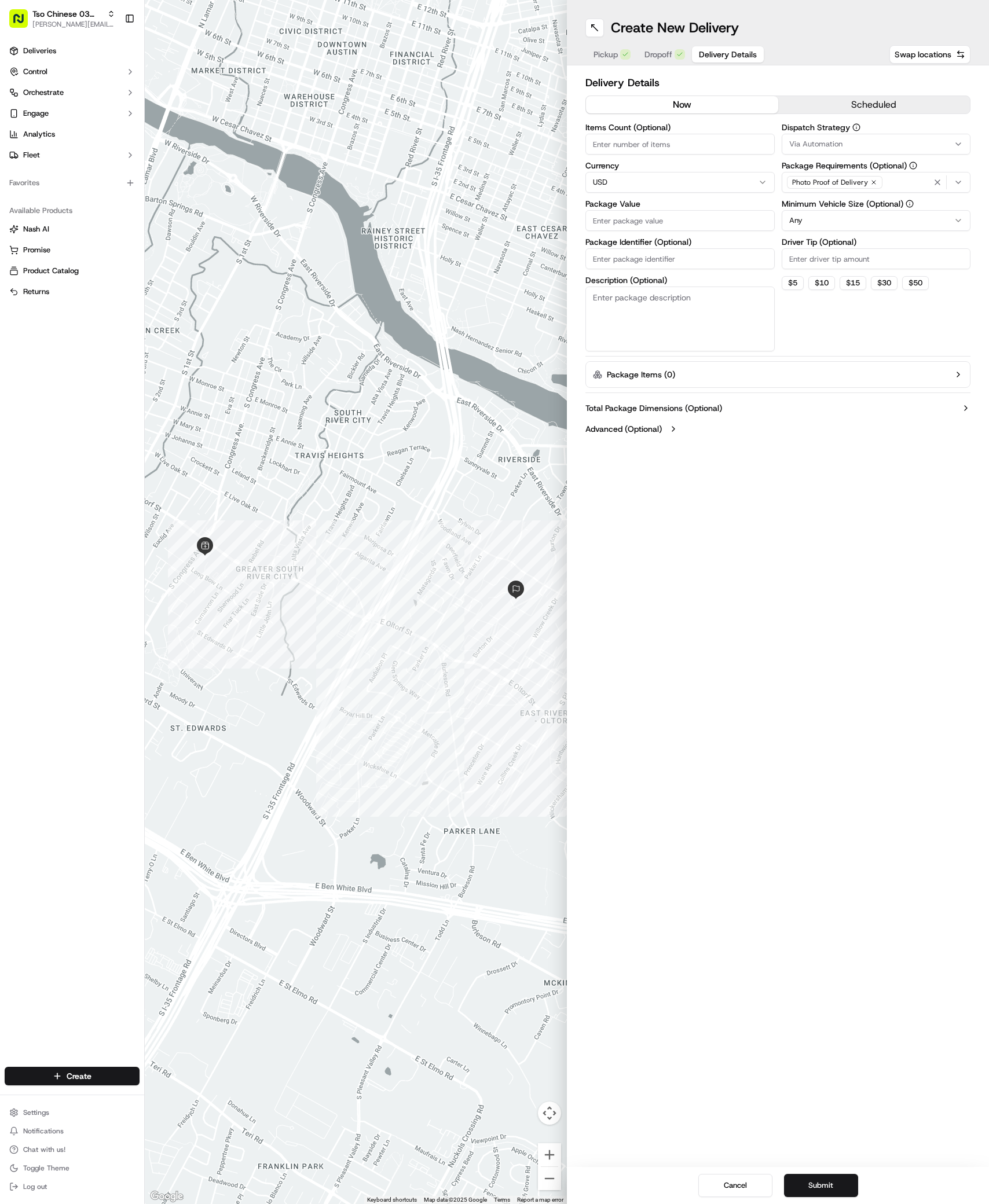
click at [800, 137] on button "Via Automation" at bounding box center [876, 144] width 190 height 21
click at [806, 202] on span "TsoCo Strategy" at bounding box center [872, 207] width 142 height 10
click at [900, 225] on button "Close" at bounding box center [907, 229] width 80 height 16
click at [822, 263] on input "Driver Tip (Optional)" at bounding box center [876, 258] width 190 height 21
type input "2"
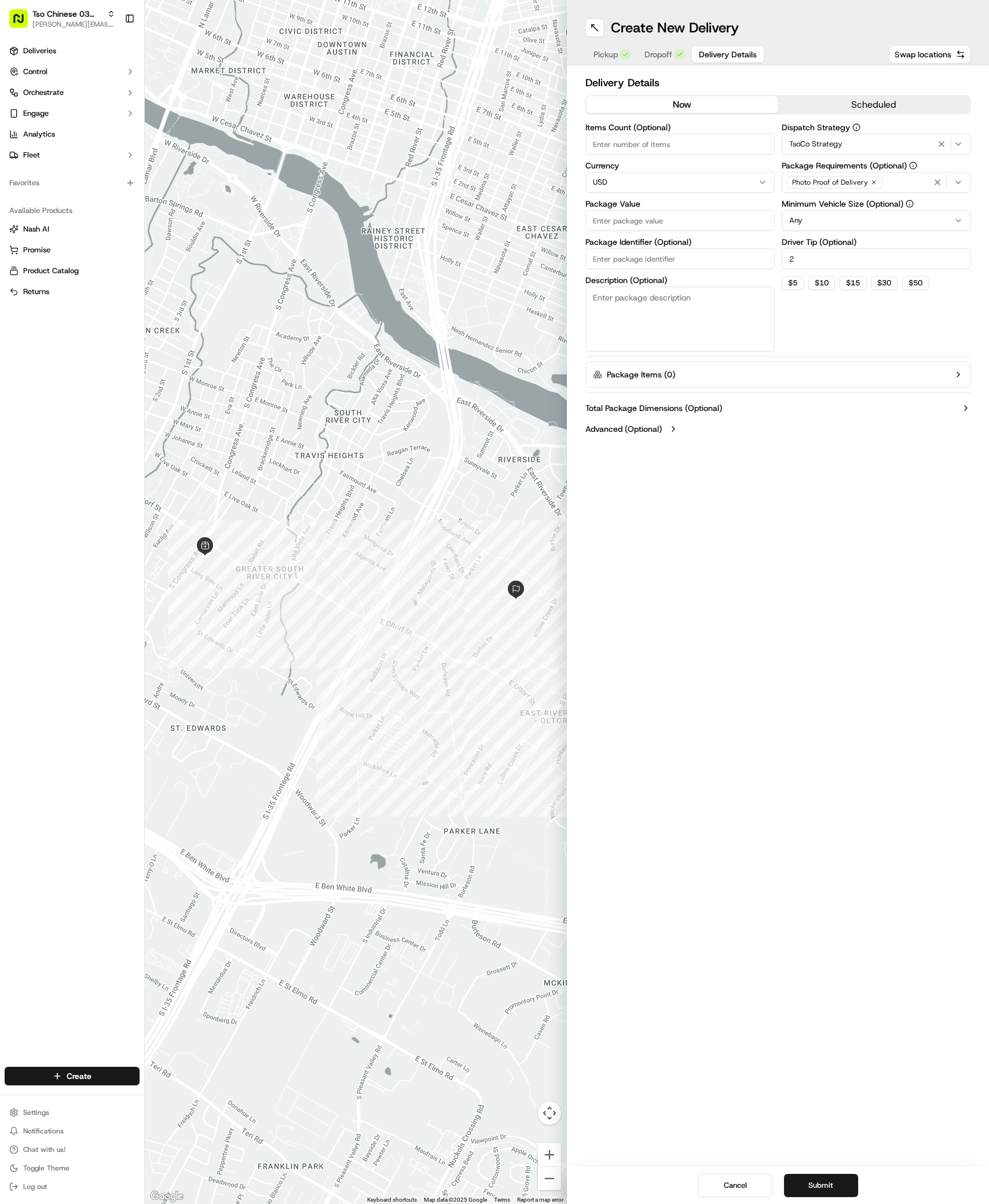
click at [595, 216] on input "Package Value" at bounding box center [680, 220] width 190 height 21
click at [595, 245] on div "Items Count (Optional) Currency USD Package Value Package Identifier (Optional)…" at bounding box center [680, 237] width 190 height 228
click at [594, 264] on input "Package Identifier (Optional)" at bounding box center [680, 272] width 190 height 21
paste input "SB7882I"
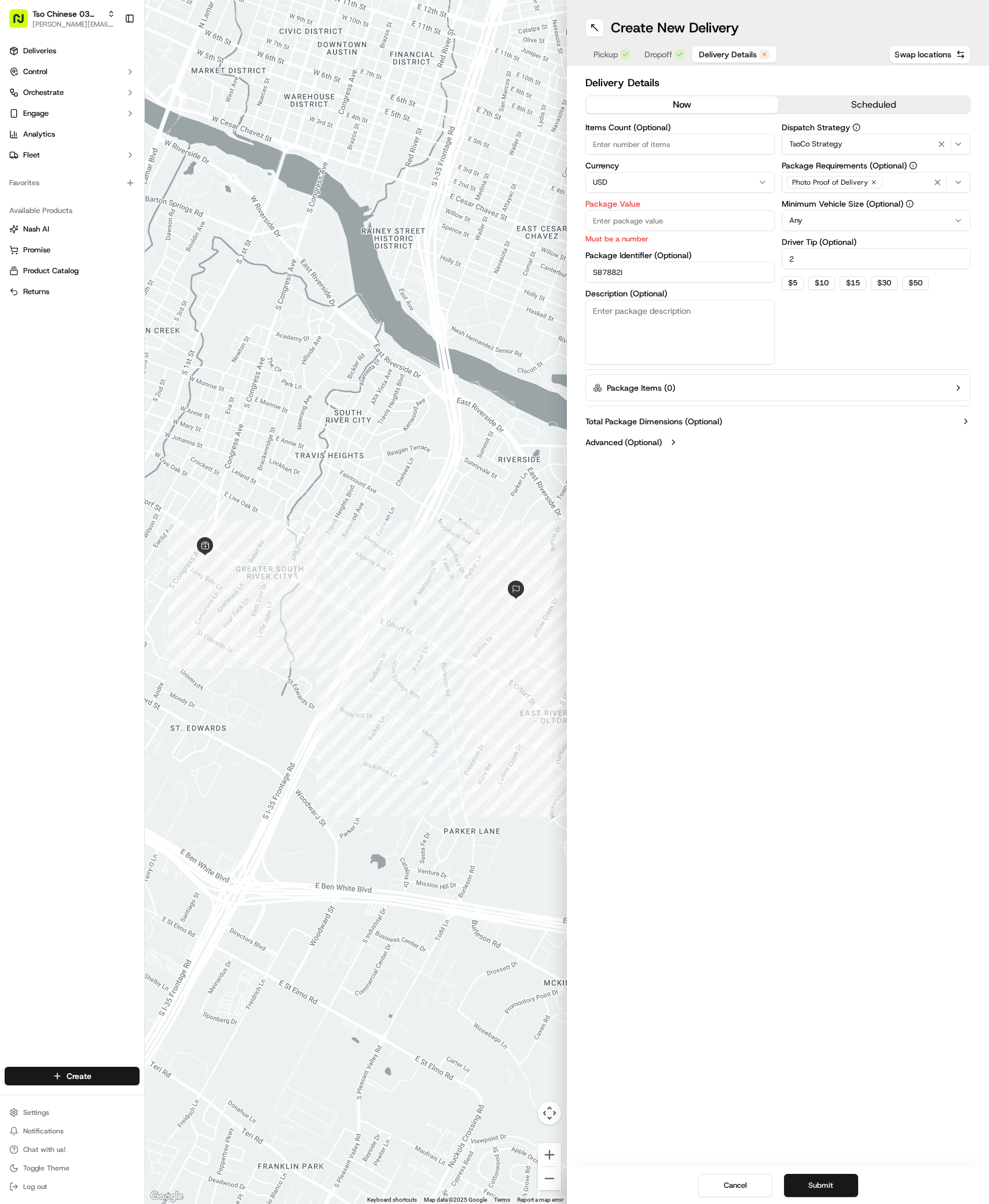
type input "SB7882I"
click at [603, 221] on input "Package Value" at bounding box center [680, 220] width 190 height 21
type input "36.6"
click at [829, 1186] on button "Submit" at bounding box center [820, 1186] width 74 height 23
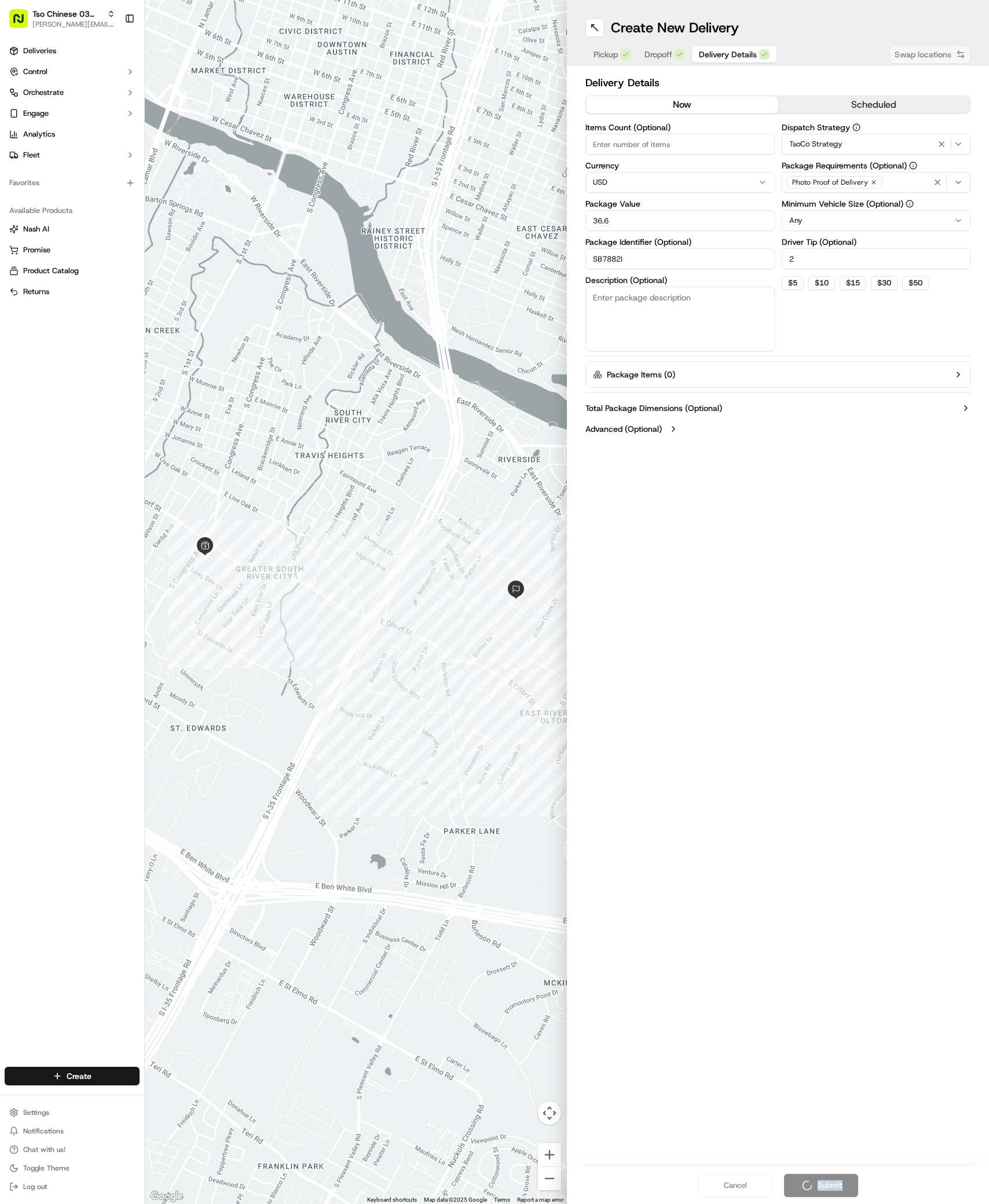
drag, startPoint x: 829, startPoint y: 1186, endPoint x: 829, endPoint y: 976, distance: 210.0
click at [829, 976] on div "Create New Delivery Pickup Dropoff Delivery Details Swap locations Delivery Det…" at bounding box center [778, 602] width 422 height 1204
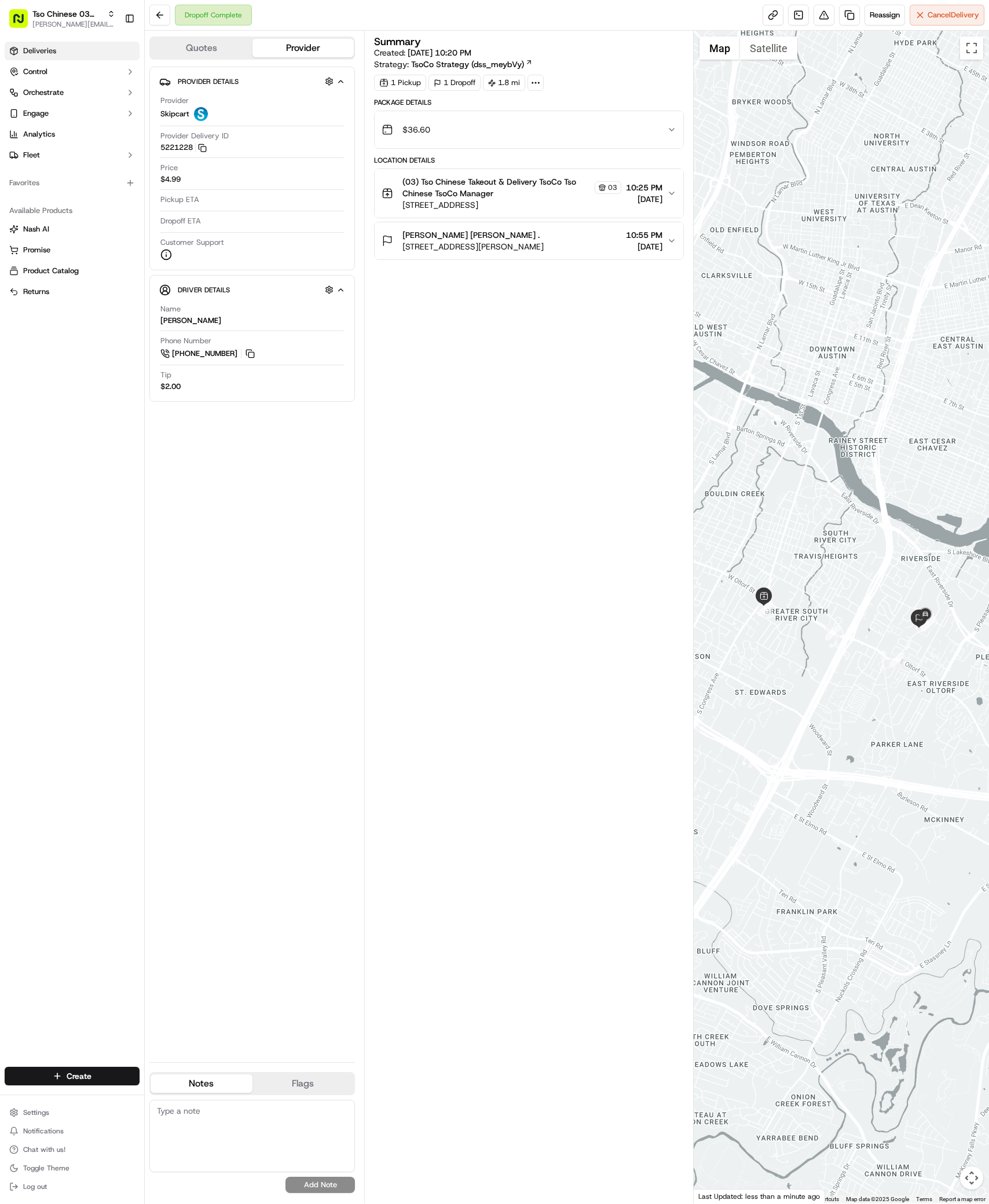
click at [57, 53] on link "Deliveries" at bounding box center [72, 51] width 135 height 18
